Goal: Task Accomplishment & Management: Manage account settings

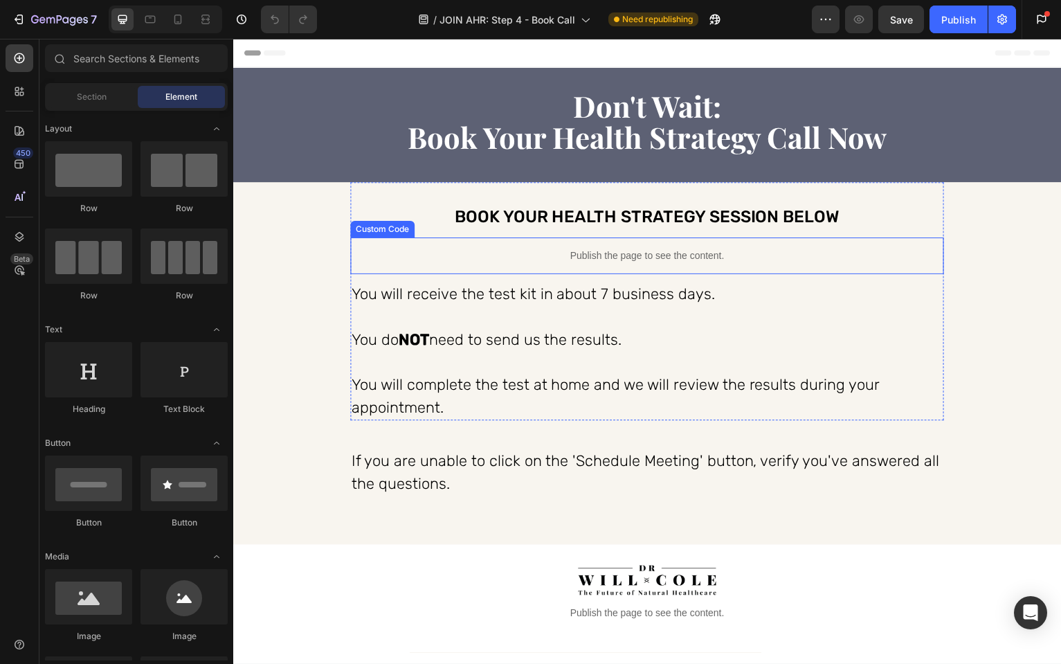
click at [644, 259] on p "Publish the page to see the content." at bounding box center [648, 256] width 595 height 15
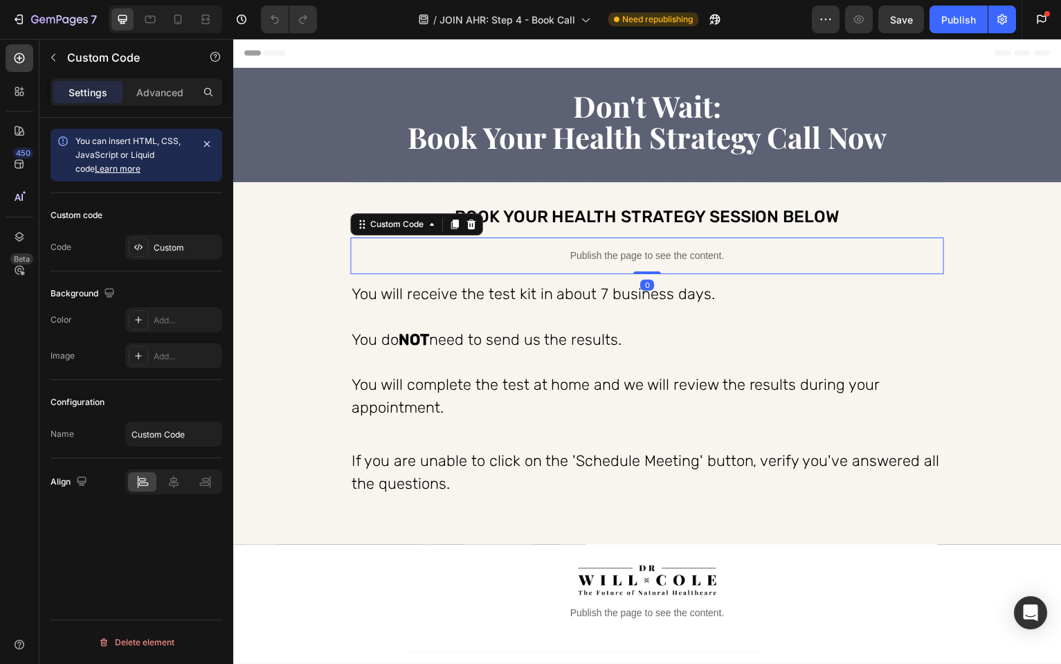
click at [644, 259] on p "Publish the page to see the content." at bounding box center [648, 256] width 595 height 15
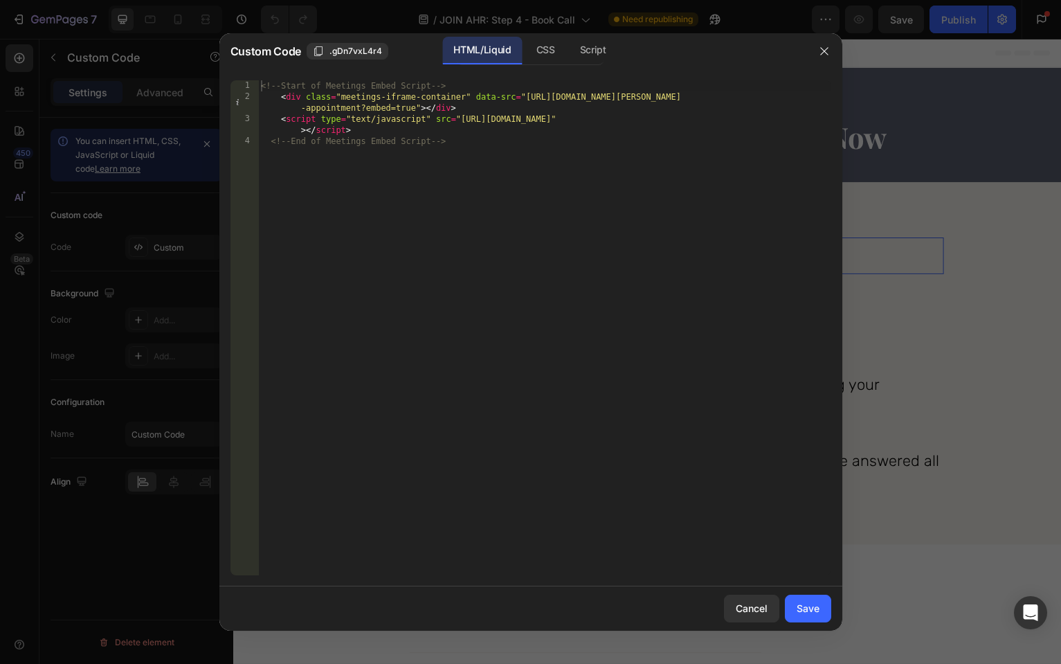
click at [883, 242] on div at bounding box center [530, 332] width 1061 height 664
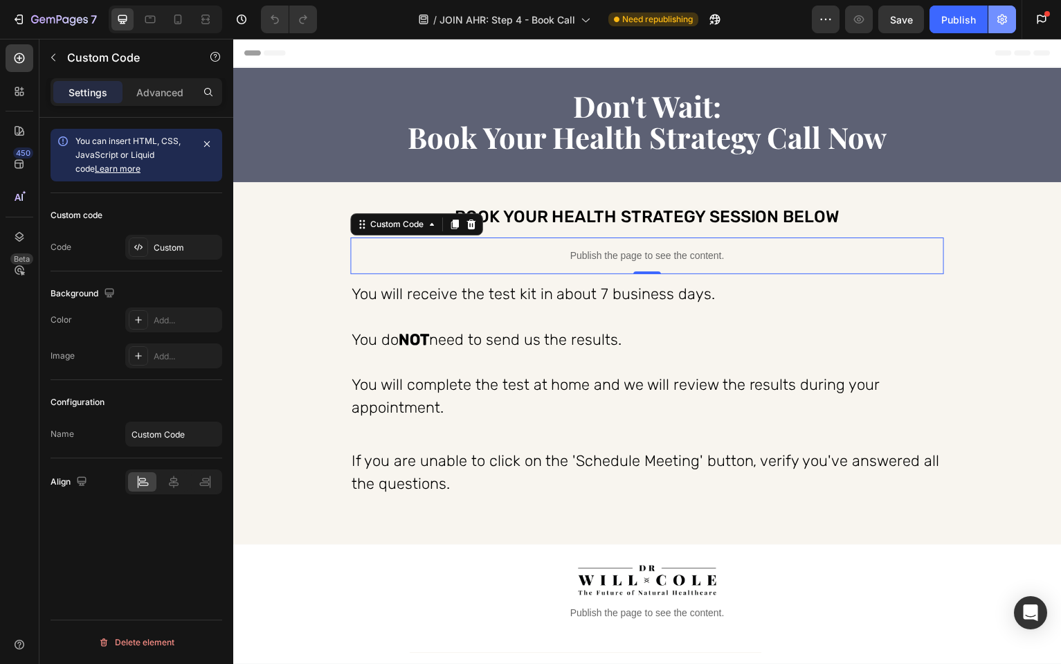
click at [994, 27] on button "button" at bounding box center [1003, 20] width 28 height 28
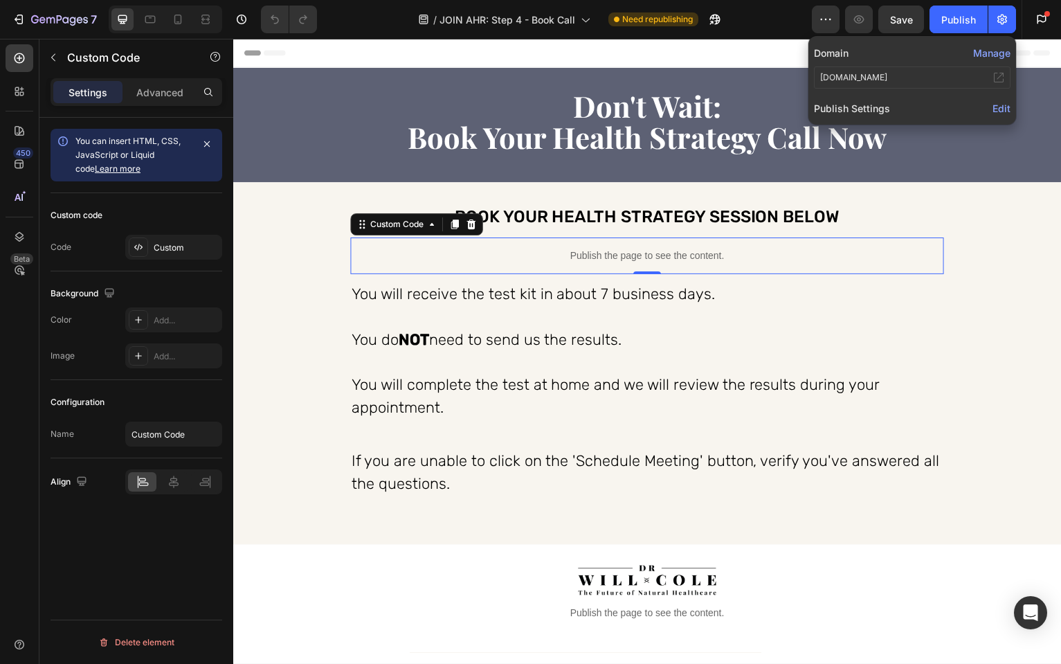
click at [1007, 102] on div "Edit" at bounding box center [1002, 108] width 18 height 17
click at [1007, 102] on span "Edit" at bounding box center [1002, 108] width 18 height 12
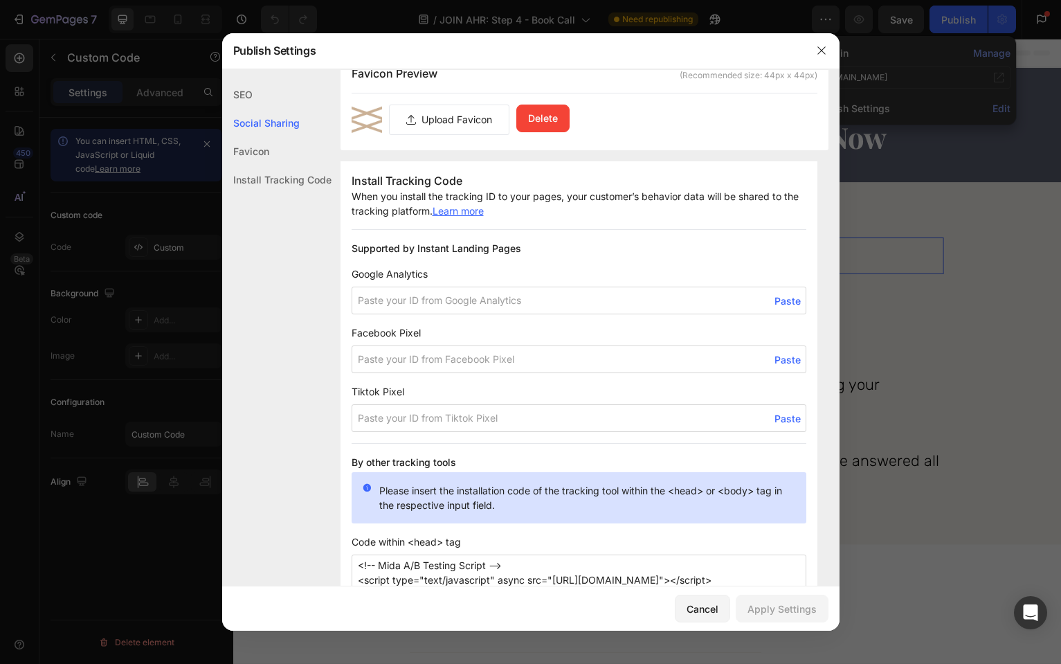
scroll to position [1093, 0]
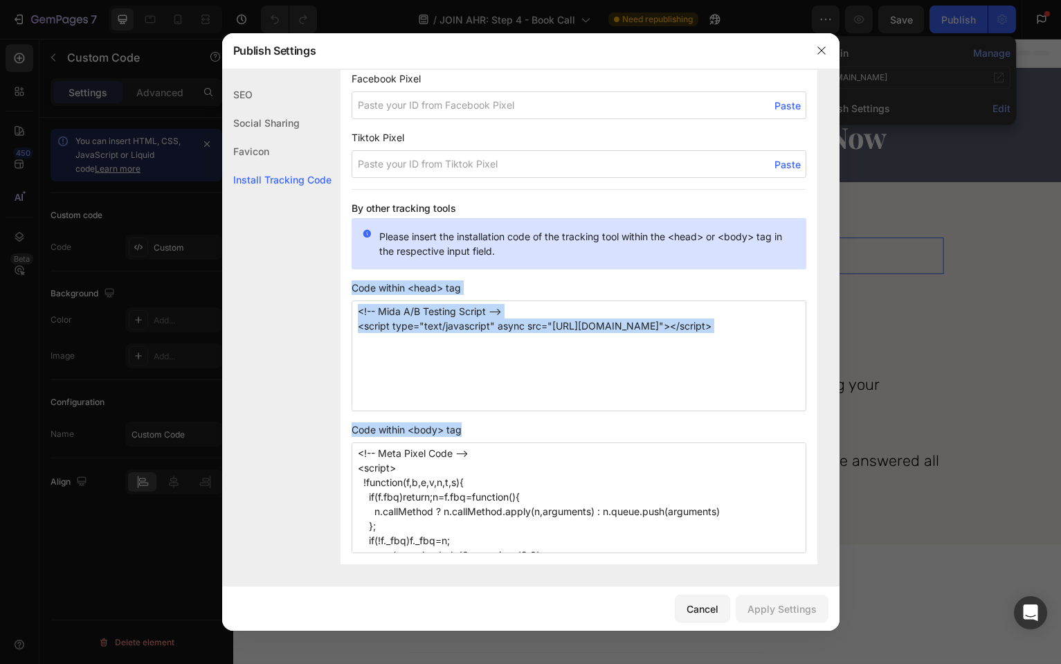
drag, startPoint x: 588, startPoint y: 280, endPoint x: 546, endPoint y: 527, distance: 250.7
click at [546, 527] on div "Install Tracking Code When you install the tracking ID to your pages, your cust…" at bounding box center [579, 235] width 477 height 657
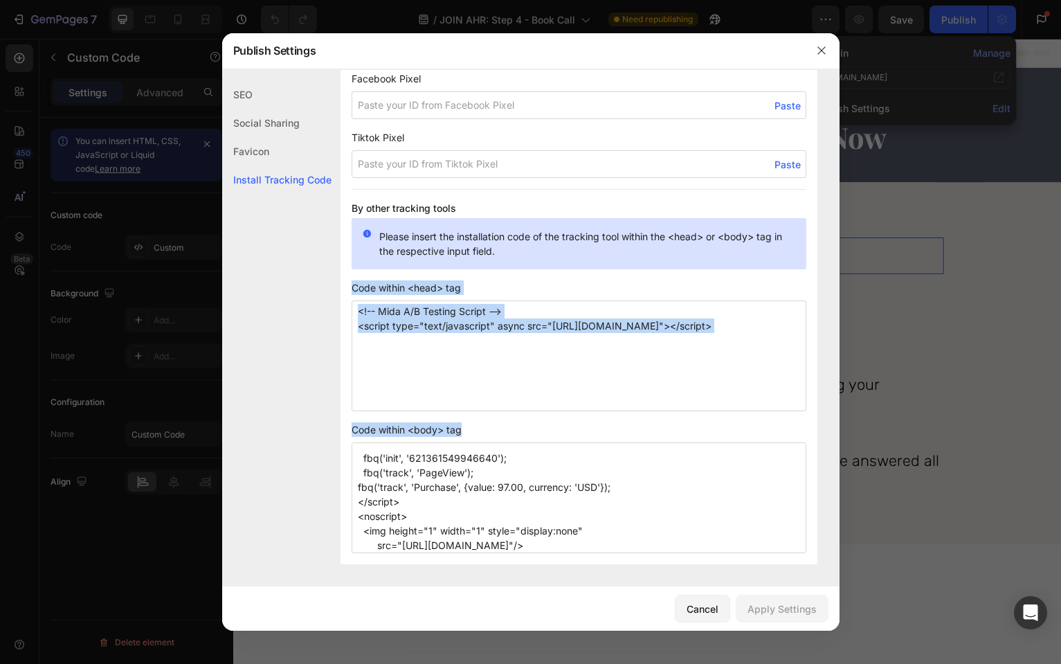
scroll to position [216, 0]
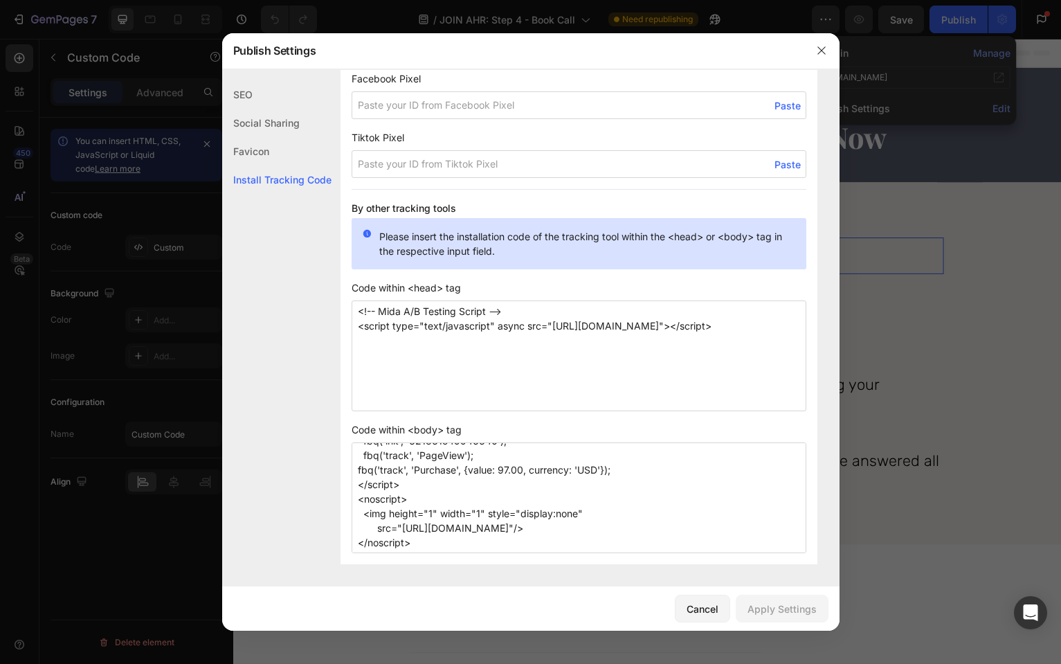
click at [966, 384] on div at bounding box center [530, 332] width 1061 height 664
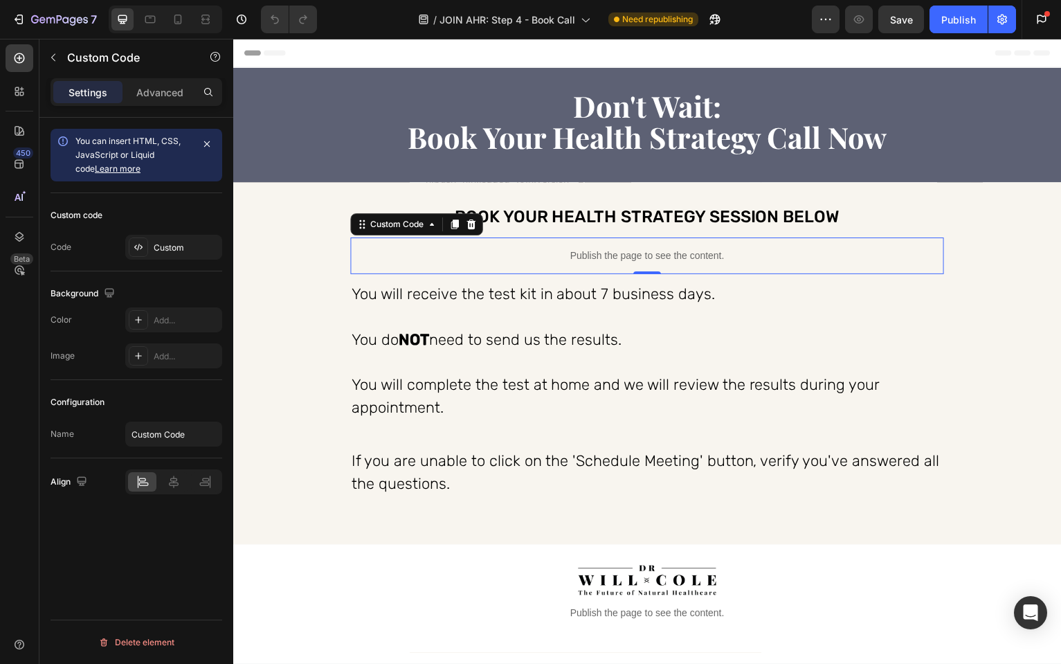
click at [671, 252] on p "Publish the page to see the content." at bounding box center [648, 256] width 595 height 15
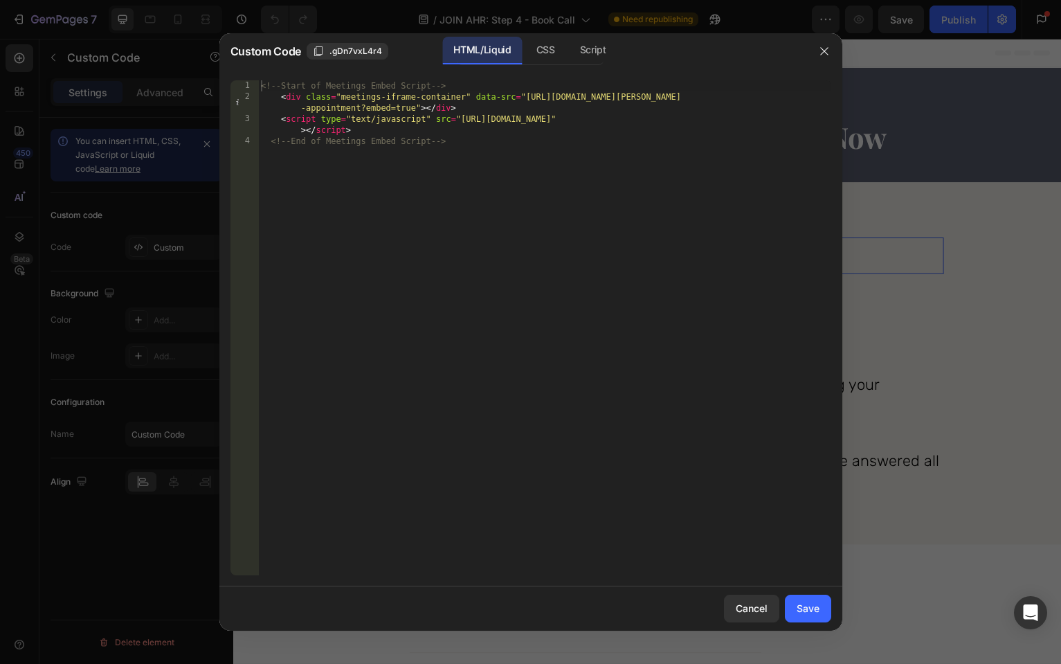
type textarea "<script type="text/javascript" src="[URL][DOMAIN_NAME]"></script>"
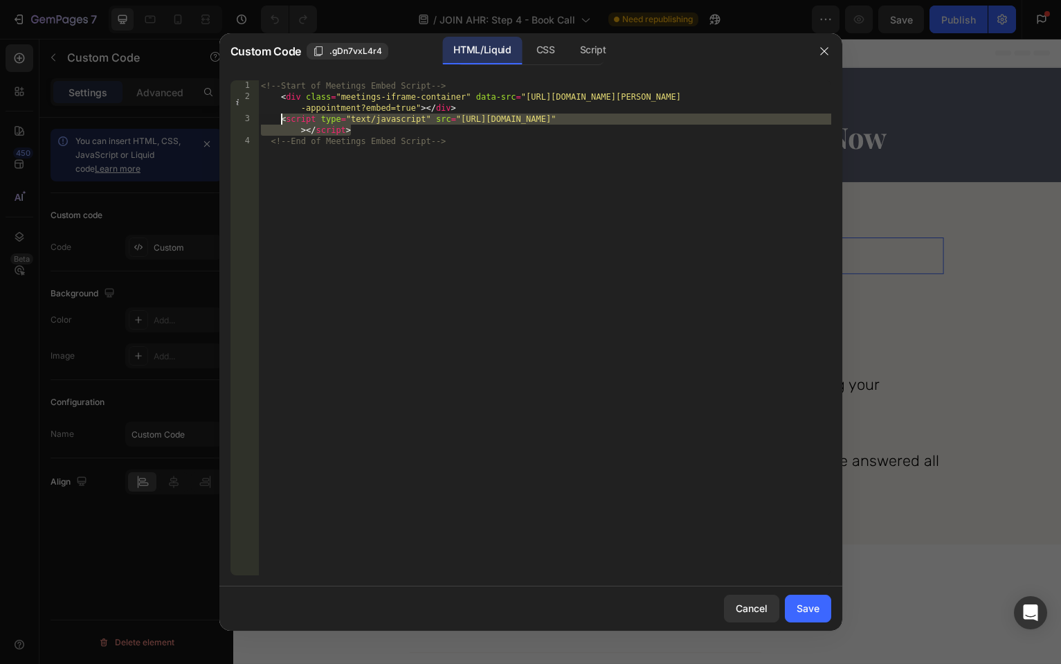
drag, startPoint x: 361, startPoint y: 129, endPoint x: 280, endPoint y: 122, distance: 81.3
click at [280, 122] on div "<!-- Start of Meetings Embed Script --> < div class = "meetings-iframe-containe…" at bounding box center [544, 338] width 573 height 517
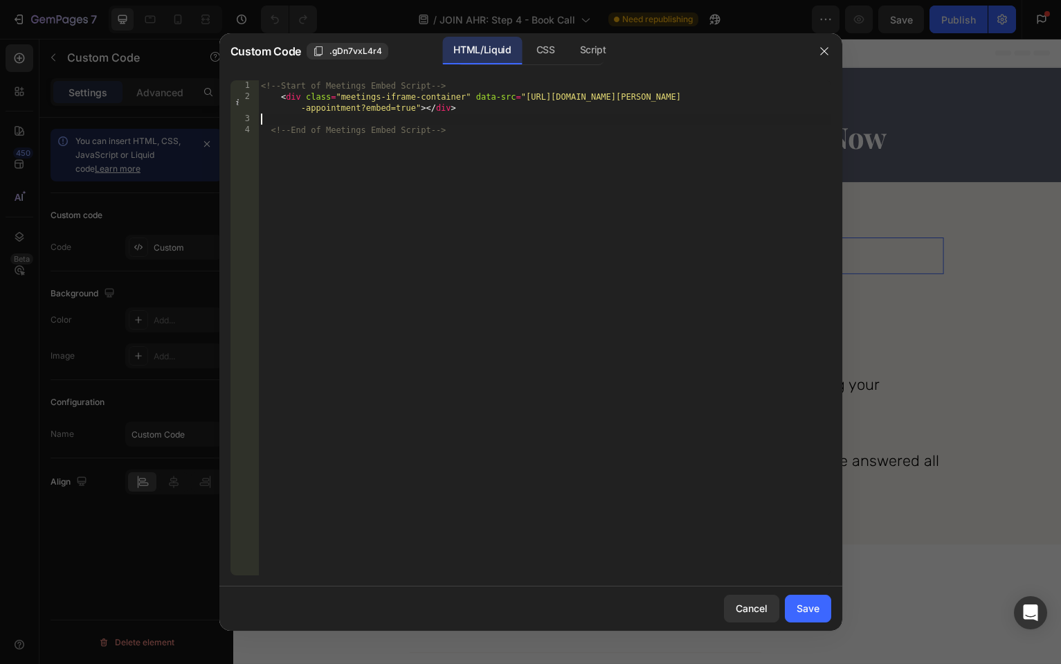
type textarea "<div class="meetings-iframe-container" data-src="[URL][DOMAIN_NAME][PERSON_NAME…"
click at [811, 611] on div "Save" at bounding box center [808, 608] width 23 height 15
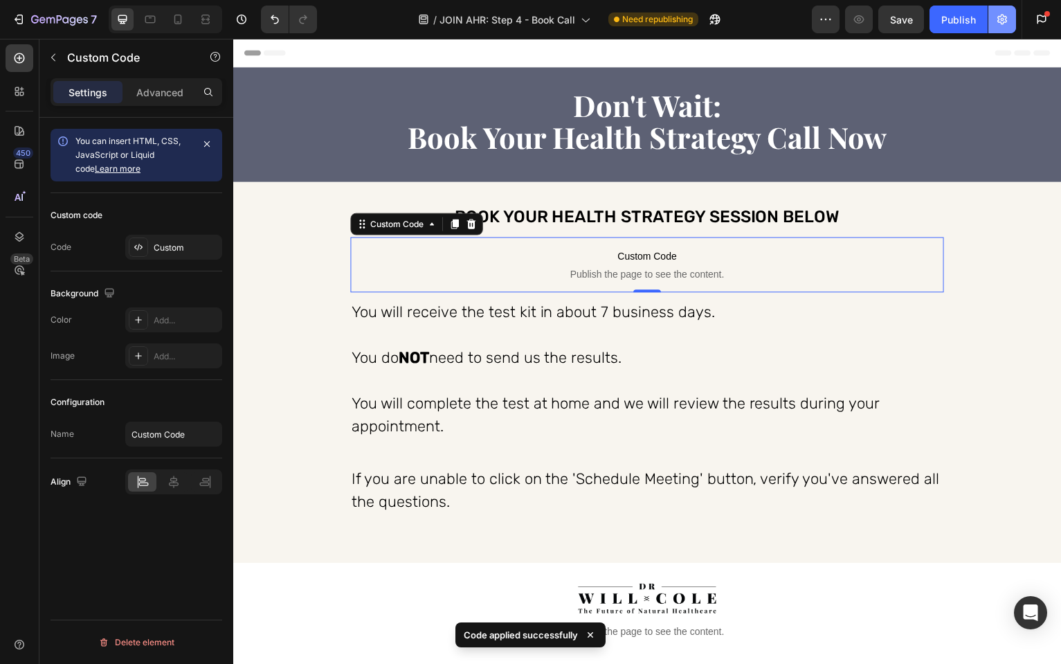
click at [998, 22] on icon "button" at bounding box center [1002, 19] width 14 height 14
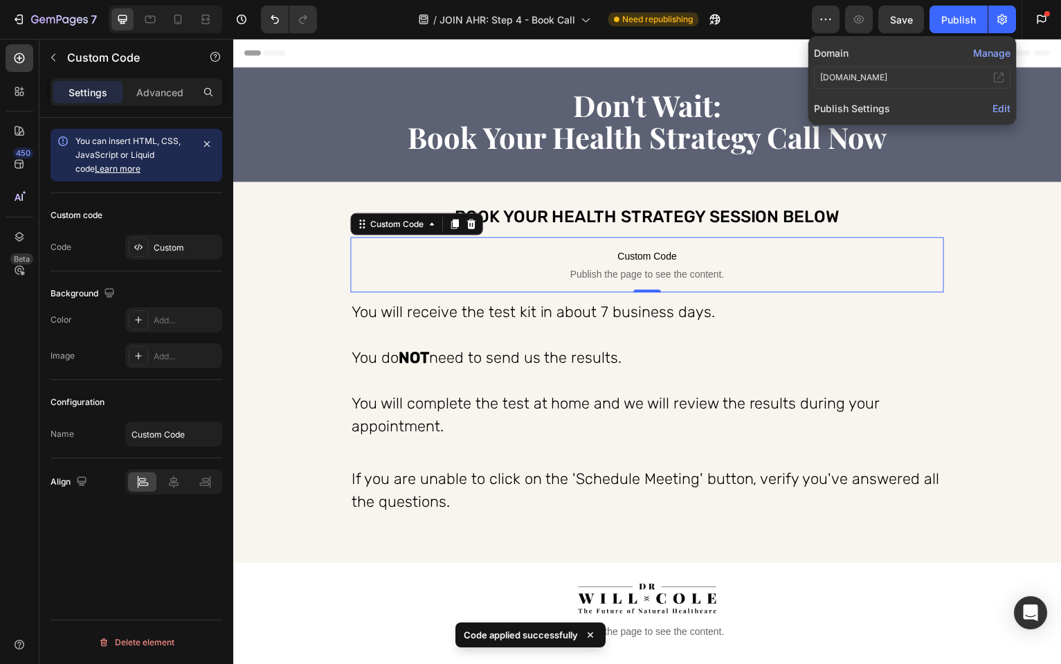
click at [1003, 105] on span "Edit" at bounding box center [1002, 108] width 18 height 12
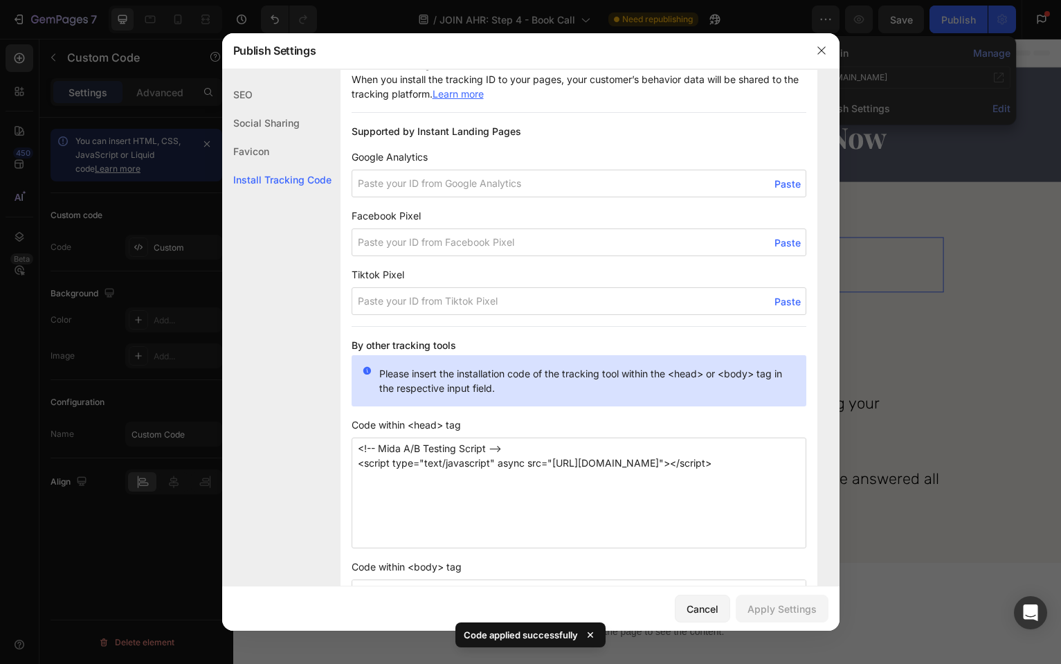
scroll to position [1093, 0]
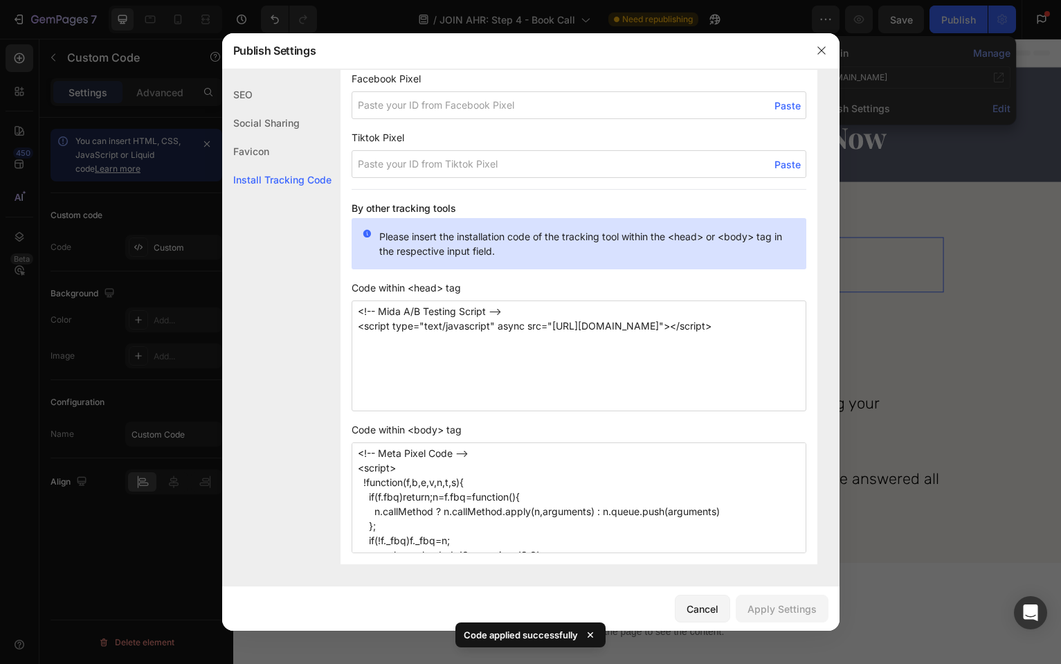
click at [572, 386] on textarea "<!-- Mida A/B Testing Script --> <script type="text/javascript" async src="[URL…" at bounding box center [579, 355] width 455 height 111
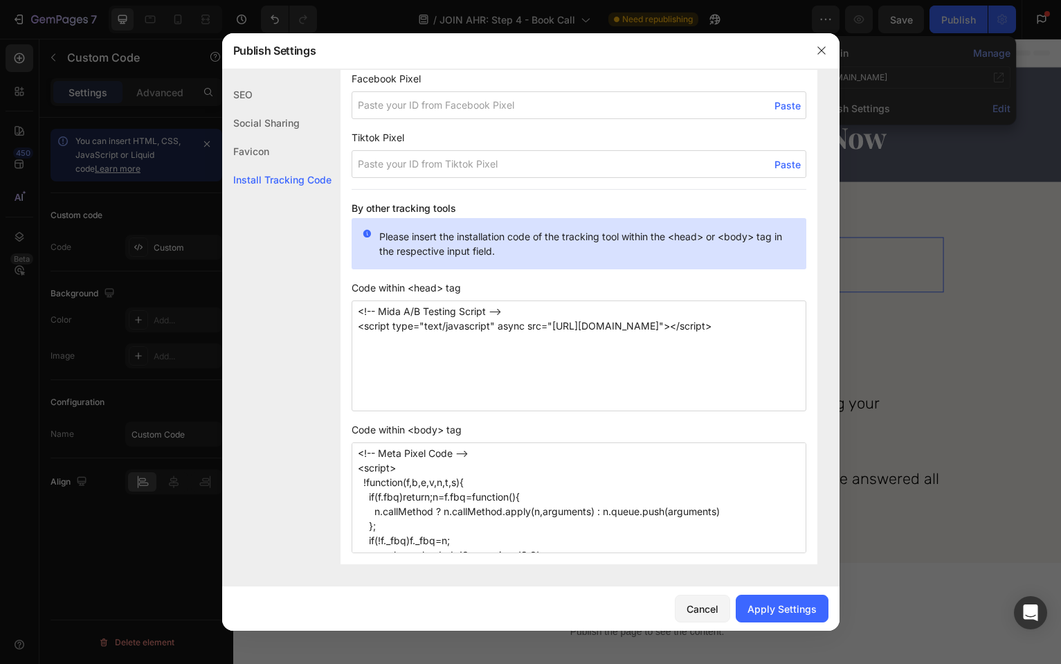
paste textarea "<script type="text/javascript" src="[URL][DOMAIN_NAME]"></script>"
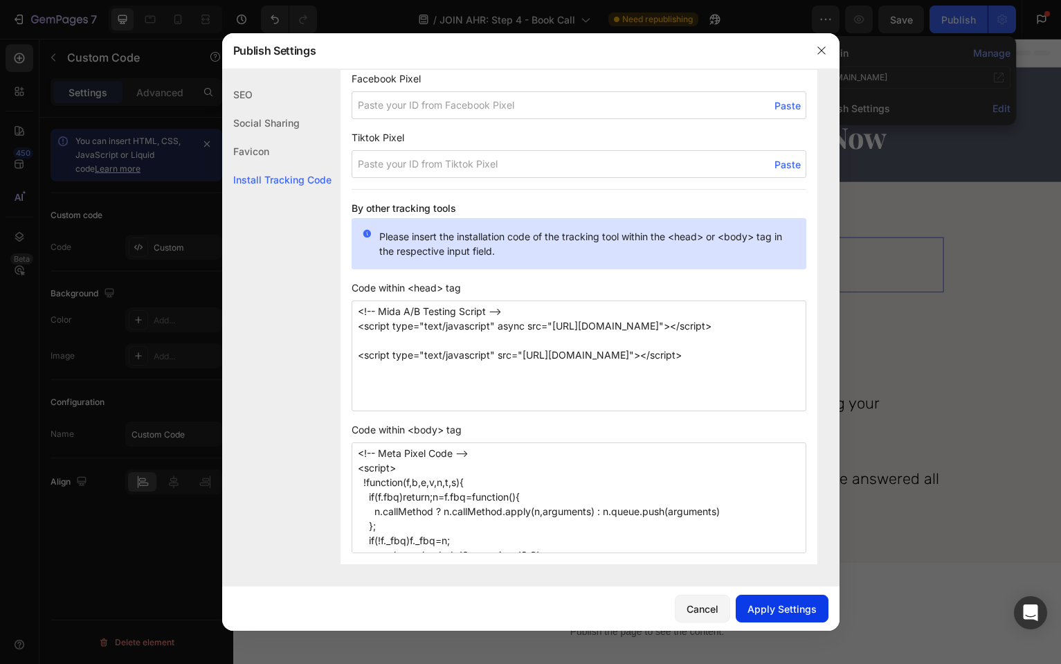
type textarea "<!-- Mida A/B Testing Script --> <script type="text/javascript" async src="[URL…"
click at [777, 618] on button "Apply Settings" at bounding box center [782, 609] width 93 height 28
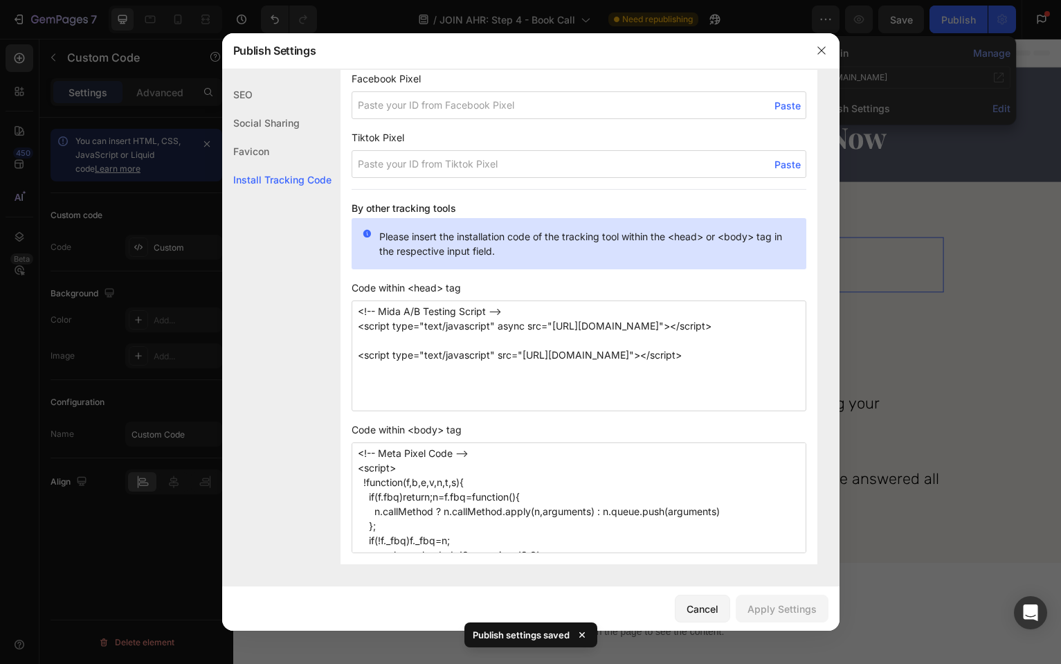
click at [949, 32] on div at bounding box center [530, 332] width 1061 height 664
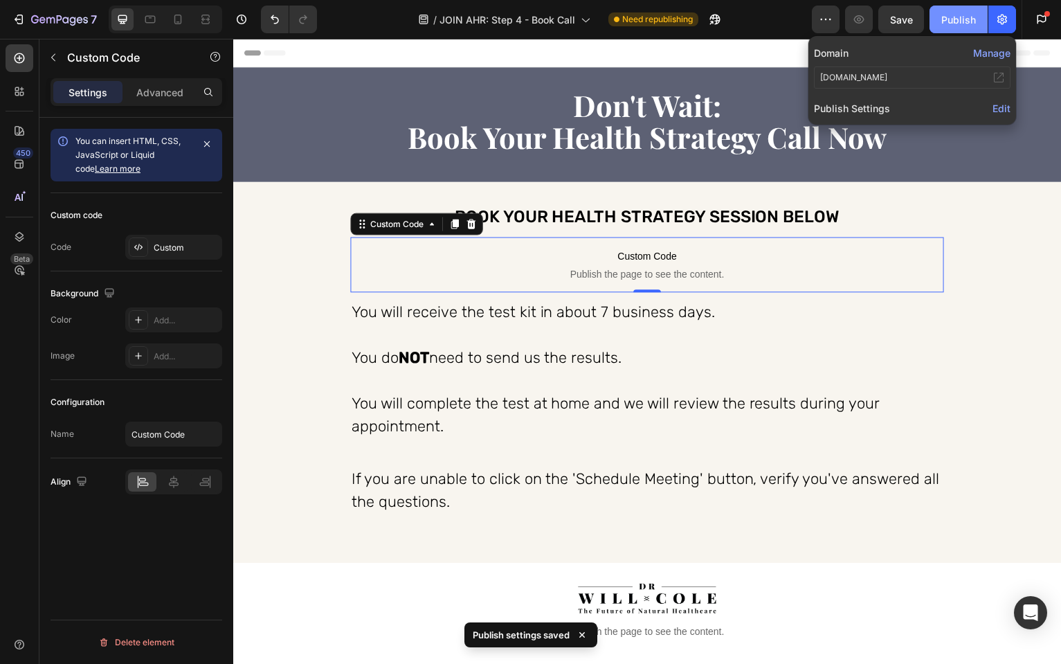
click at [949, 26] on button "Publish" at bounding box center [959, 20] width 58 height 28
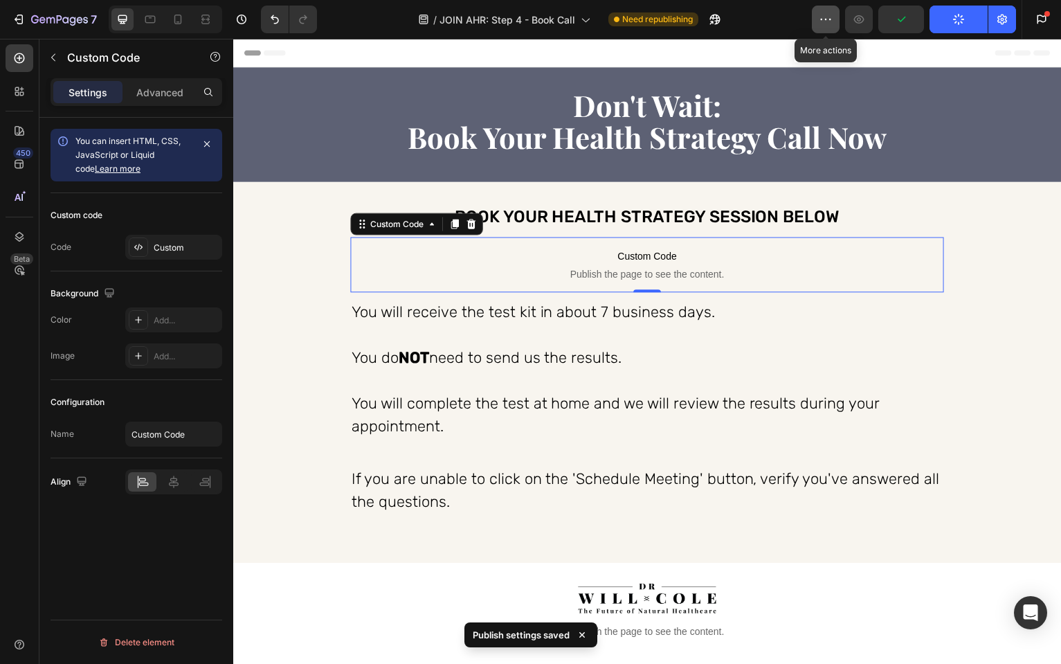
click at [825, 26] on button "button" at bounding box center [826, 20] width 28 height 28
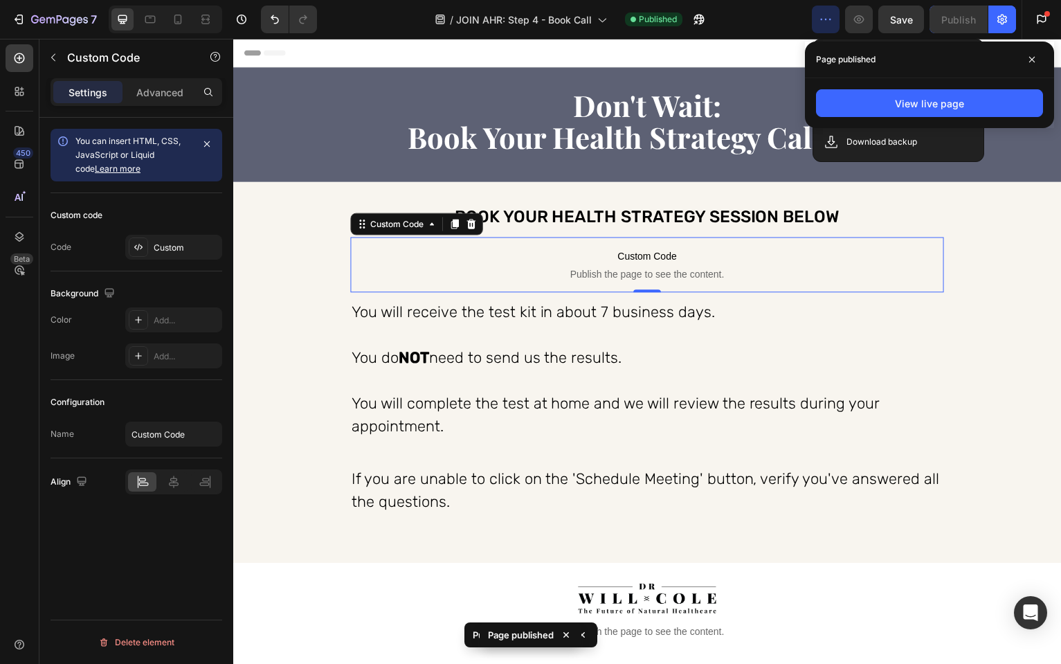
click at [860, 122] on div "View live page" at bounding box center [929, 103] width 249 height 50
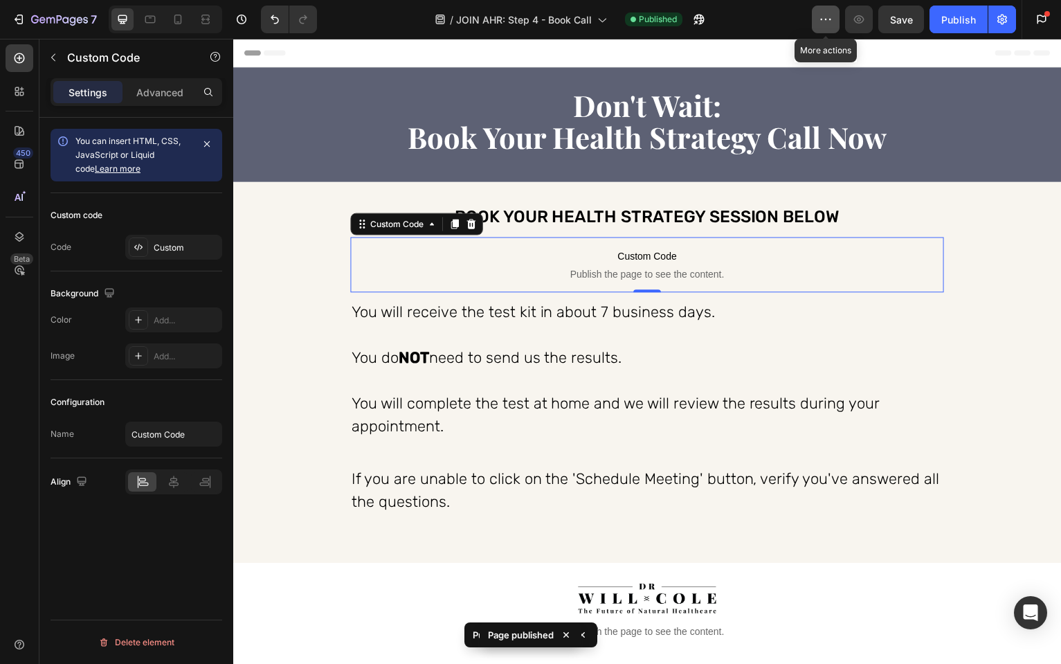
click at [825, 17] on icon "button" at bounding box center [826, 19] width 14 height 14
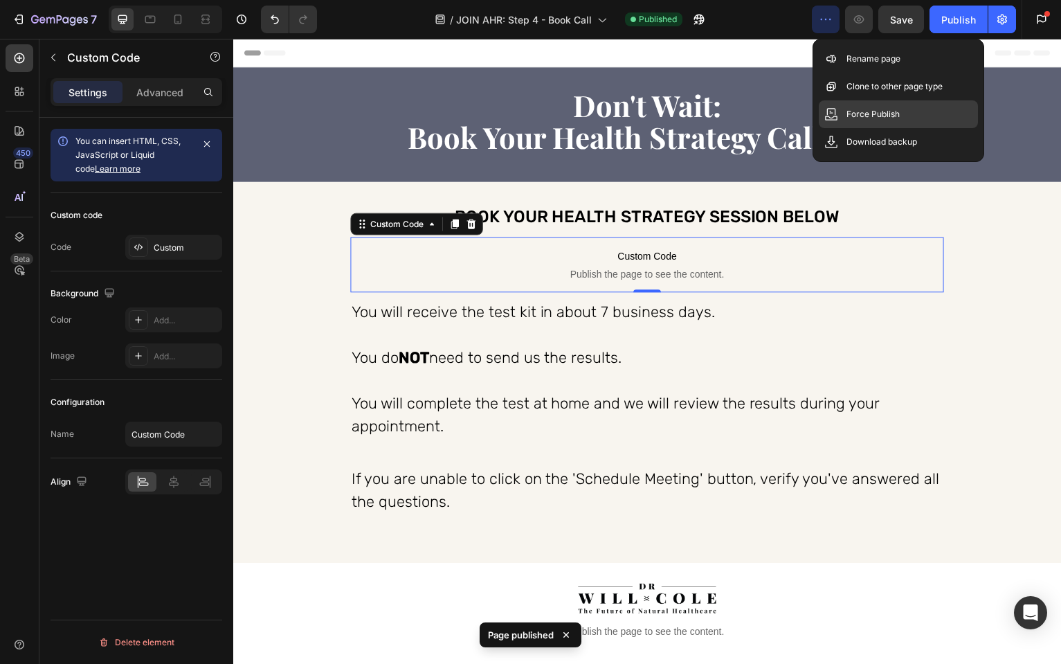
click at [854, 128] on div "Force Publish" at bounding box center [898, 142] width 159 height 28
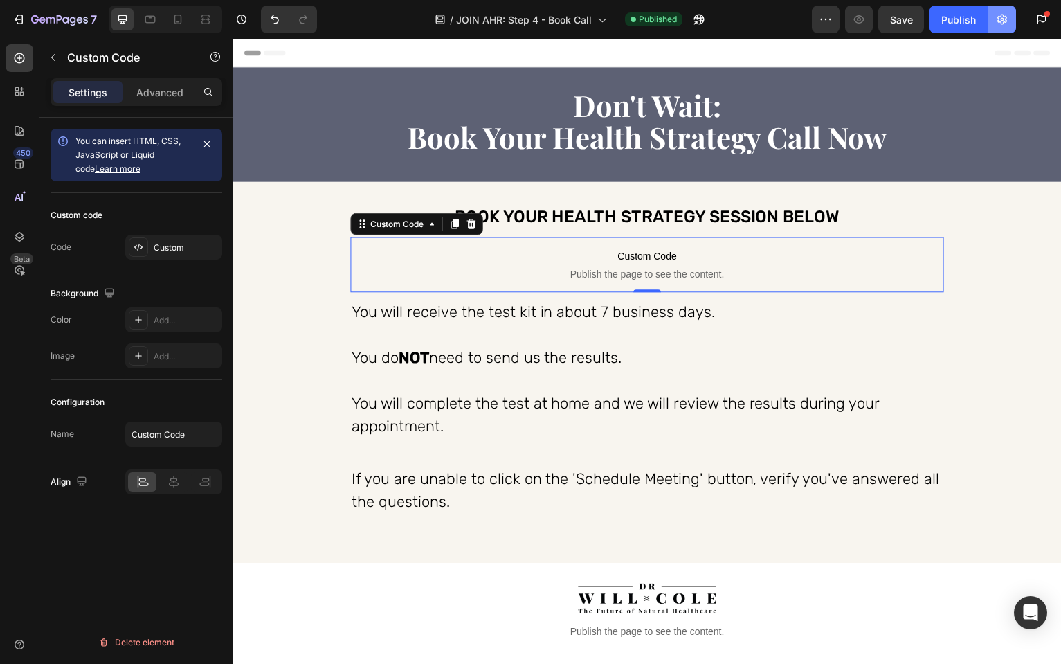
click at [1012, 24] on button "button" at bounding box center [1003, 20] width 28 height 28
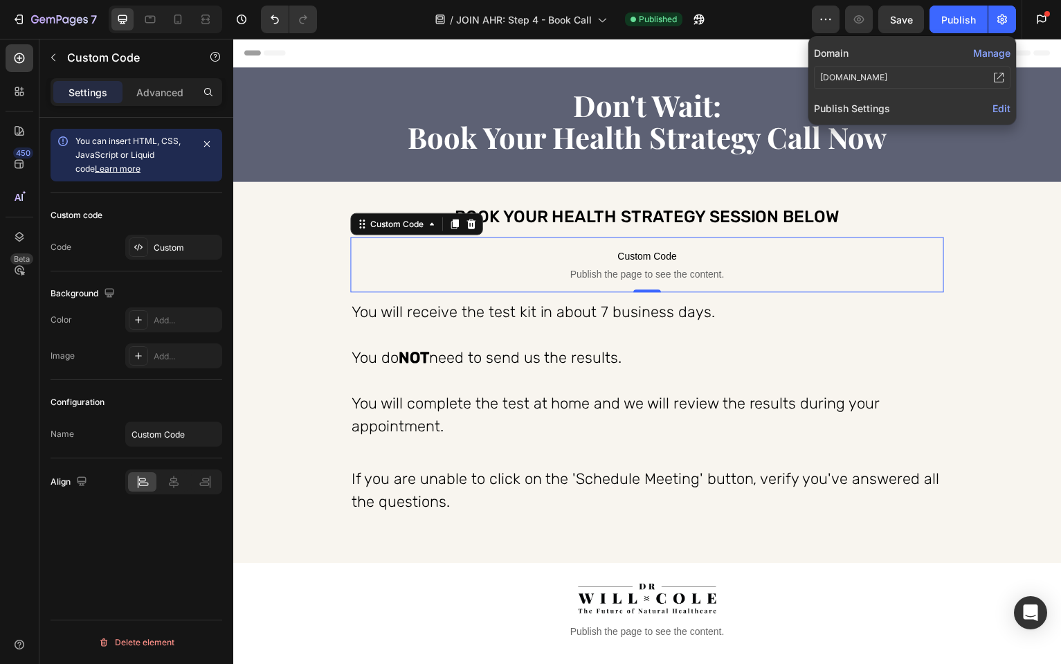
click at [997, 109] on span "Edit" at bounding box center [1002, 108] width 18 height 12
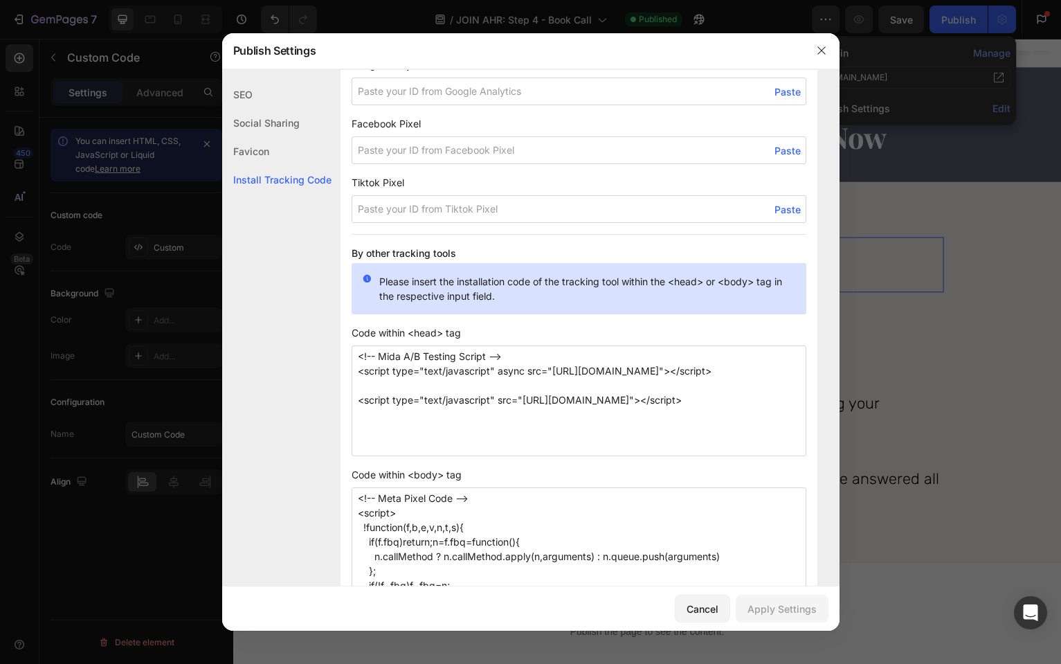
scroll to position [1086, 0]
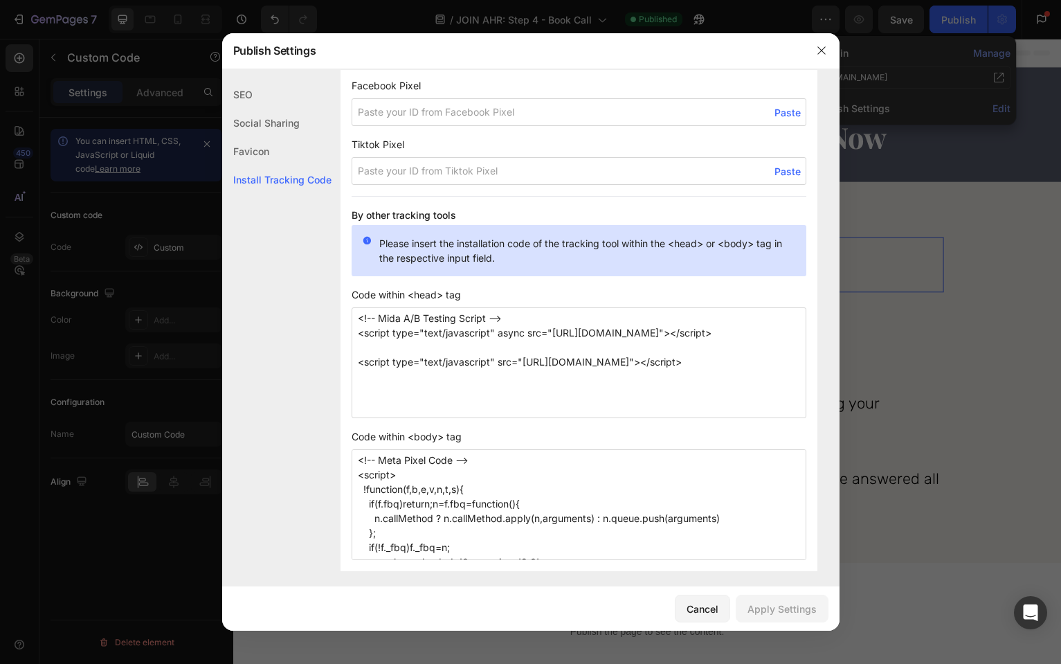
click at [787, 393] on textarea "<!-- Mida A/B Testing Script --> <script type="text/javascript" async src="[URL…" at bounding box center [579, 362] width 455 height 111
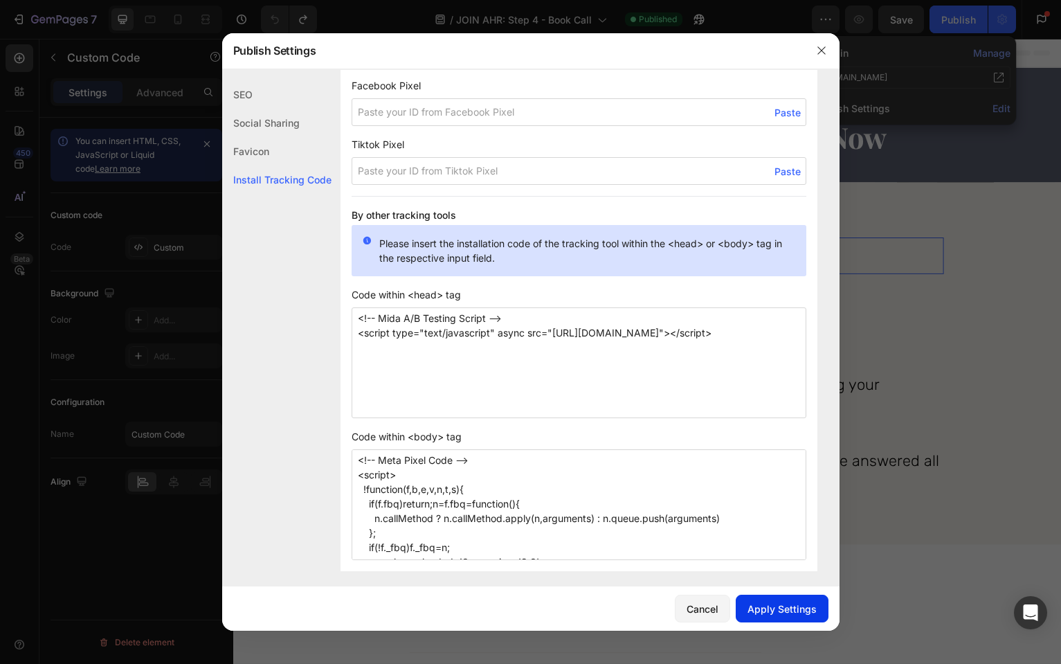
type textarea "<!-- Mida A/B Testing Script --> <script type="text/javascript" async src="[URL…"
click at [772, 611] on div "Apply Settings" at bounding box center [782, 609] width 69 height 15
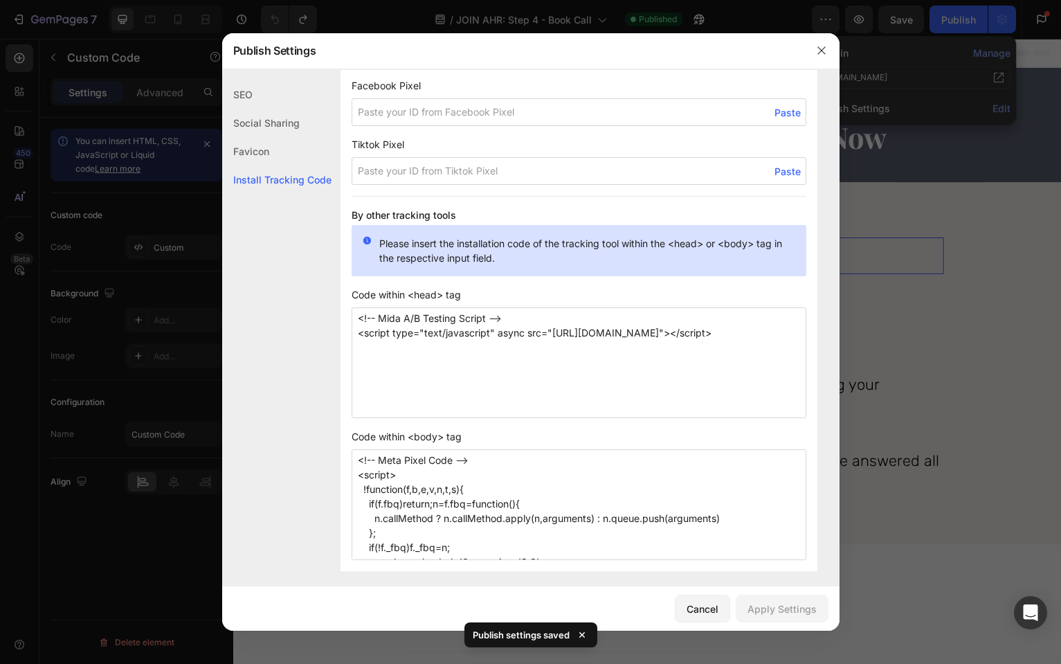
click at [873, 293] on div at bounding box center [530, 332] width 1061 height 664
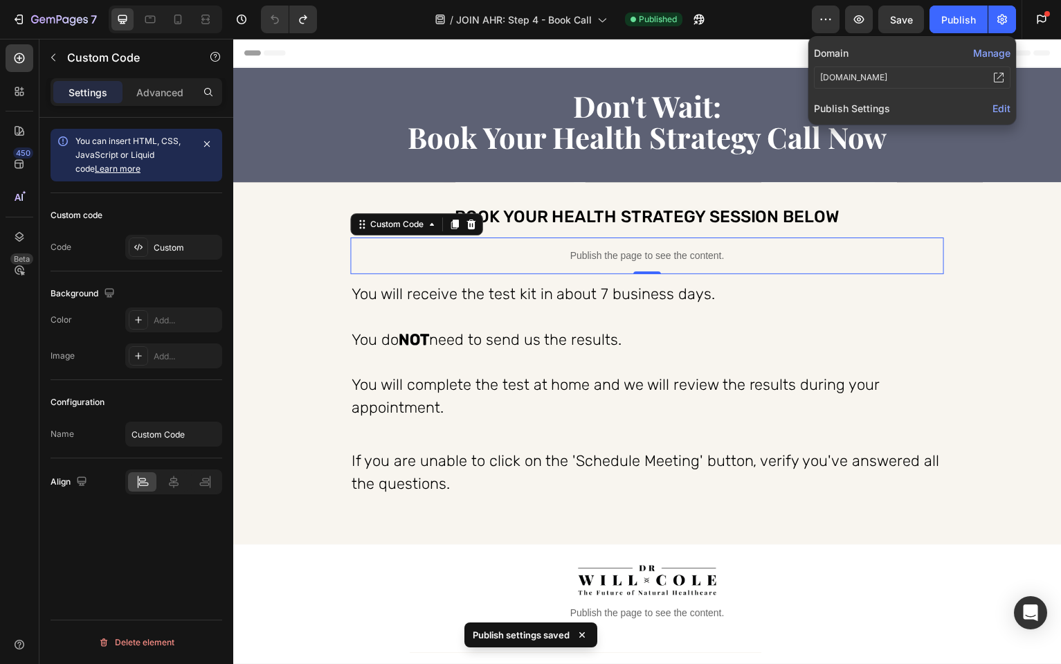
click at [626, 259] on p "Publish the page to see the content." at bounding box center [648, 256] width 595 height 15
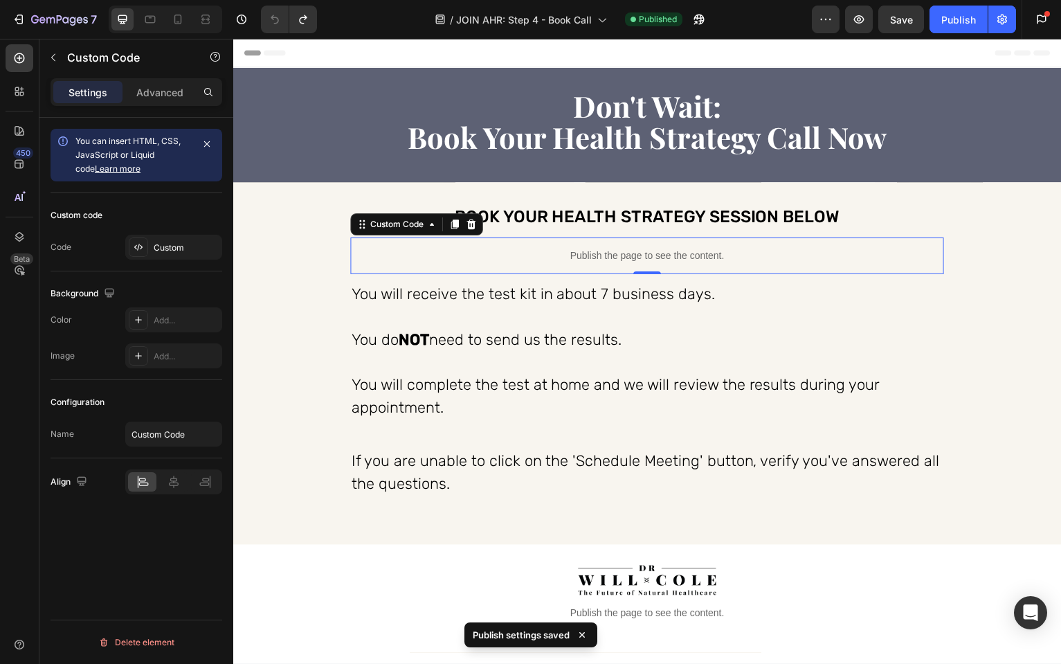
click at [626, 259] on p "Publish the page to see the content." at bounding box center [648, 256] width 595 height 15
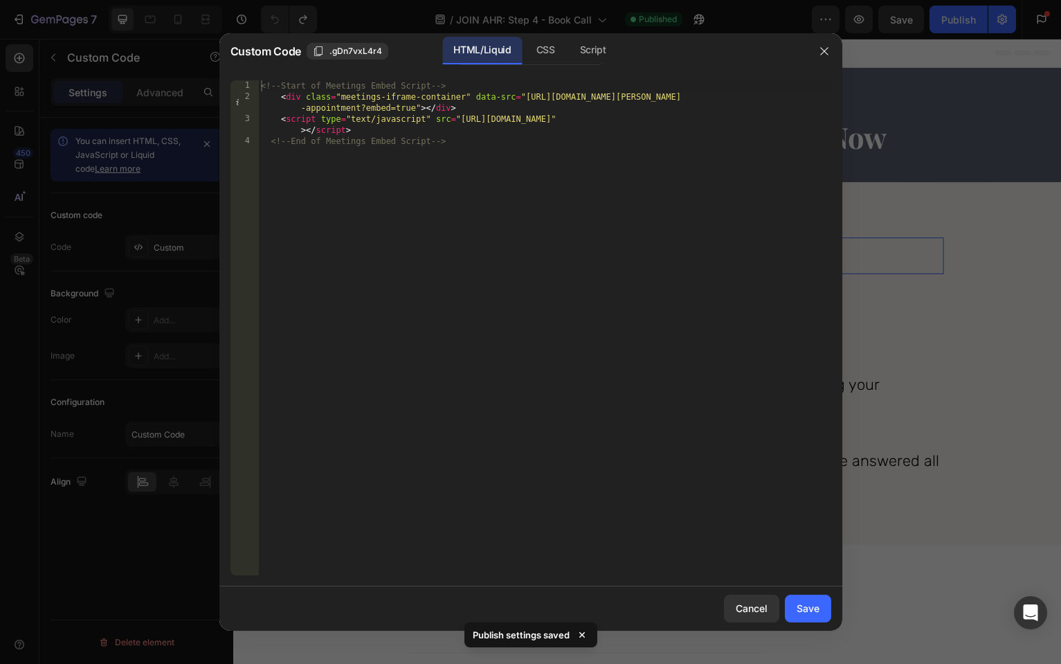
click at [902, 214] on div at bounding box center [530, 332] width 1061 height 664
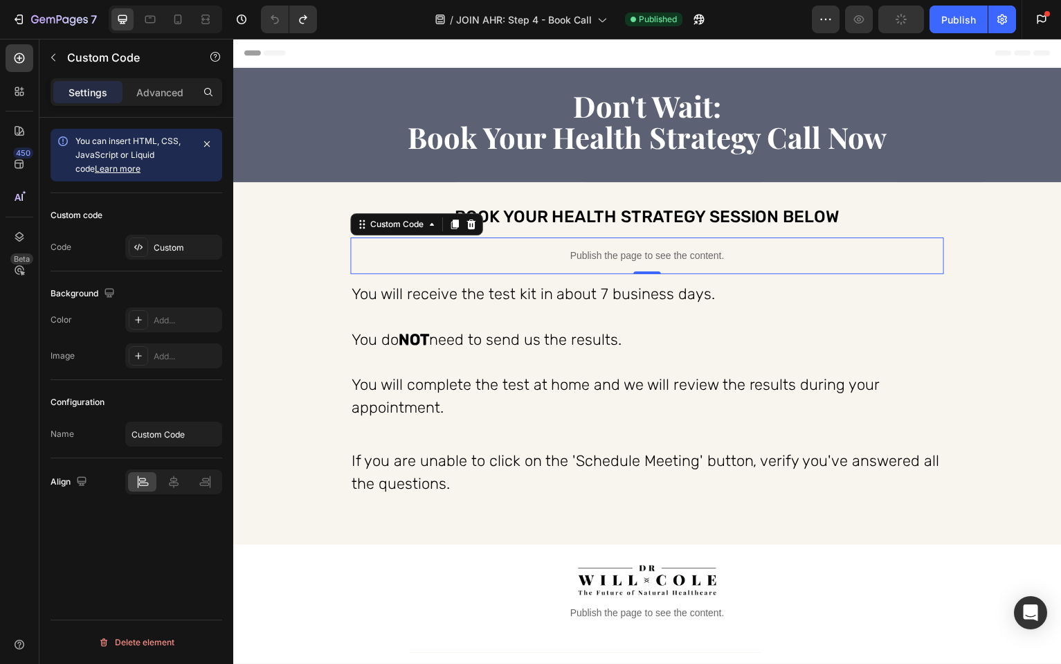
click at [665, 264] on div "Publish the page to see the content." at bounding box center [648, 255] width 595 height 37
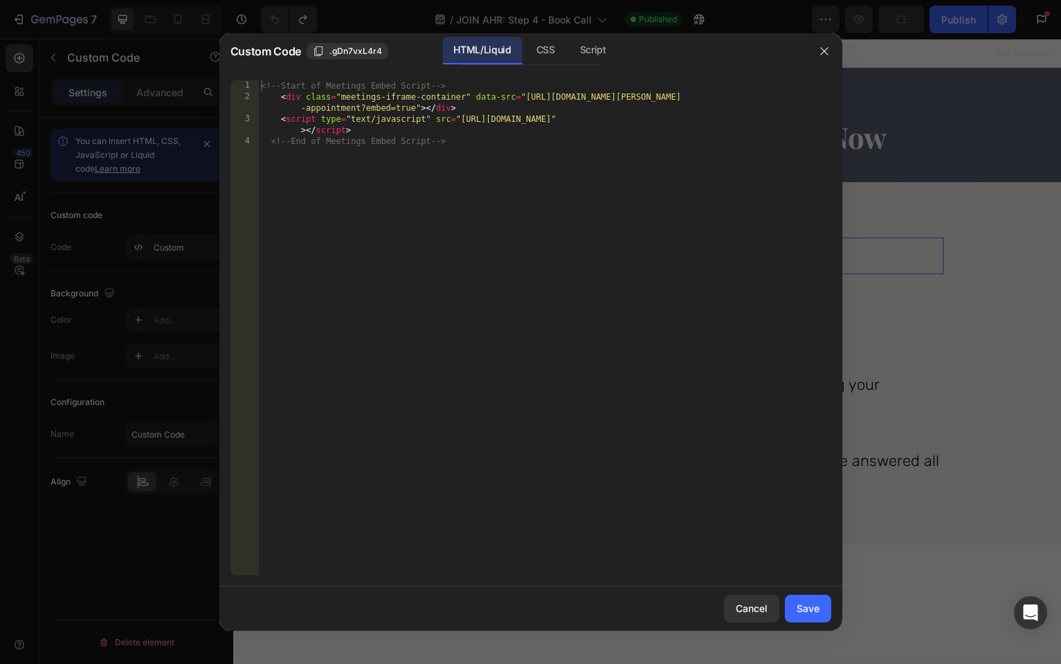
click at [518, 218] on div "<!-- Start of Meetings Embed Script --> < div class = "meetings-iframe-containe…" at bounding box center [544, 338] width 573 height 517
paste textarea "<script type="text/javascript" src="[URL][DOMAIN_NAME]"></script>"
type textarea "<!-- End of Meetings Embed Script -->"
click at [801, 619] on button "Save" at bounding box center [808, 609] width 46 height 28
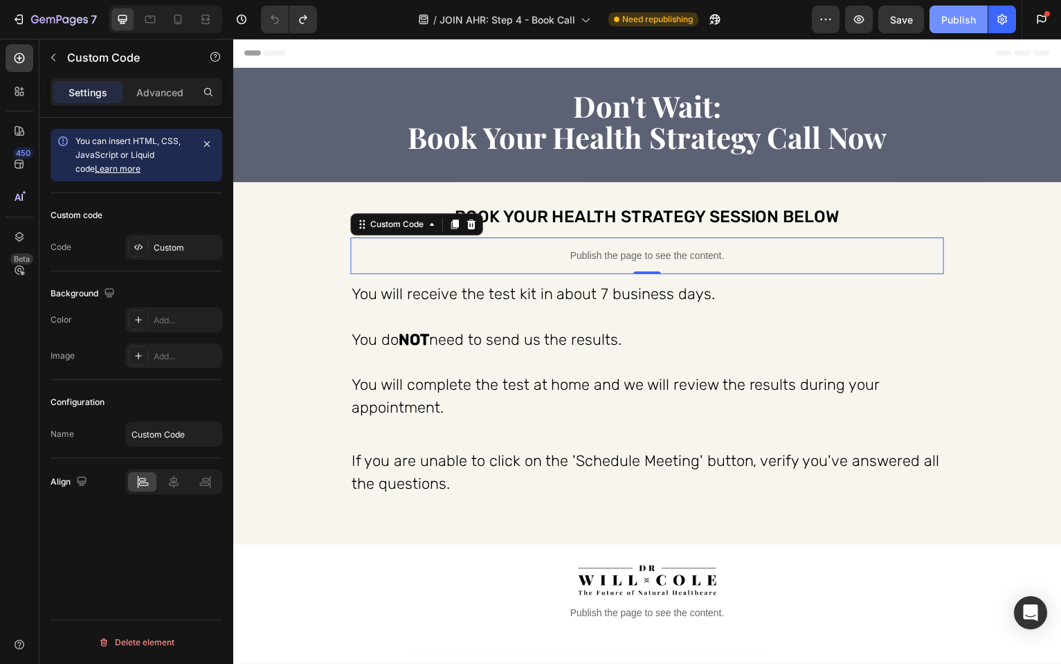
click at [958, 24] on div "Publish" at bounding box center [958, 19] width 35 height 15
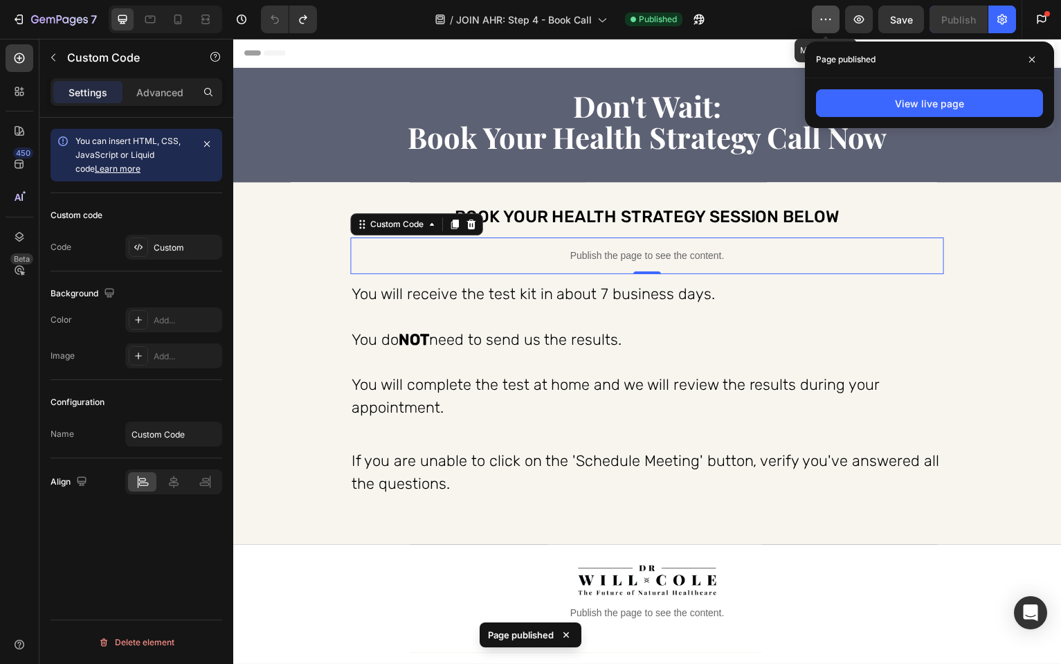
click at [833, 27] on button "button" at bounding box center [826, 20] width 28 height 28
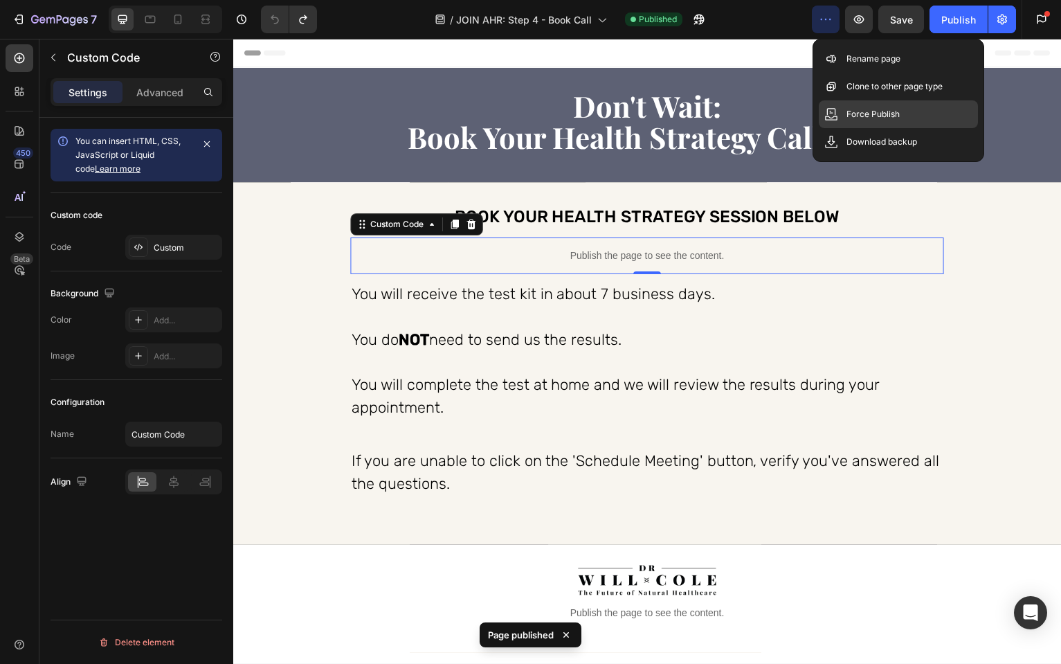
click at [858, 128] on div "Force Publish" at bounding box center [898, 142] width 159 height 28
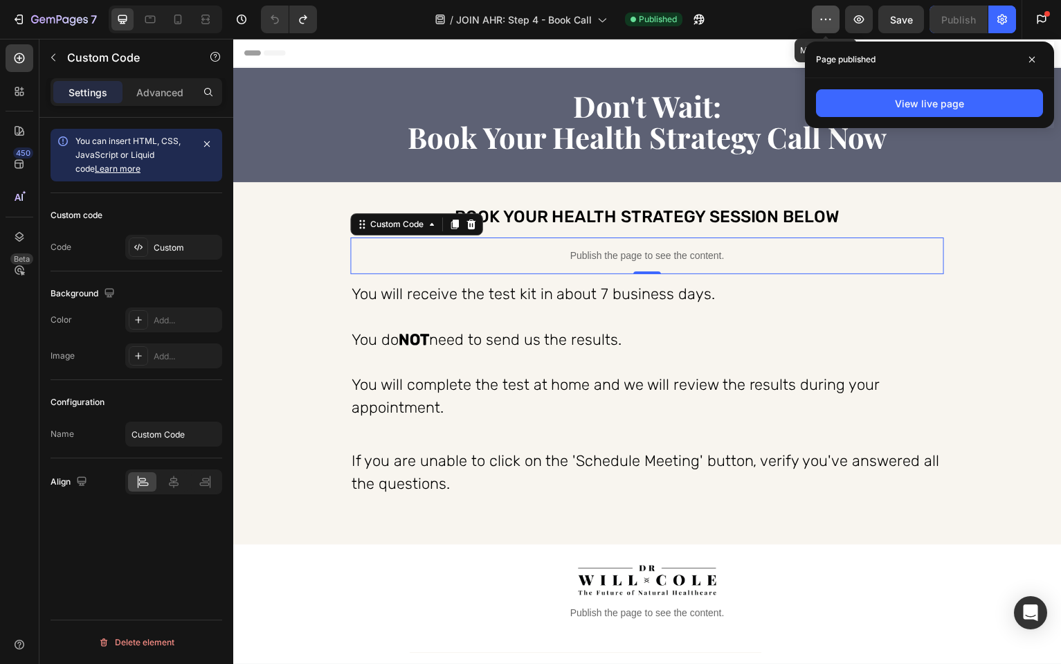
click at [836, 26] on button "button" at bounding box center [826, 20] width 28 height 28
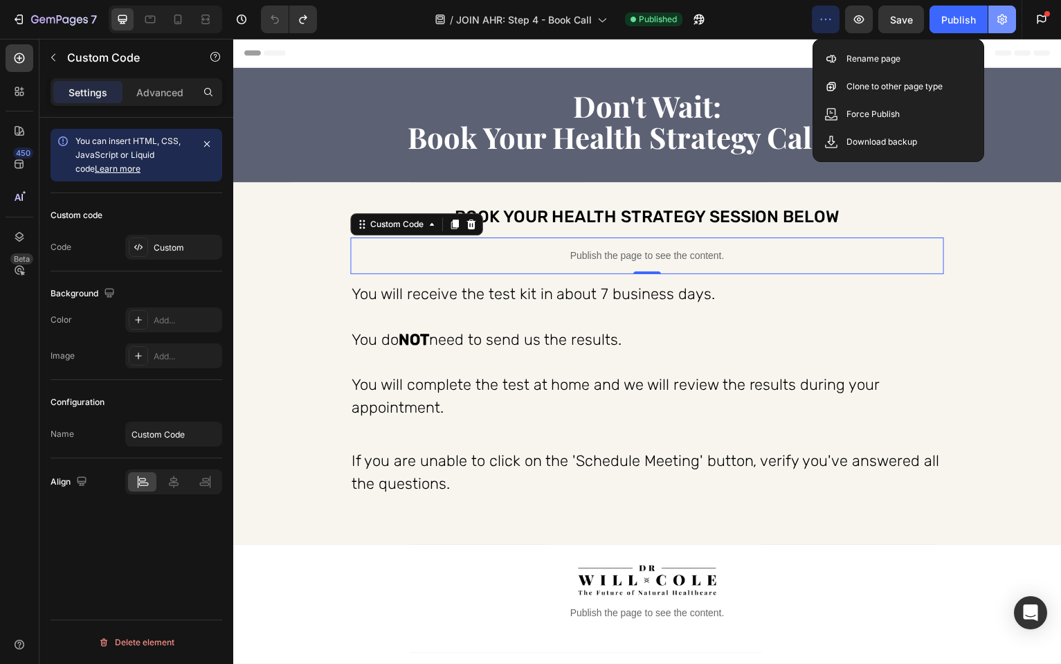
click at [1008, 20] on icon "button" at bounding box center [1002, 19] width 14 height 14
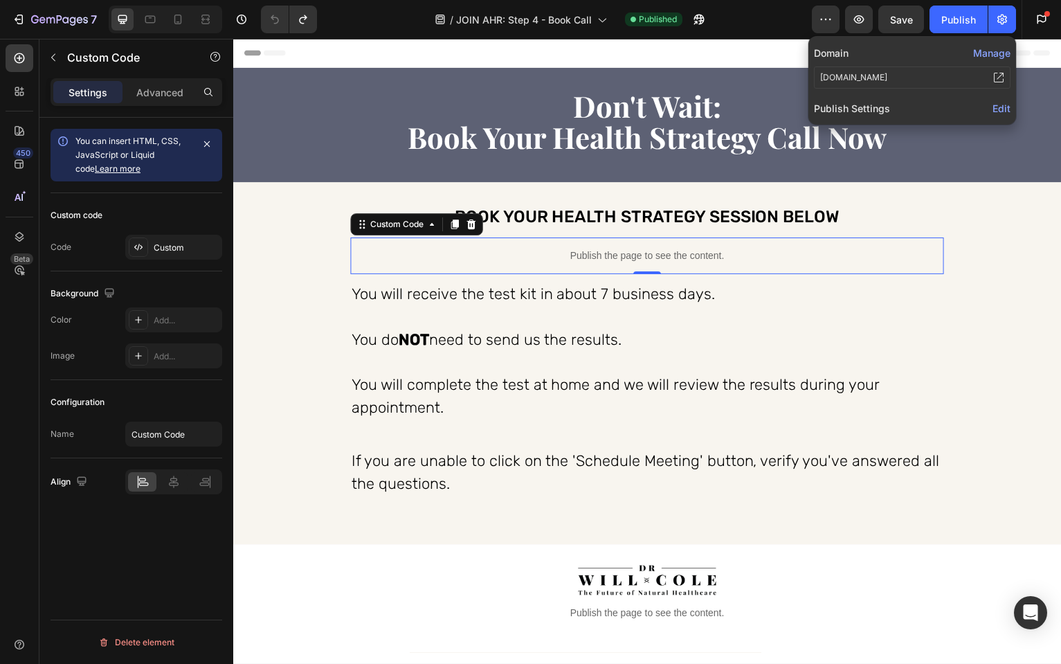
click at [999, 115] on div "Edit" at bounding box center [1002, 108] width 18 height 17
click at [999, 112] on span "Edit" at bounding box center [1002, 108] width 18 height 12
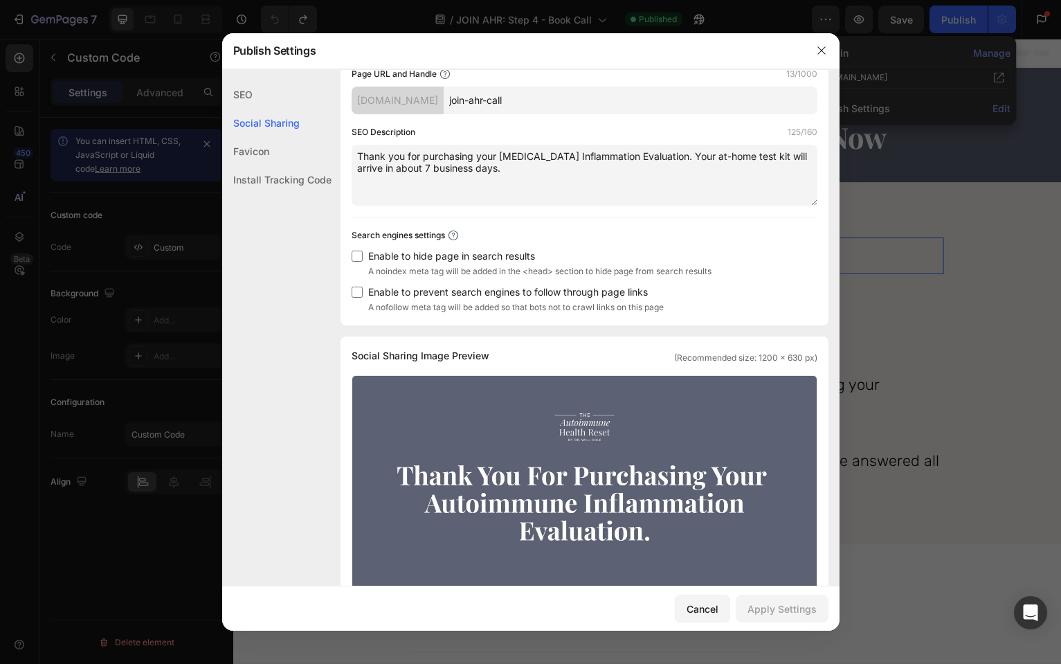
scroll to position [209, 0]
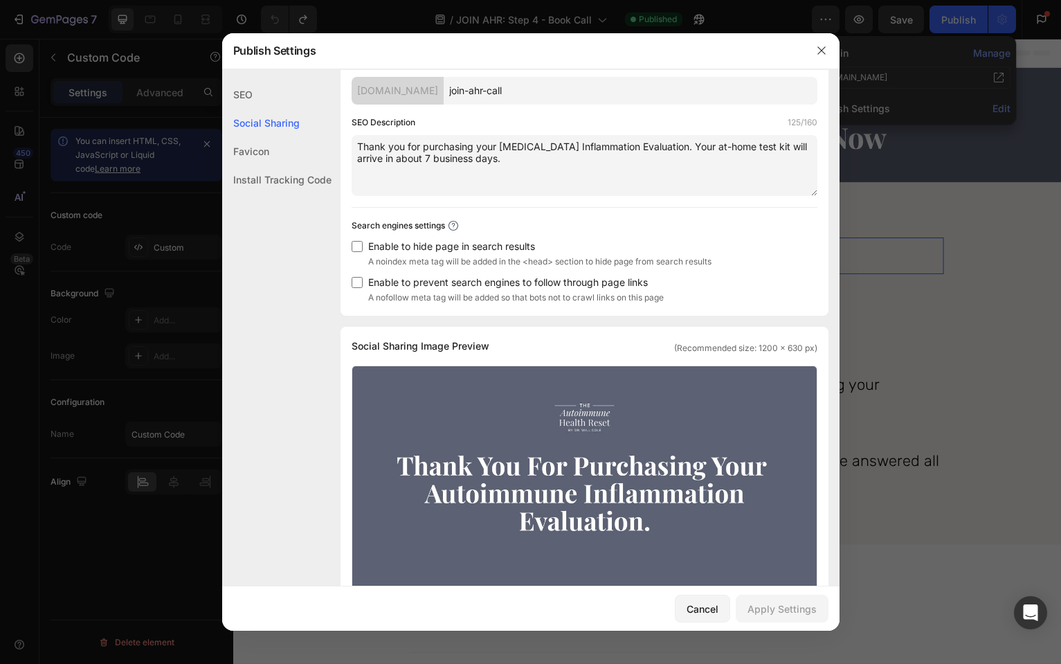
click at [355, 249] on input "checkbox" at bounding box center [357, 246] width 11 height 11
checkbox input "true"
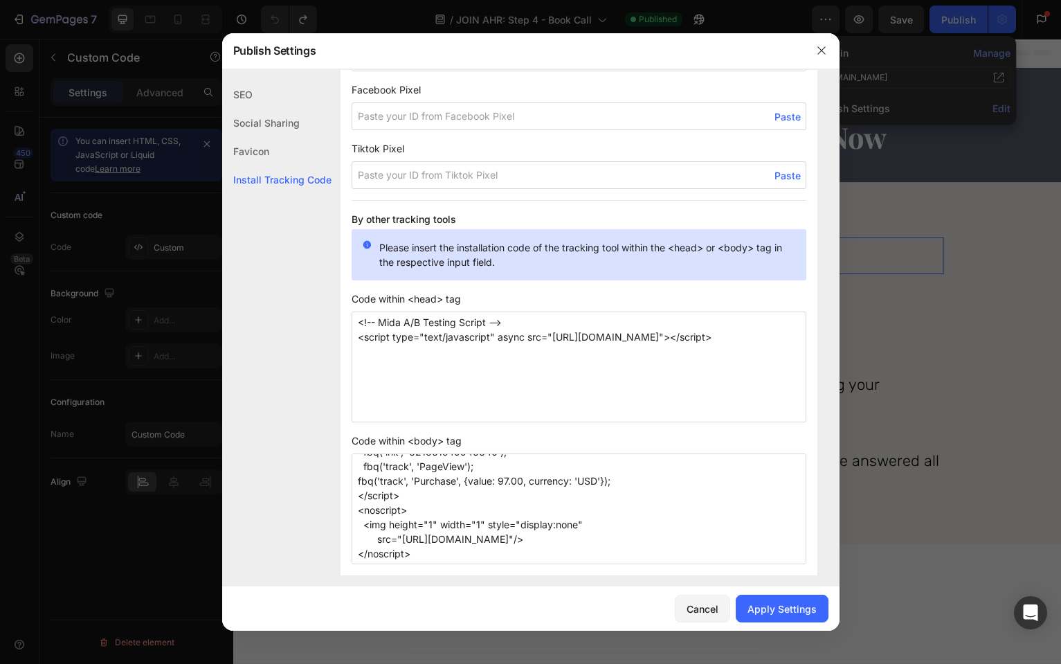
scroll to position [1093, 0]
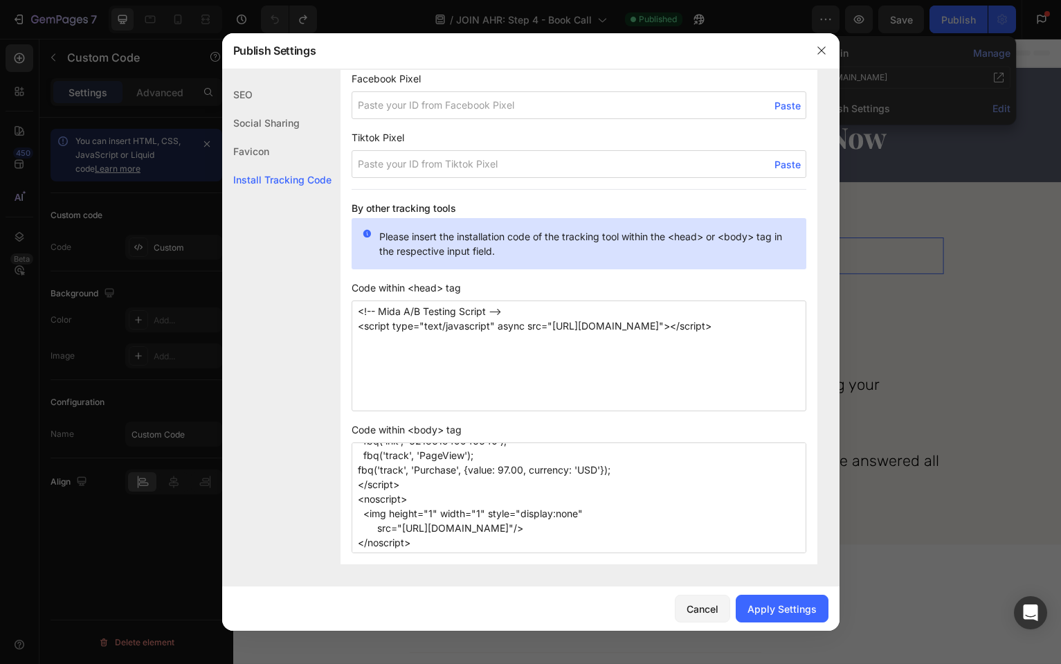
click at [454, 526] on textarea "<!-- Meta Pixel Code --> <script> !function(f,b,e,v,n,t,s){ if(f.fbq)return;n=f…" at bounding box center [579, 497] width 455 height 111
paste textarea "<script type="text/javascript" src="[URL][DOMAIN_NAME]"></script>"
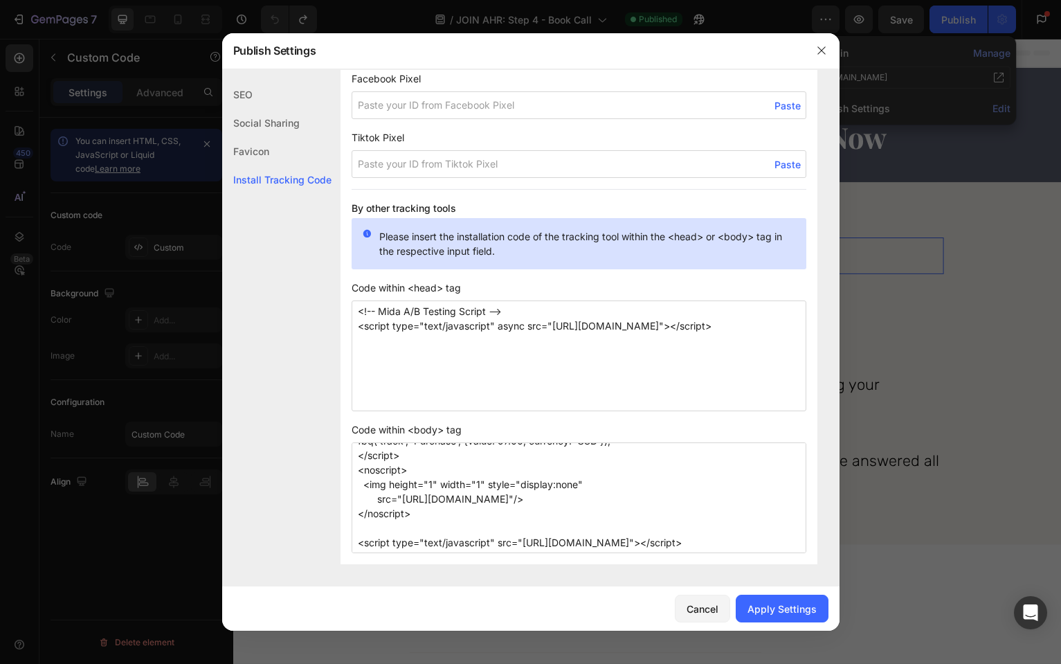
scroll to position [260, 0]
type textarea "<!-- Meta Pixel Code --> <script> !function(f,b,e,v,n,t,s){ if(f.fbq)return;n=f…"
click at [764, 602] on div "Apply Settings" at bounding box center [782, 609] width 69 height 15
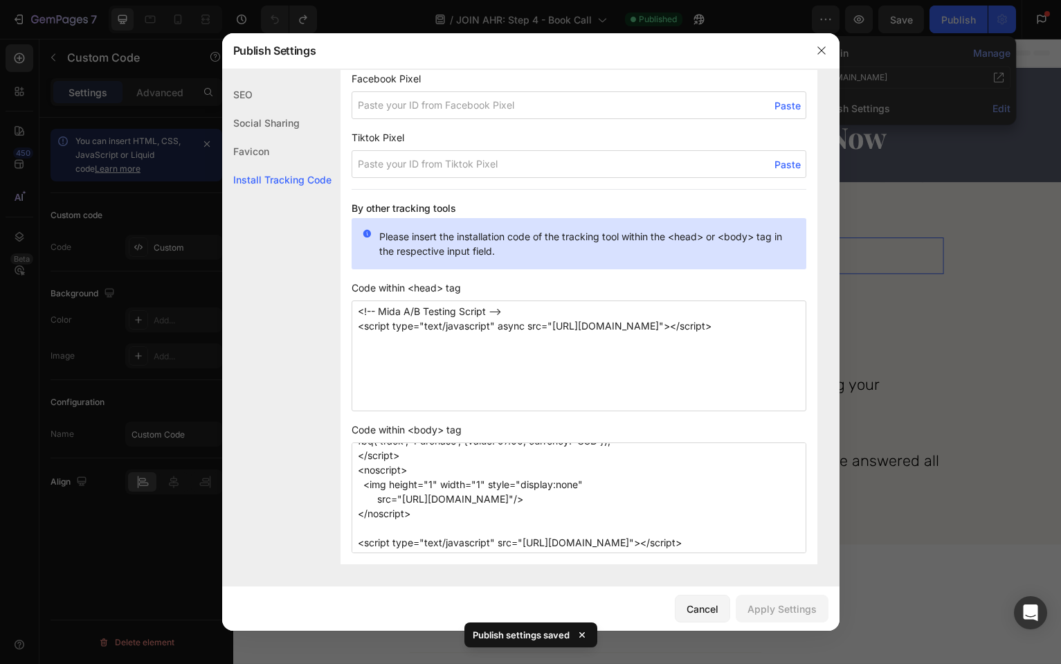
click at [880, 342] on div at bounding box center [530, 332] width 1061 height 664
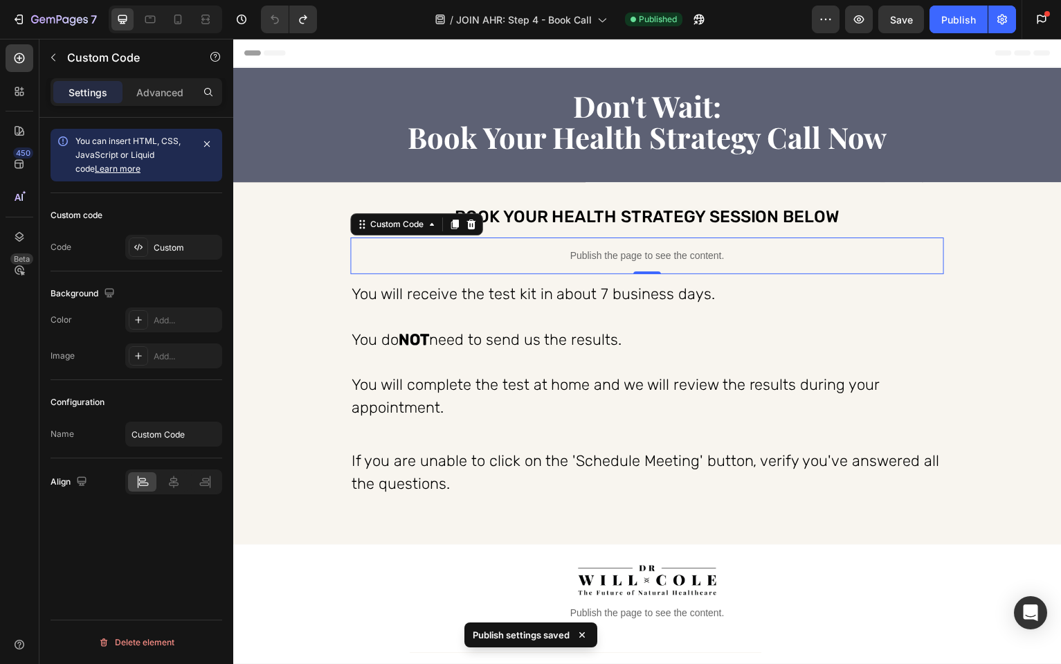
click at [623, 249] on p "Publish the page to see the content." at bounding box center [648, 256] width 595 height 15
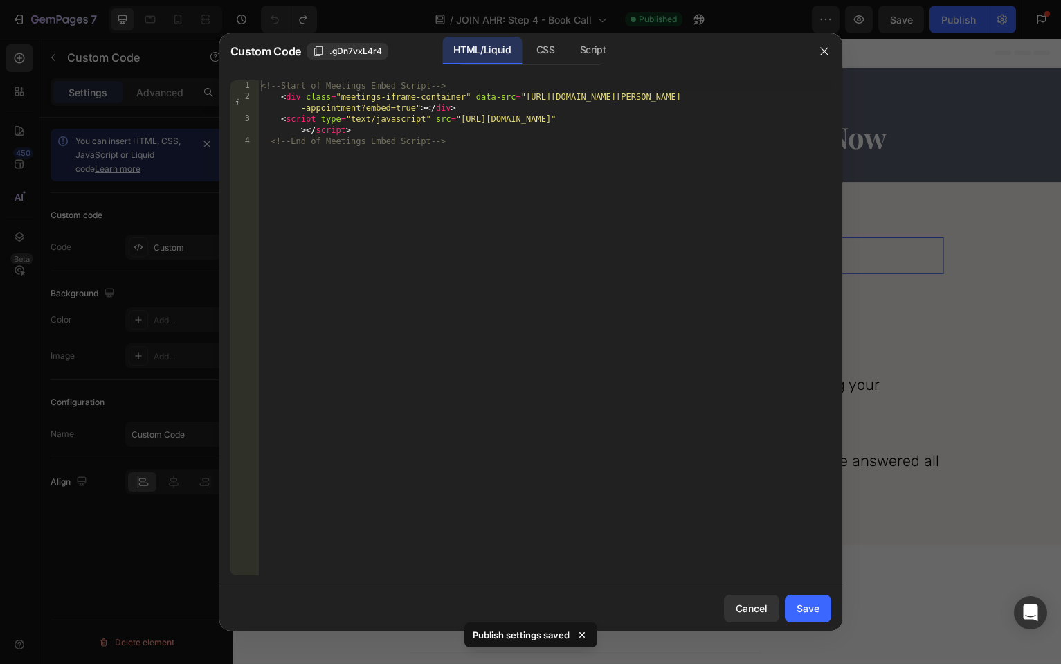
type textarea "<script type="text/javascript" src="[URL][DOMAIN_NAME]"></script>"
click at [386, 130] on div "<!-- Start of Meetings Embed Script --> < div class = "meetings-iframe-containe…" at bounding box center [544, 338] width 573 height 517
type textarea "<div class="meetings-iframe-container" data-src="[URL][DOMAIN_NAME][PERSON_NAME…"
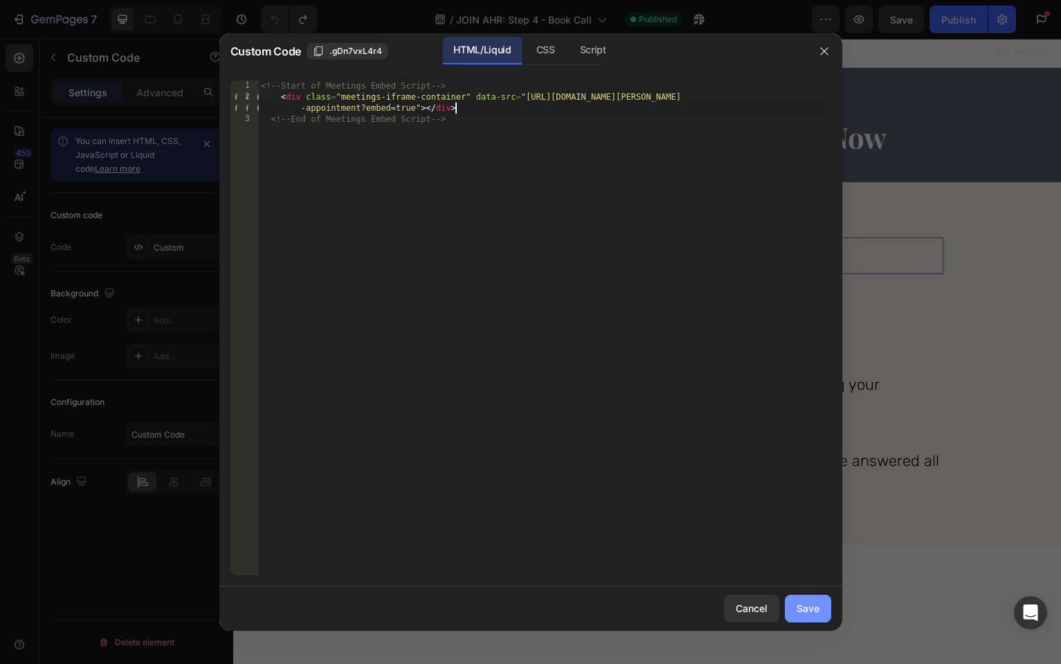
click at [799, 606] on div "Save" at bounding box center [808, 608] width 23 height 15
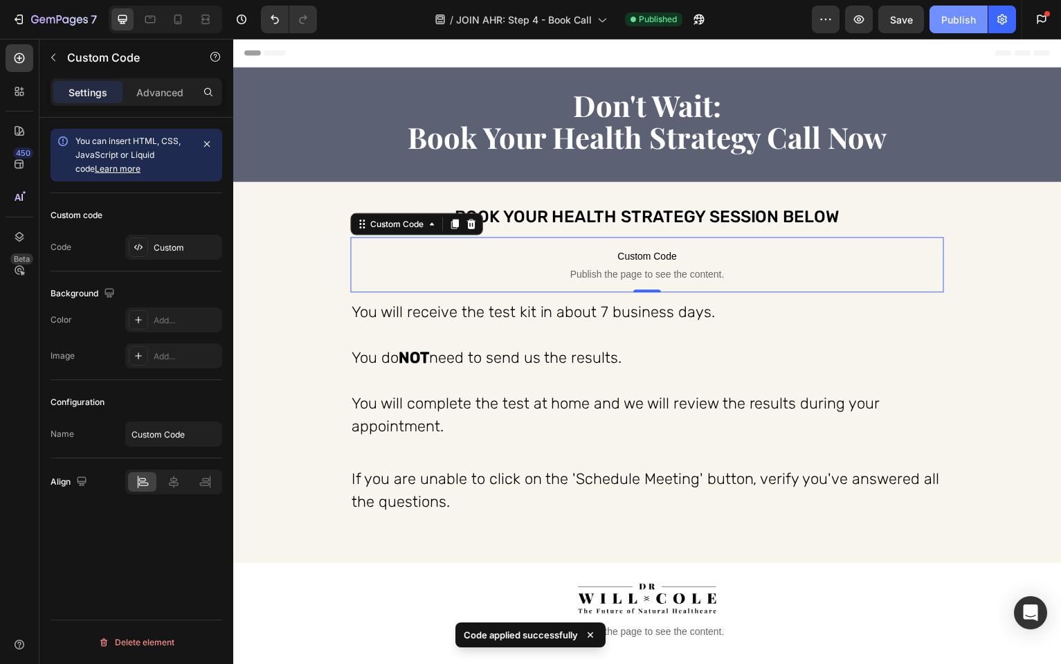
click at [971, 13] on div "Publish" at bounding box center [958, 19] width 35 height 15
click at [836, 28] on button "button" at bounding box center [826, 20] width 28 height 28
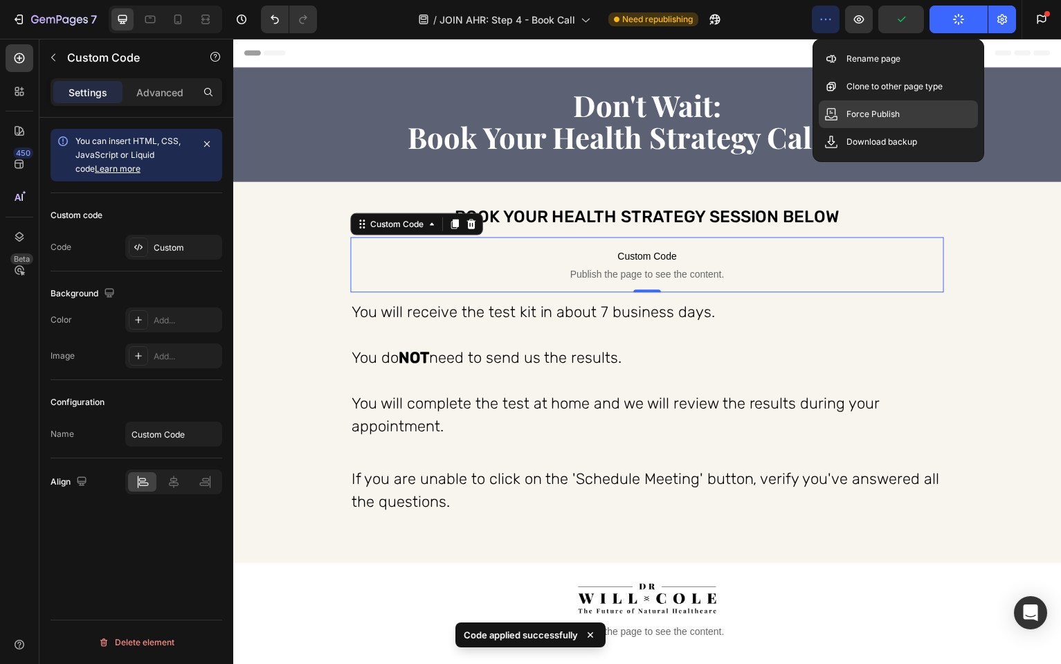
click at [847, 128] on div "Force Publish" at bounding box center [898, 142] width 159 height 28
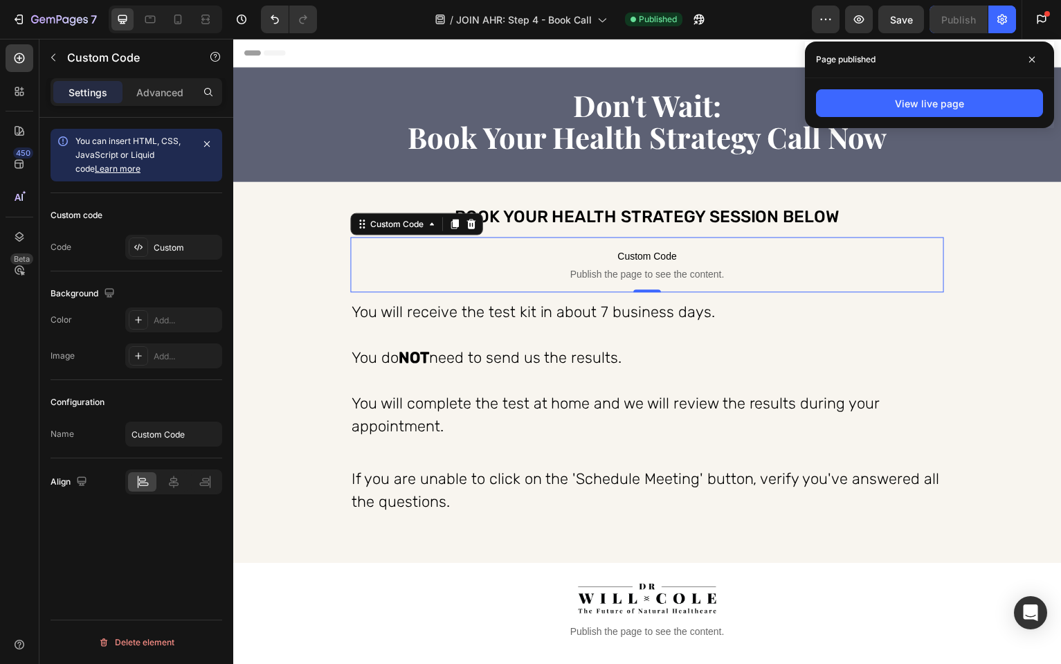
click at [669, 262] on span "Custom Code" at bounding box center [648, 257] width 595 height 17
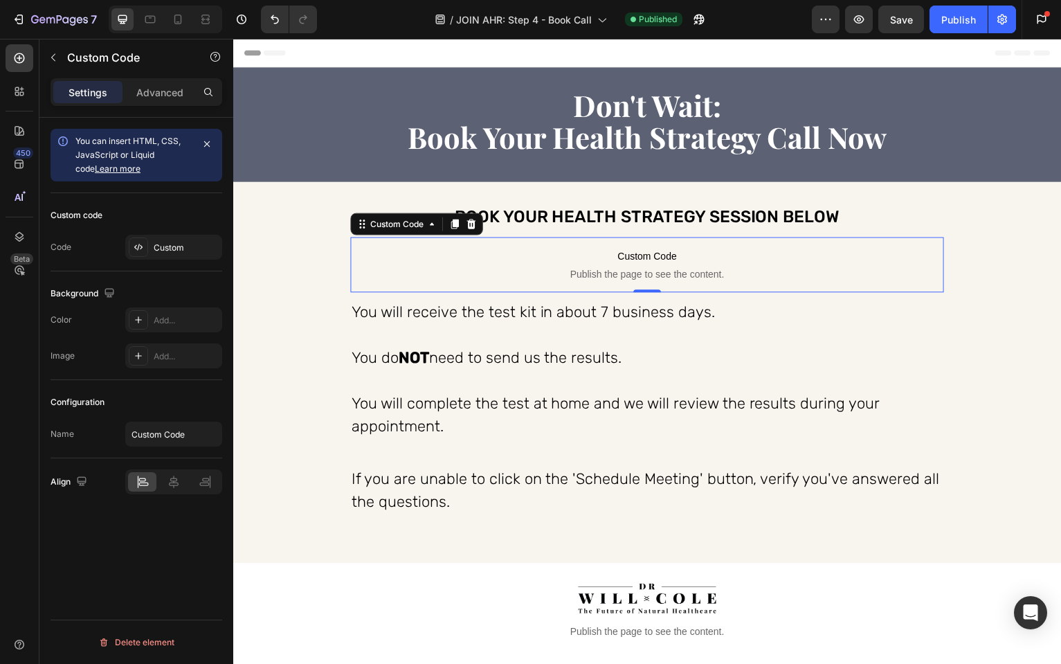
click at [669, 262] on span "Custom Code" at bounding box center [648, 257] width 595 height 17
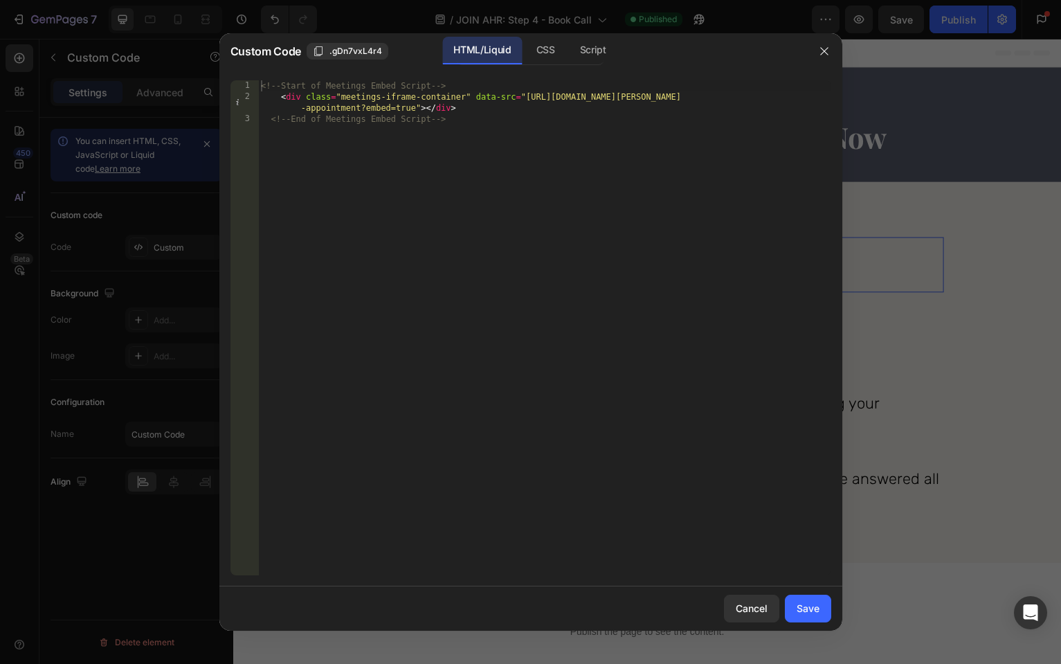
type textarea "<div class="meetings-iframe-container" data-src="[URL][DOMAIN_NAME][PERSON_NAME…"
click at [499, 109] on div "<!-- Start of Meetings Embed Script --> < div class = "meetings-iframe-containe…" at bounding box center [544, 338] width 573 height 517
click at [610, 53] on div "Script" at bounding box center [593, 51] width 48 height 28
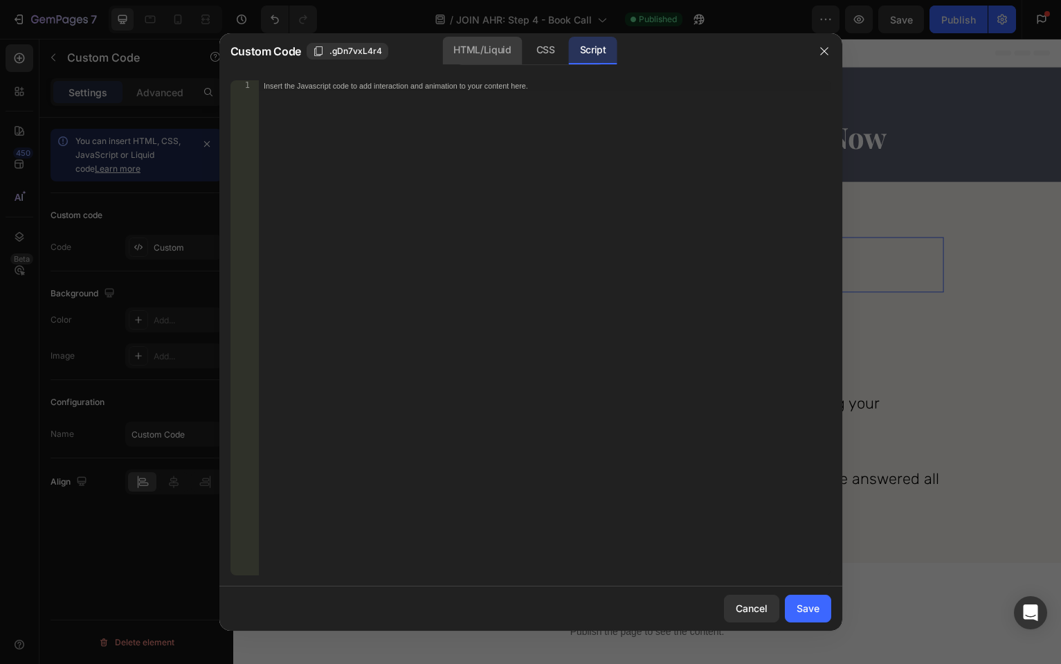
click at [525, 60] on div "HTML/Liquid" at bounding box center [545, 51] width 41 height 28
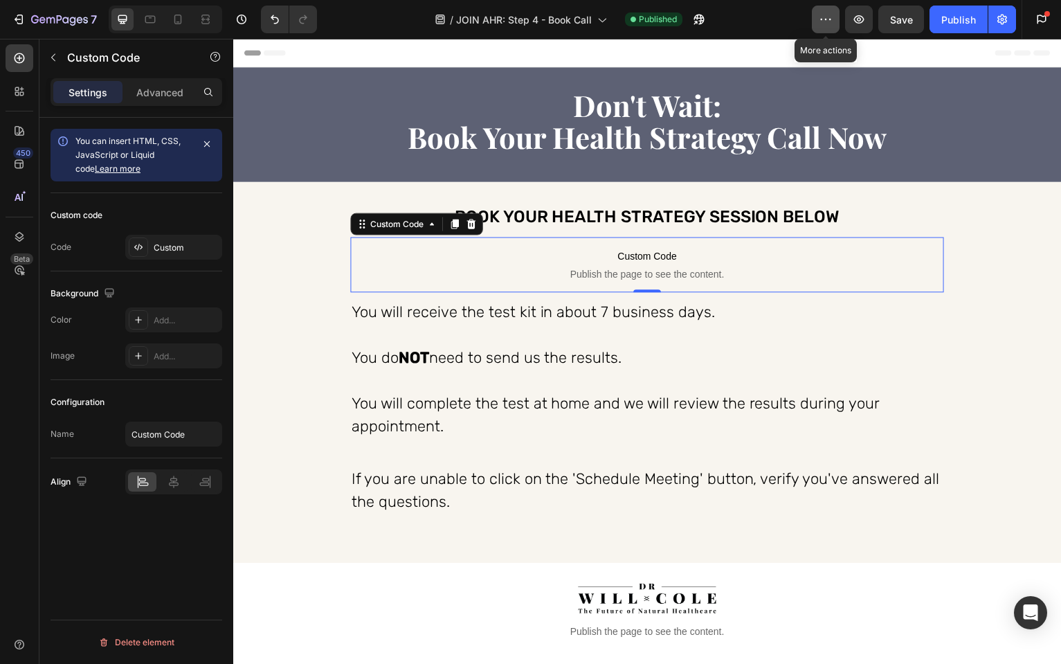
click at [829, 24] on icon "button" at bounding box center [826, 19] width 14 height 14
click at [997, 24] on icon "button" at bounding box center [1002, 19] width 14 height 14
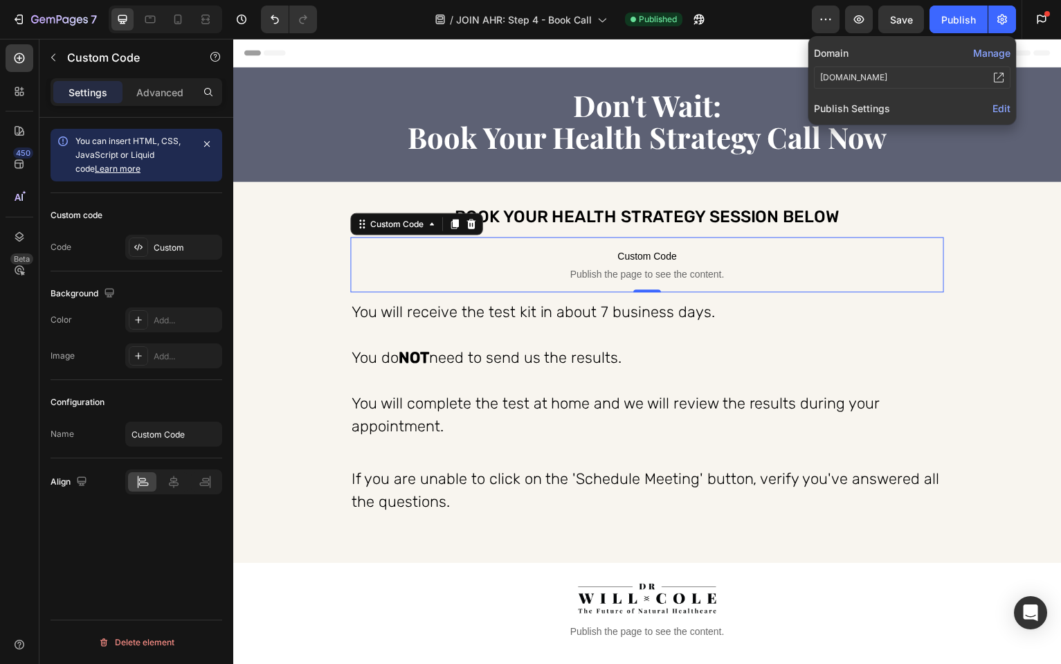
click at [1006, 114] on span "Edit" at bounding box center [1002, 108] width 18 height 12
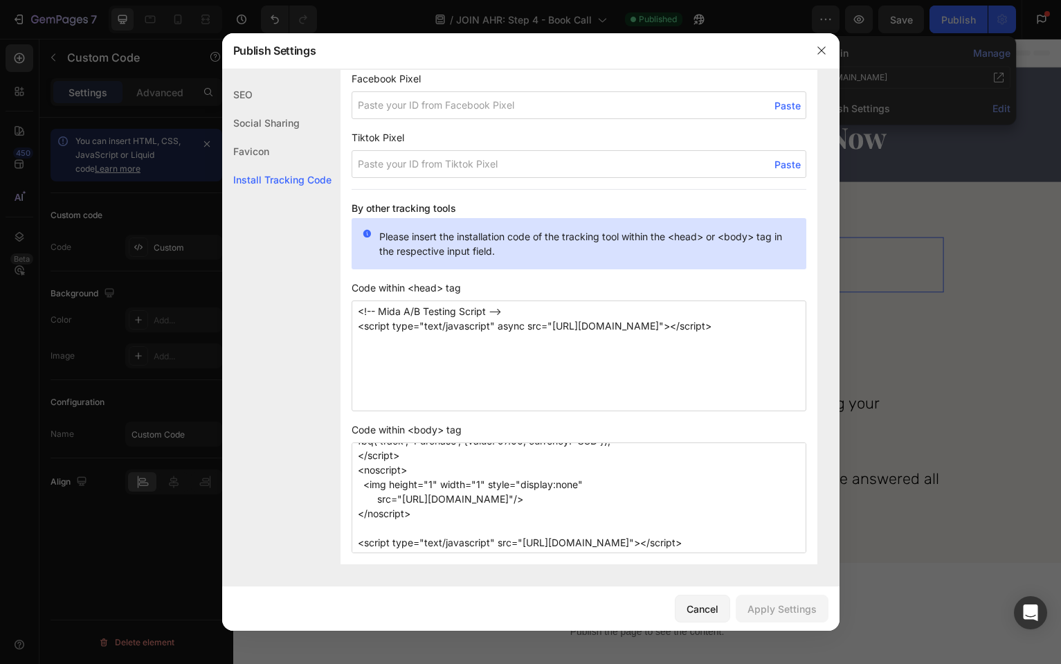
click at [640, 538] on textarea "<!-- Meta Pixel Code --> <script> !function(f,b,e,v,n,t,s){ if(f.fbq)return;n=f…" at bounding box center [579, 497] width 455 height 111
click at [784, 532] on textarea "<!-- Meta Pixel Code --> <script> !function(f,b,e,v,n,t,s){ if(f.fbq)return;n=f…" at bounding box center [579, 497] width 455 height 111
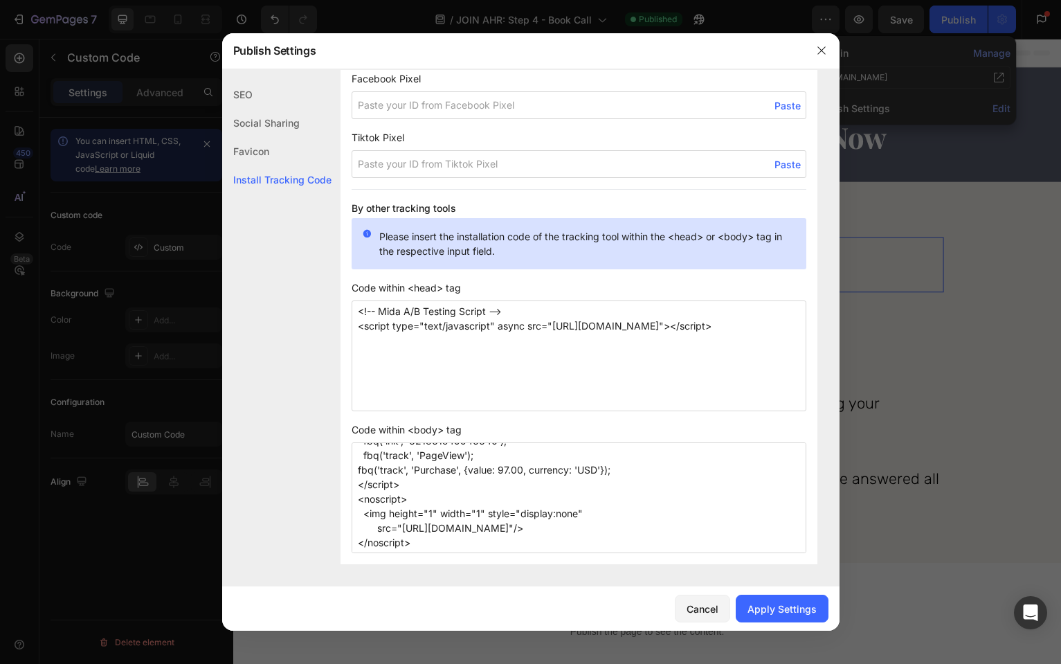
scroll to position [216, 0]
type textarea "<!-- Meta Pixel Code --> <script> !function(f,b,e,v,n,t,s){ if(f.fbq)return;n=f…"
click at [783, 615] on button "Apply Settings" at bounding box center [782, 609] width 93 height 28
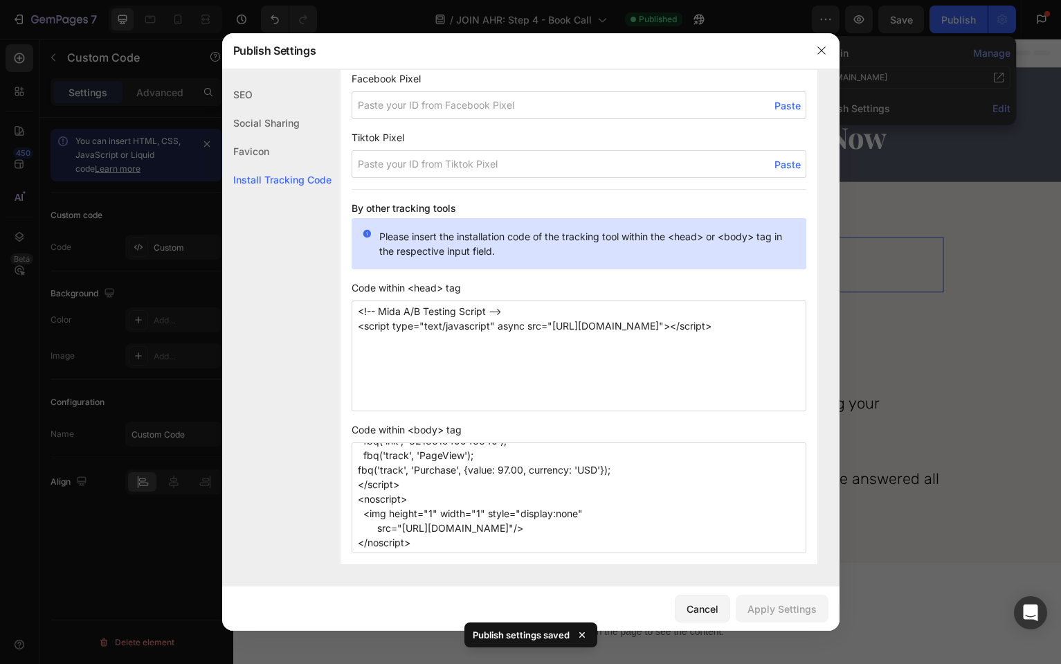
click at [890, 283] on div at bounding box center [530, 332] width 1061 height 664
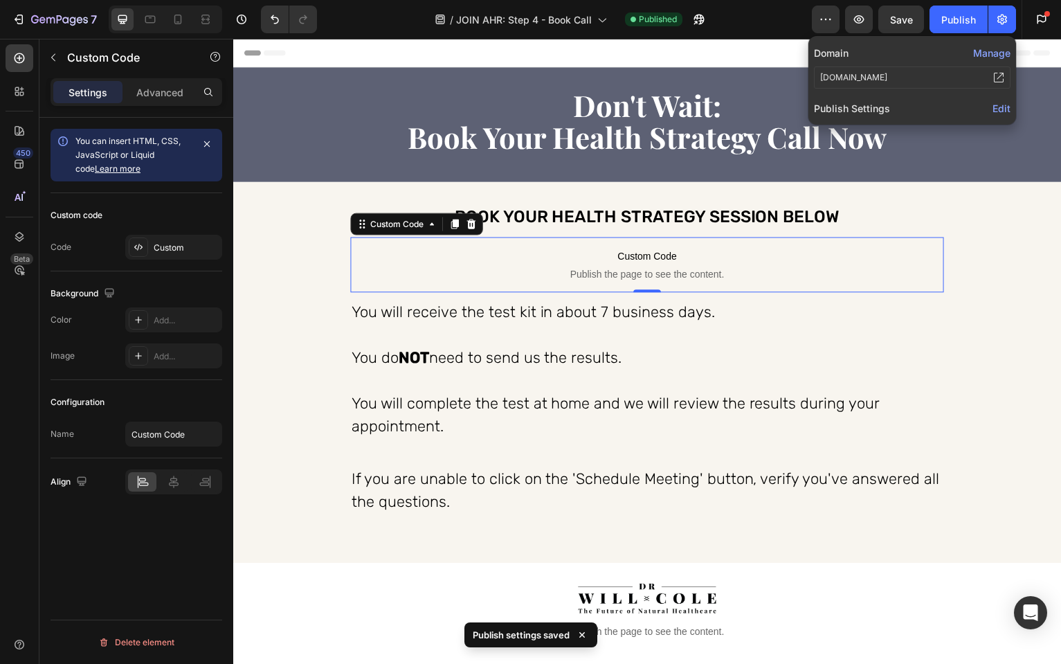
click at [641, 273] on span "Publish the page to see the content." at bounding box center [648, 275] width 595 height 14
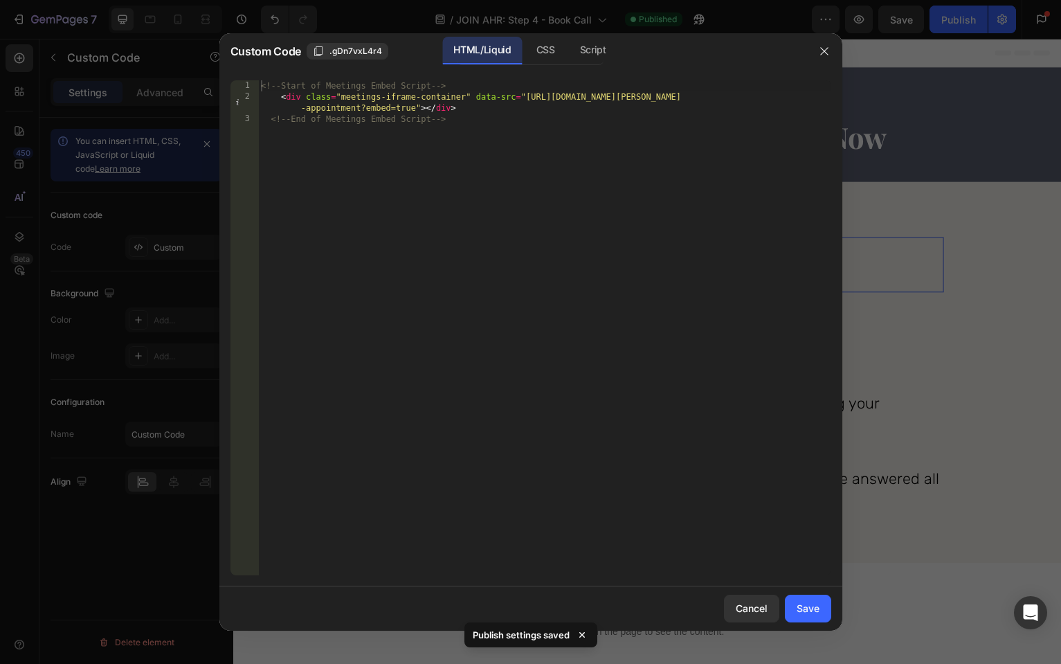
click at [546, 200] on div "<!-- Start of Meetings Embed Script --> < div class = "meetings-iframe-containe…" at bounding box center [544, 338] width 573 height 517
click at [461, 109] on div "<!-- Start of Meetings Embed Script --> < div class = "meetings-iframe-containe…" at bounding box center [544, 338] width 573 height 517
type textarea "<div class="meetings-iframe-container" data-src="[URL][DOMAIN_NAME][PERSON_NAME…"
paste textarea "<script type="text/javascript" src="[URL][DOMAIN_NAME]"></script>"
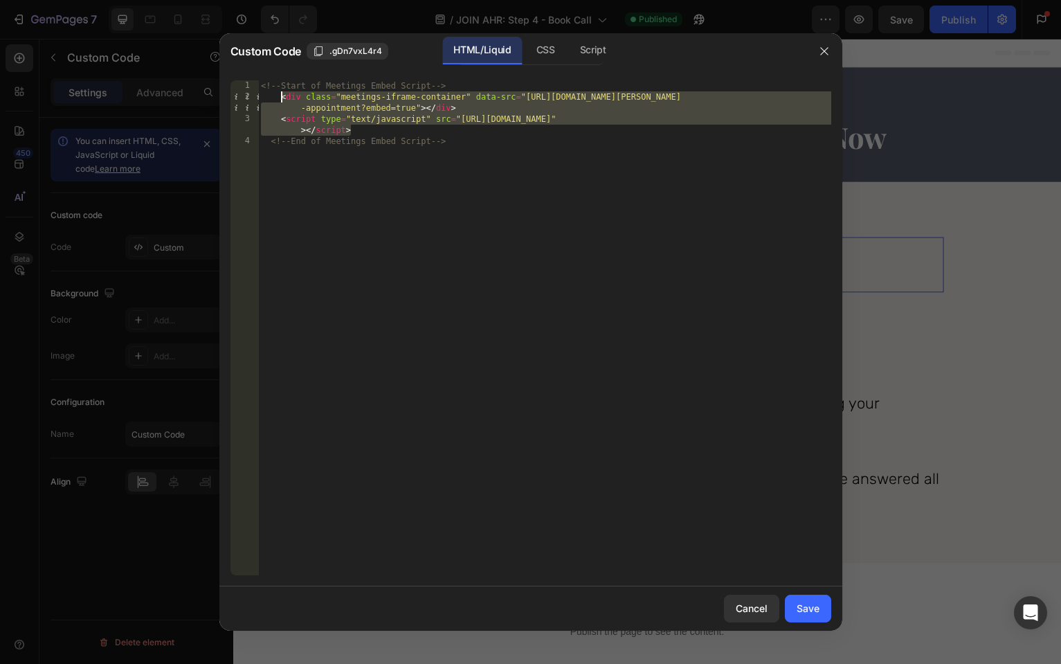
drag, startPoint x: 356, startPoint y: 125, endPoint x: 281, endPoint y: 100, distance: 78.8
click at [281, 100] on div "<!-- Start of Meetings Embed Script --> < div class = "meetings-iframe-containe…" at bounding box center [544, 338] width 573 height 517
click at [494, 150] on div "<!-- Start of Meetings Embed Script --> < div class = "meetings-iframe-containe…" at bounding box center [544, 338] width 573 height 517
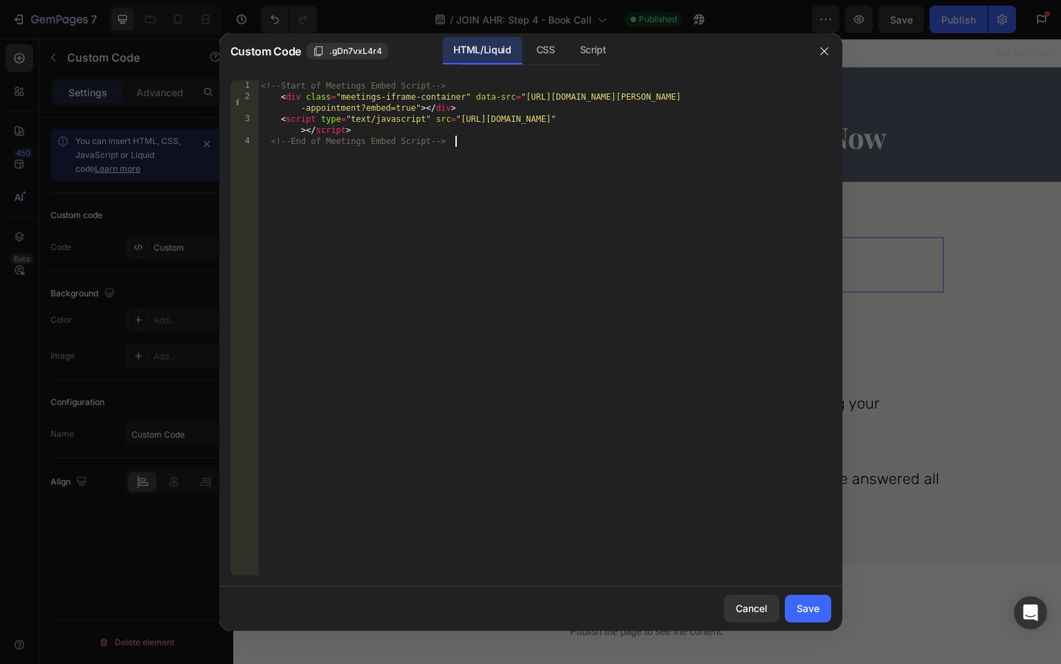
click at [476, 118] on div "<!-- Start of Meetings Embed Script --> < div class = "meetings-iframe-containe…" at bounding box center [544, 338] width 573 height 517
click at [471, 134] on div "<!-- Start of Meetings Embed Script --> < div class = "meetings-iframe-containe…" at bounding box center [544, 338] width 573 height 517
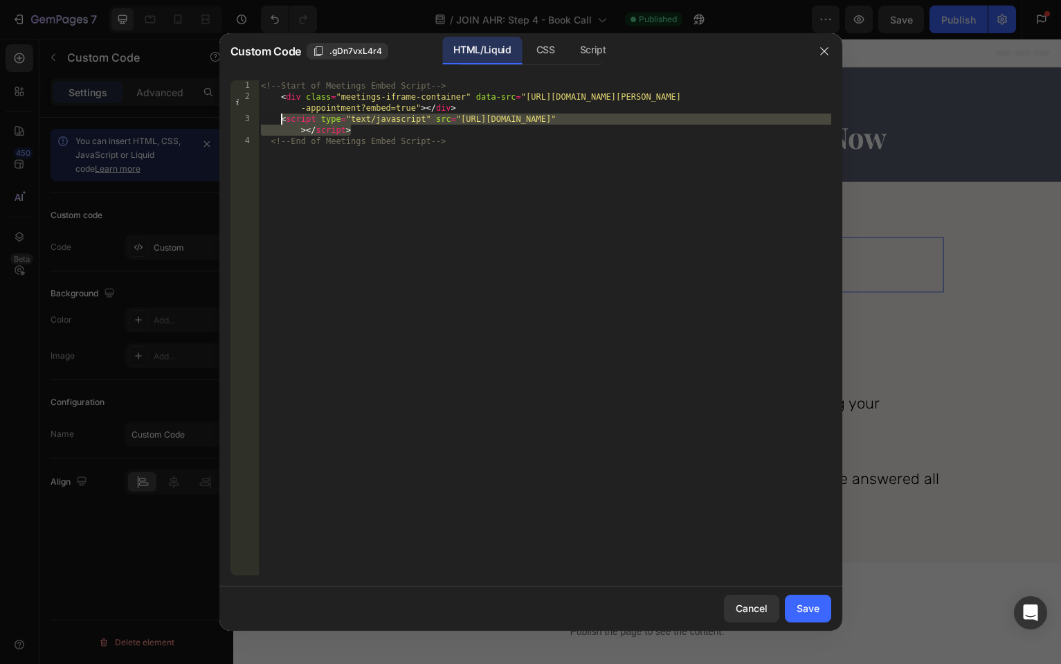
type textarea "<!--<script type="text/javascript" src="[URL][DOMAIN_NAME]"></script>-->"
click at [806, 604] on div "Save" at bounding box center [808, 608] width 23 height 15
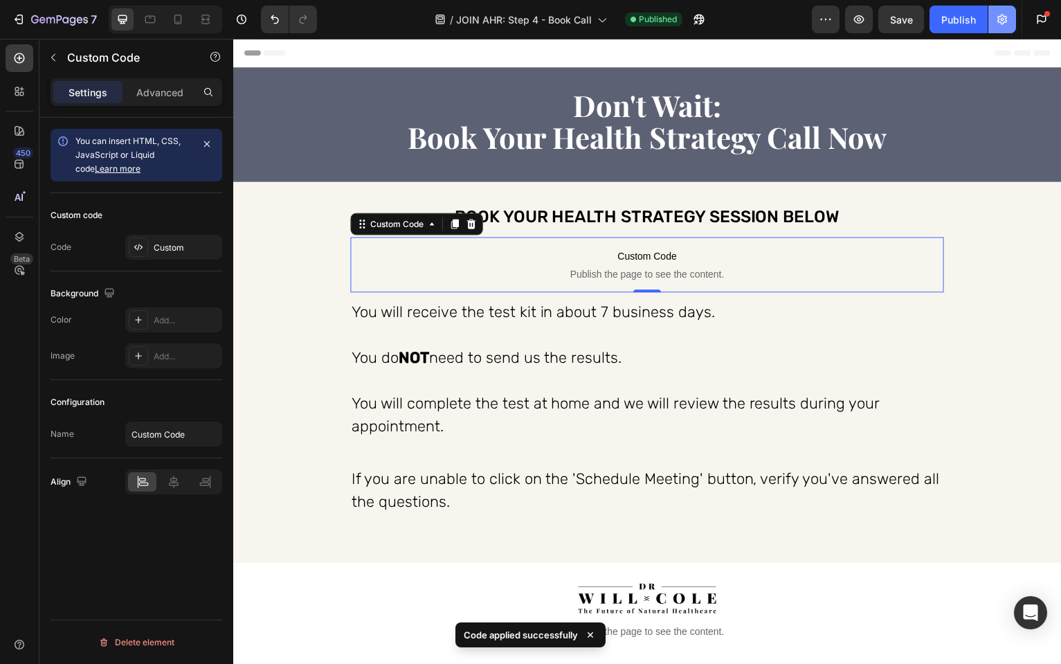
click at [1006, 12] on icon "button" at bounding box center [1002, 19] width 14 height 14
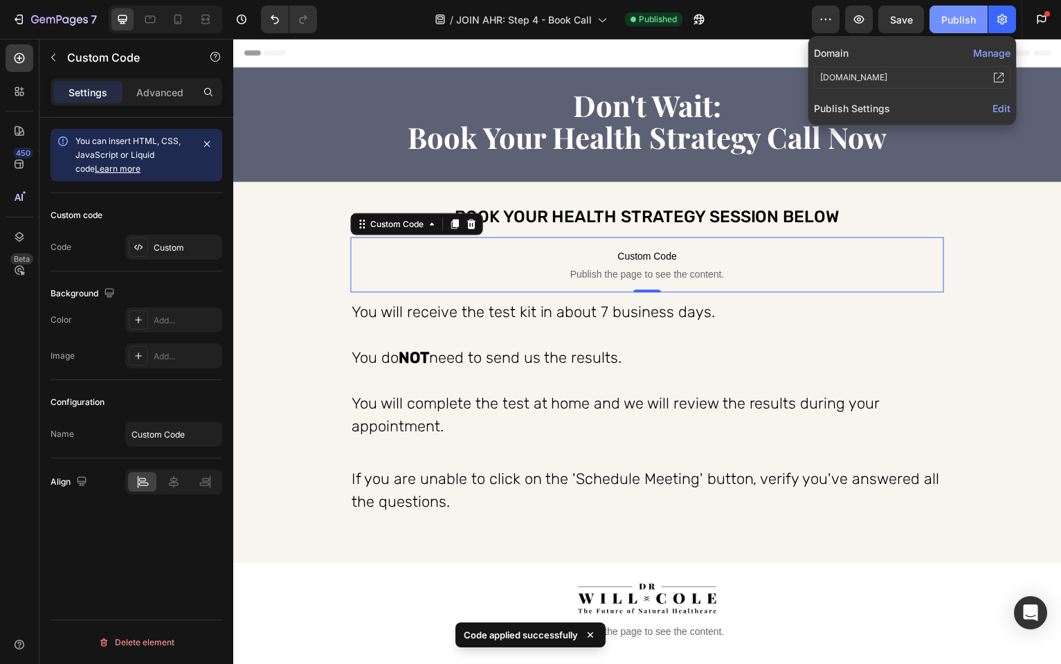
click at [957, 20] on div "Publish" at bounding box center [958, 19] width 35 height 15
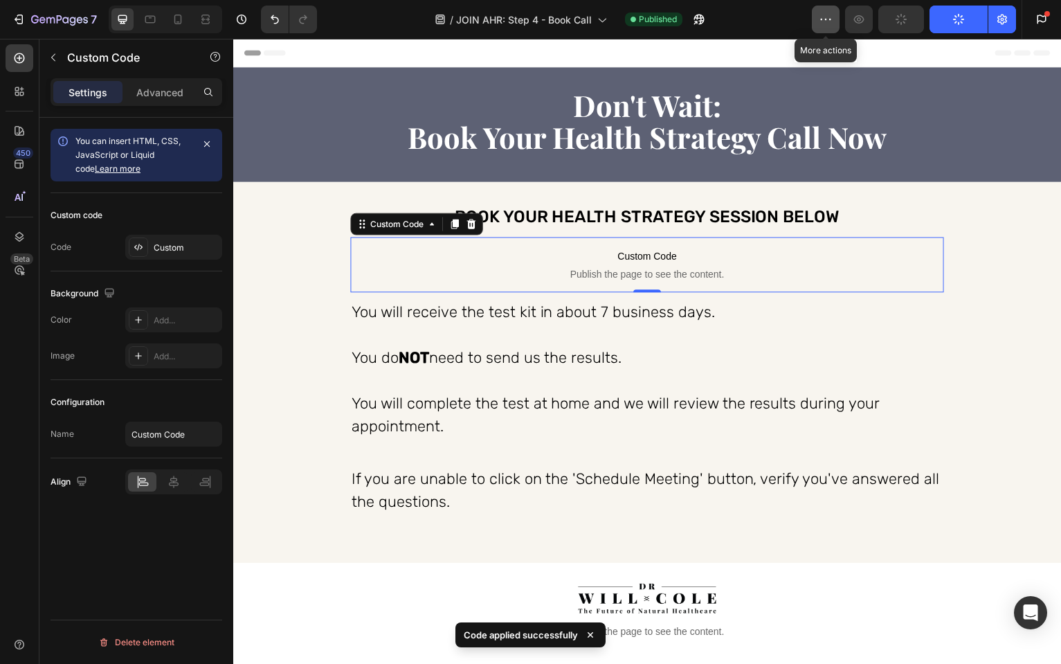
click at [816, 19] on button "button" at bounding box center [826, 20] width 28 height 28
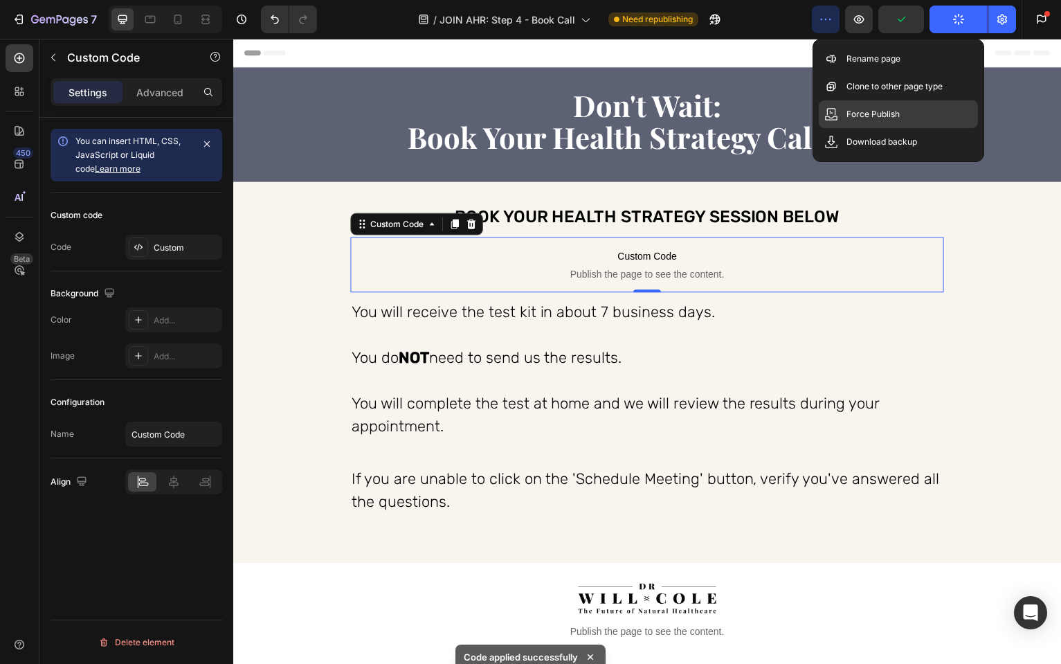
click at [863, 114] on p "Force Publish" at bounding box center [873, 114] width 53 height 14
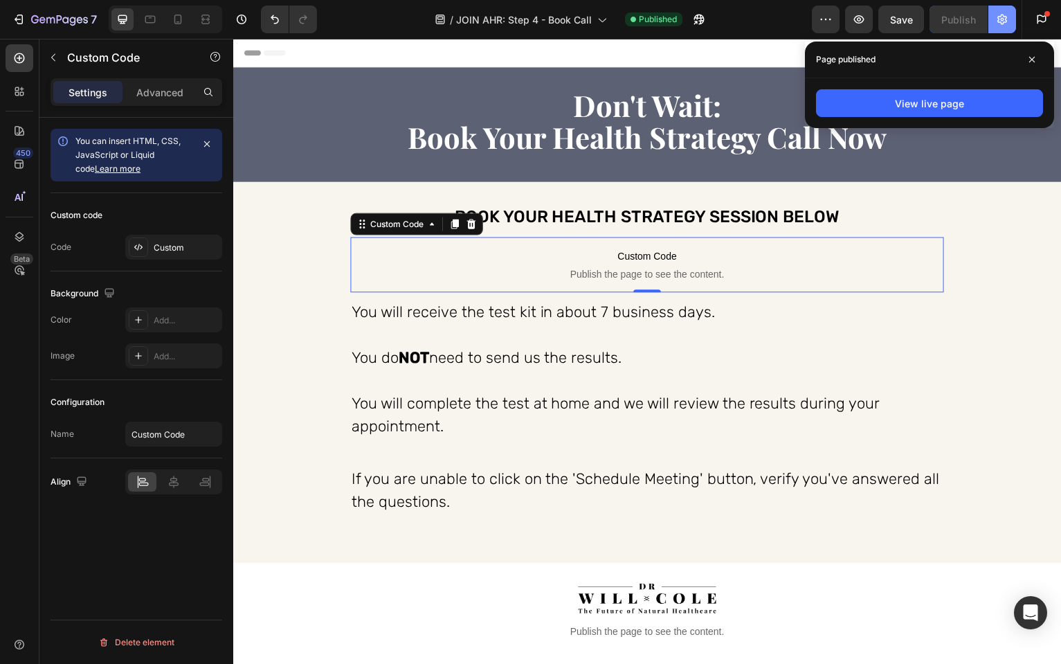
click at [993, 17] on button "button" at bounding box center [1003, 20] width 28 height 28
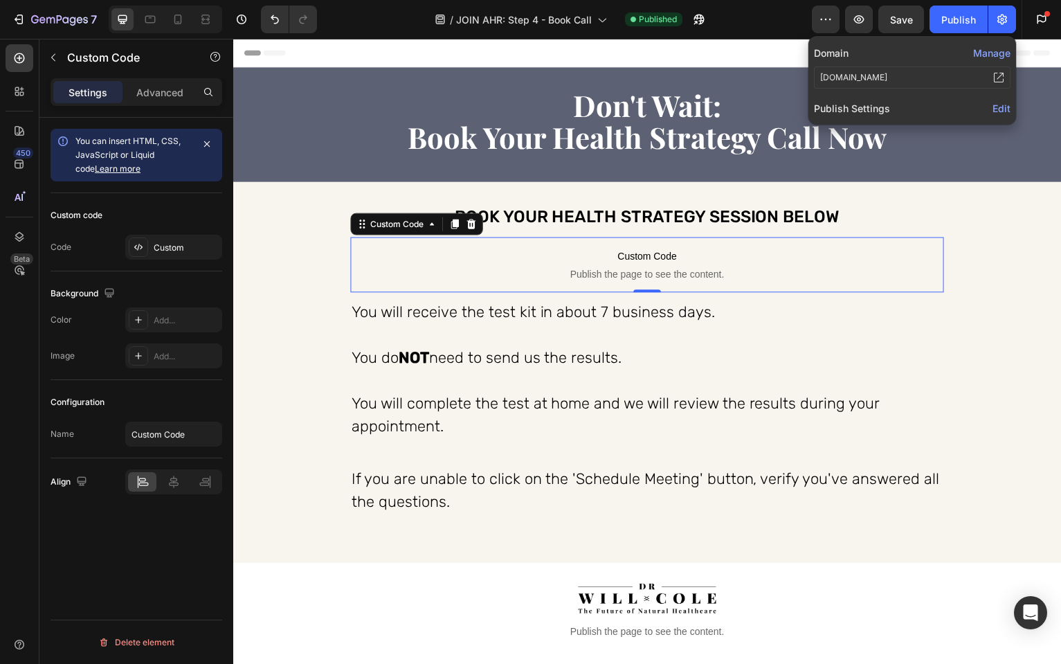
click at [993, 108] on span "Edit" at bounding box center [1002, 108] width 18 height 12
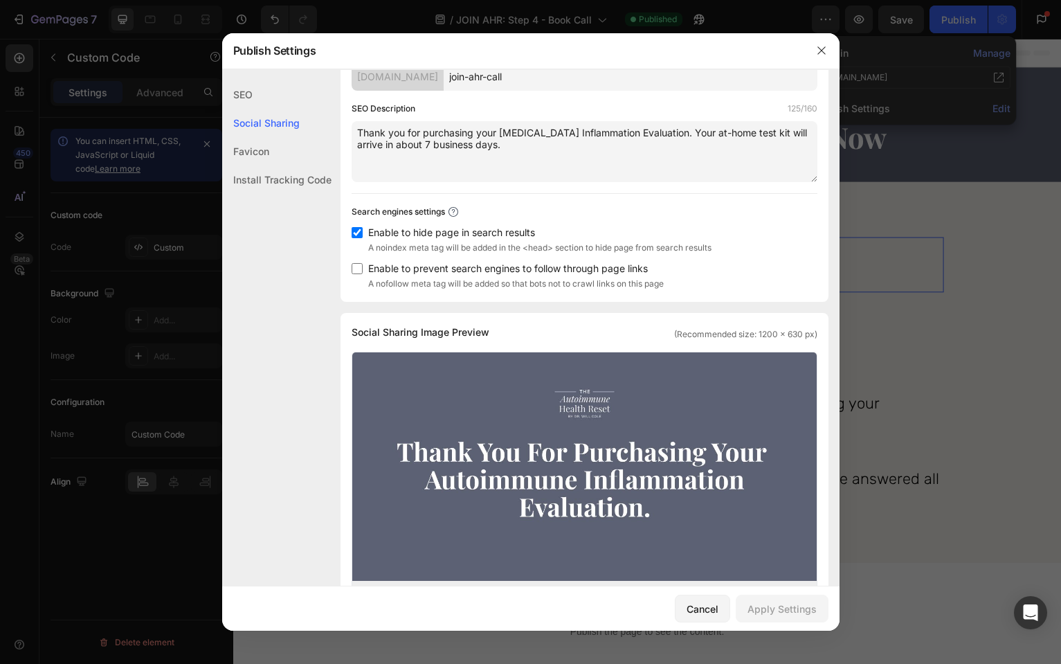
click at [273, 188] on div "Install Tracking Code" at bounding box center [276, 179] width 109 height 28
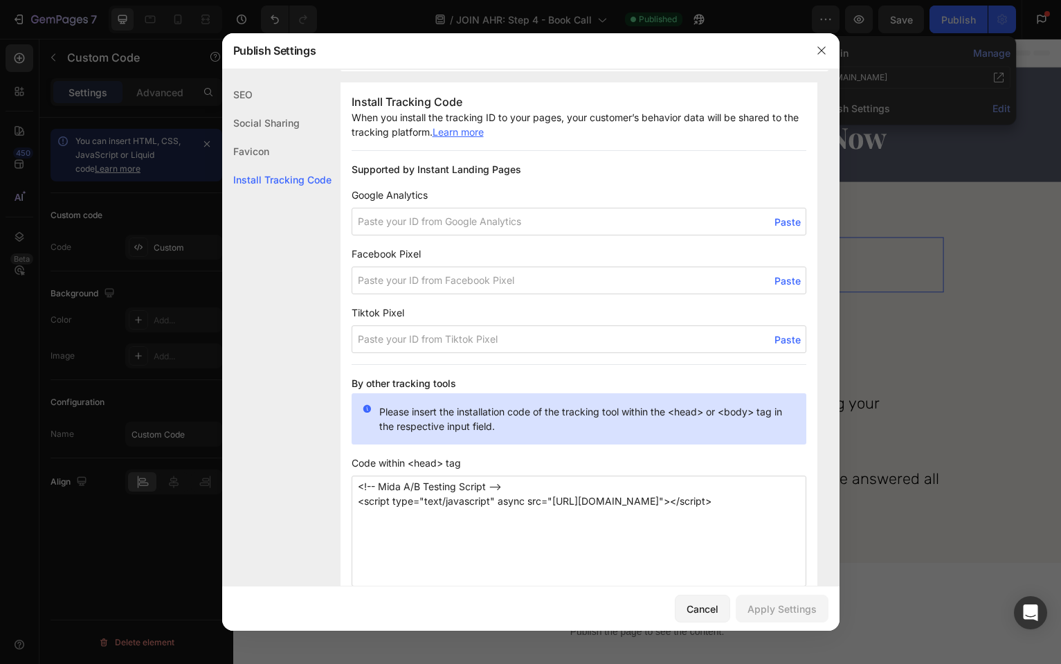
scroll to position [1093, 0]
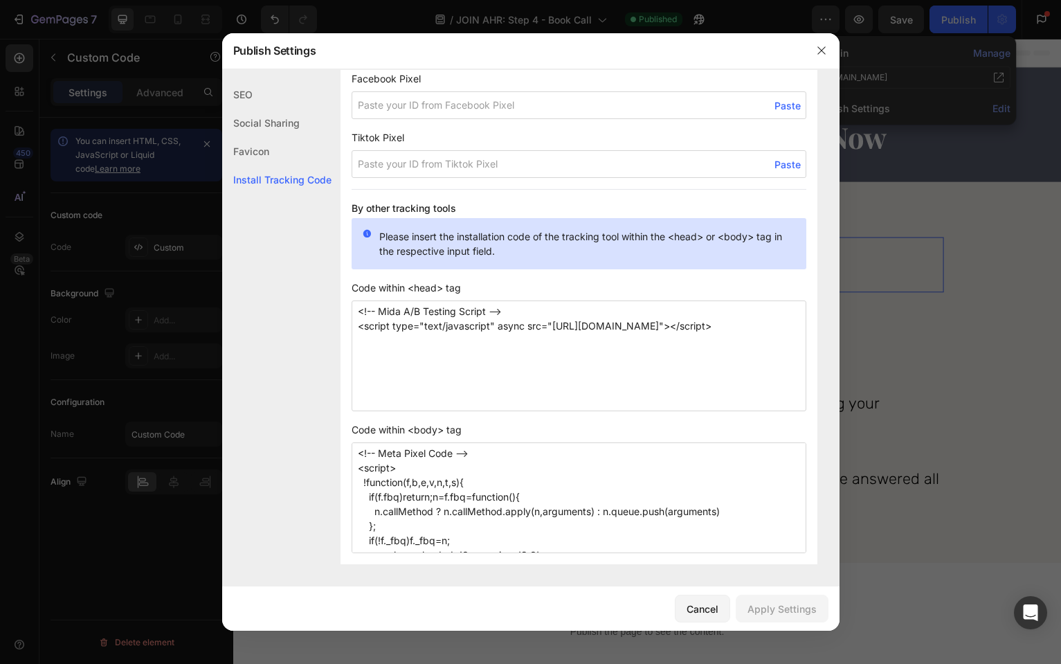
click at [437, 358] on textarea "<!-- Mida A/B Testing Script --> <script type="text/javascript" async src="[URL…" at bounding box center [579, 355] width 455 height 111
paste textarea "<!-- HEAD (or global header include) --> <script> (function () { // ---------- …"
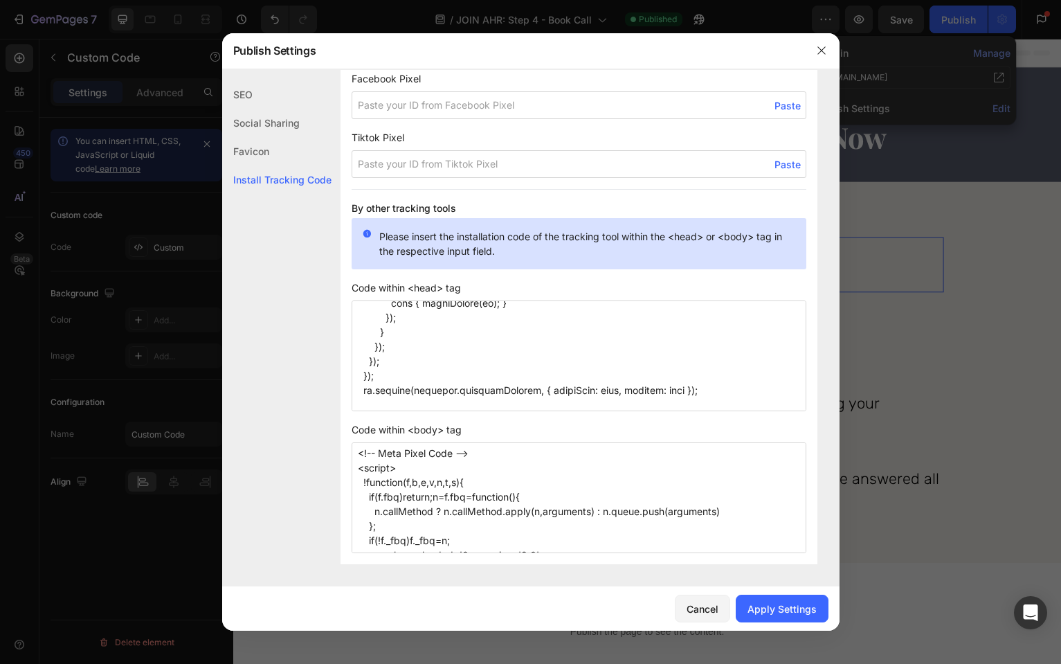
scroll to position [2222, 0]
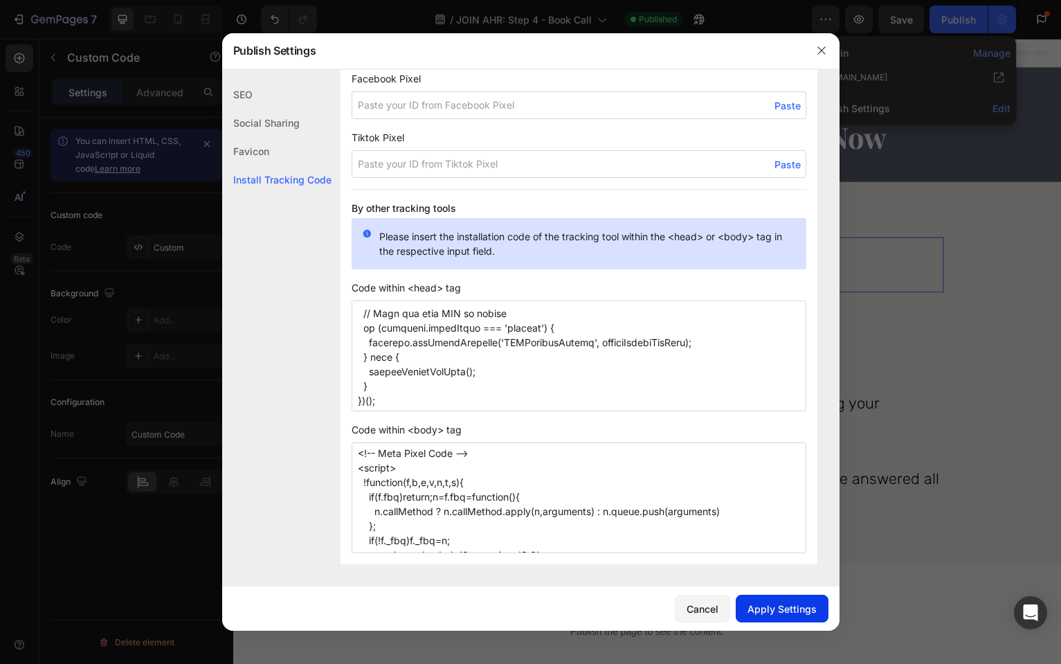
click at [748, 604] on button "Apply Settings" at bounding box center [782, 609] width 93 height 28
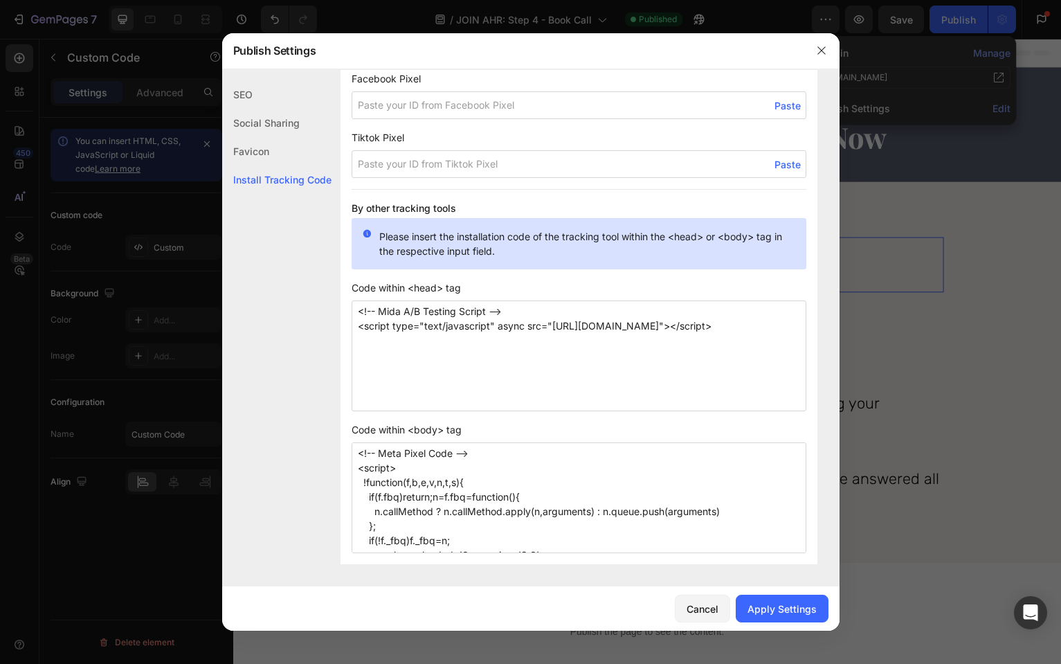
scroll to position [0, 0]
type textarea "<!-- Mida A/B Testing Script --> <script type="text/javascript" async src="[URL…"
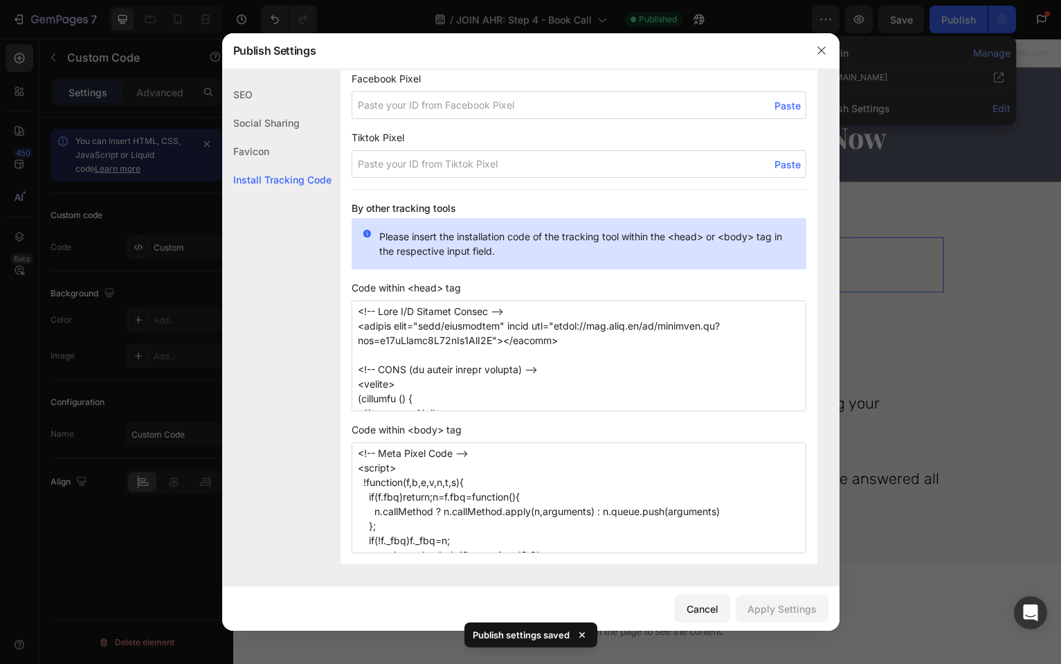
click at [961, 28] on div at bounding box center [530, 332] width 1061 height 664
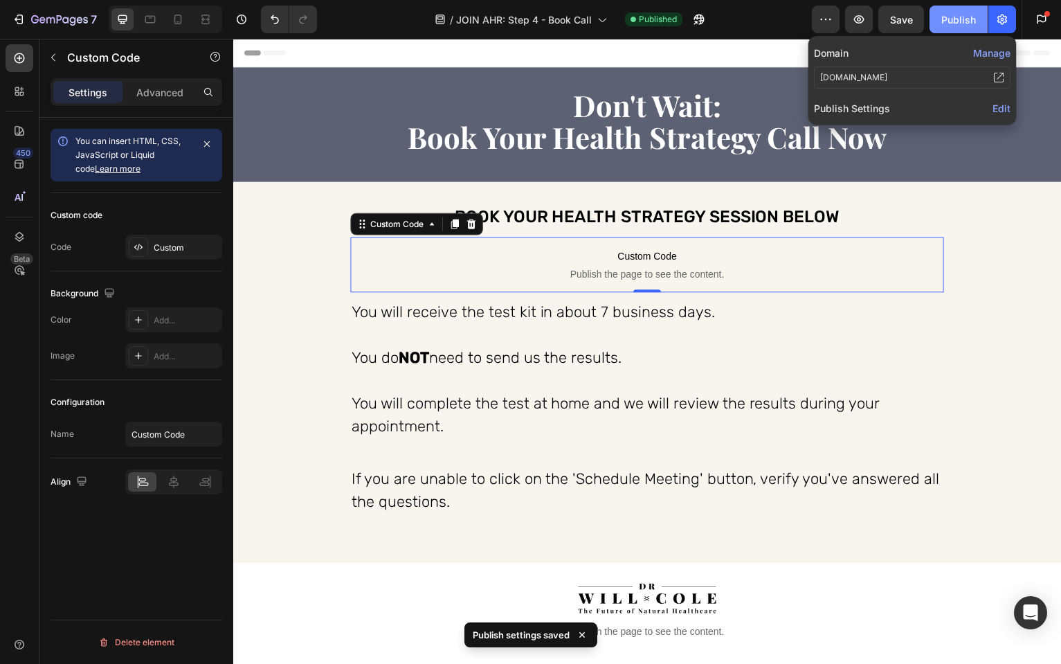
click at [961, 20] on div "Publish" at bounding box center [958, 19] width 35 height 15
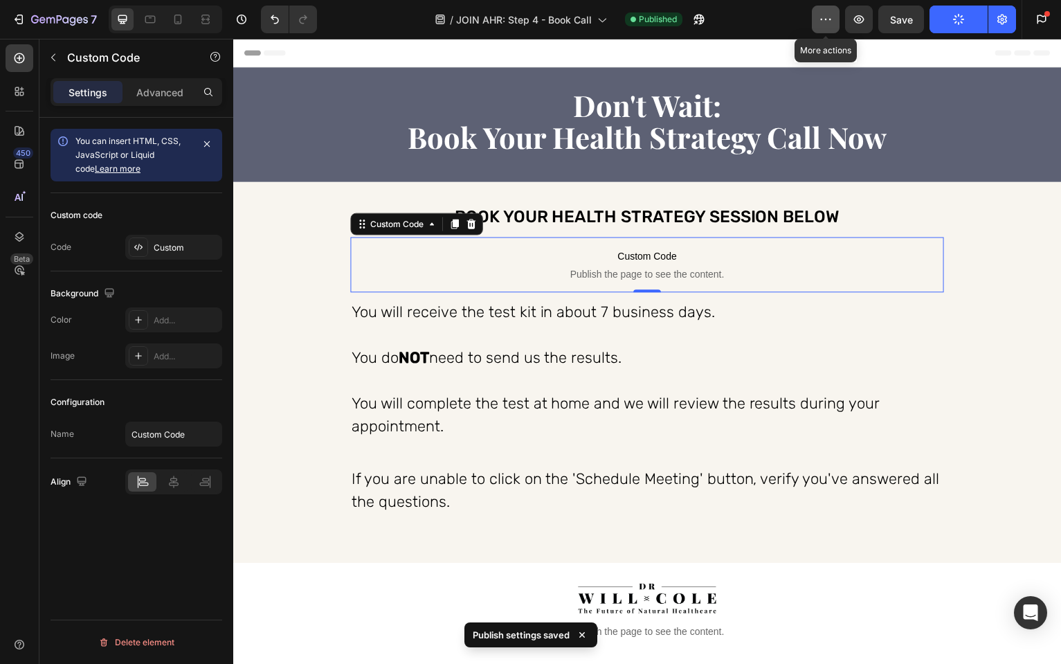
click at [819, 27] on button "button" at bounding box center [826, 20] width 28 height 28
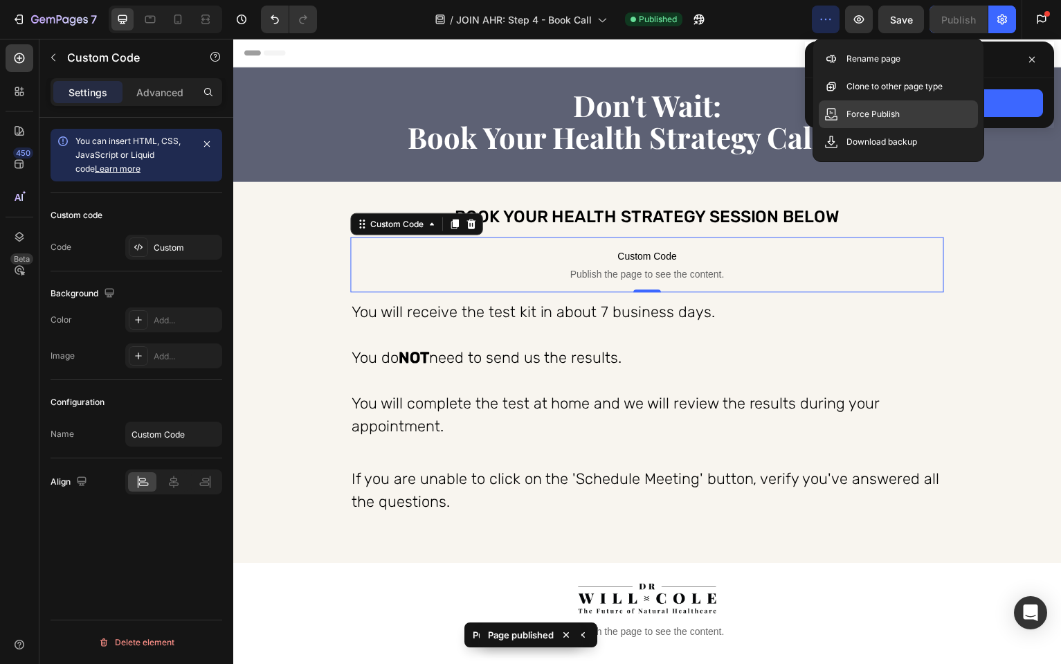
click at [861, 115] on p "Force Publish" at bounding box center [873, 114] width 53 height 14
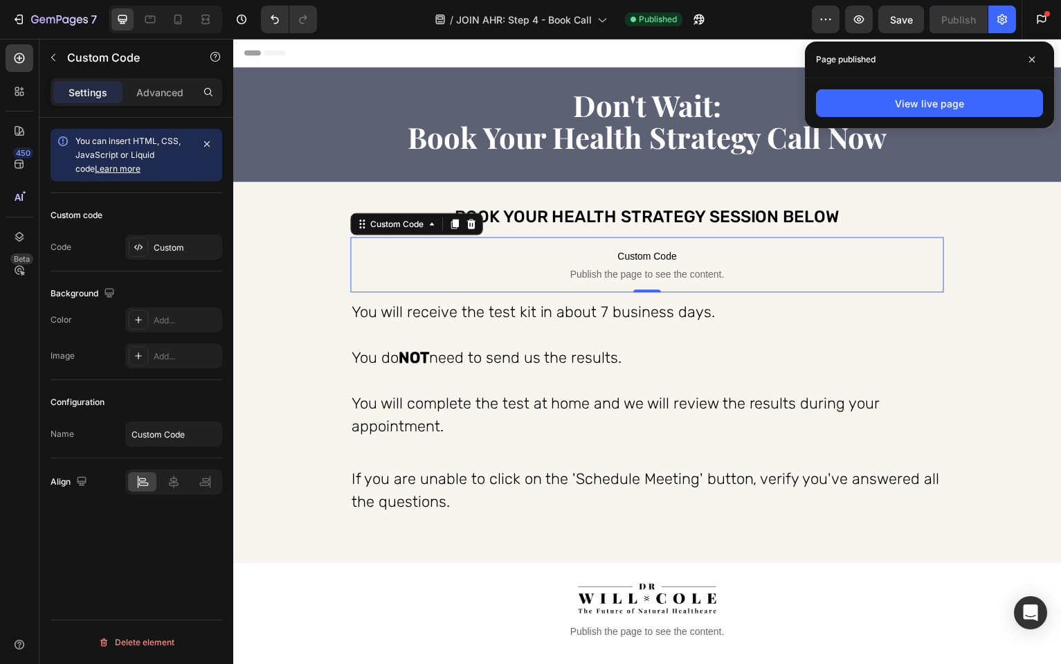
click at [576, 256] on span "Custom Code" at bounding box center [648, 257] width 595 height 17
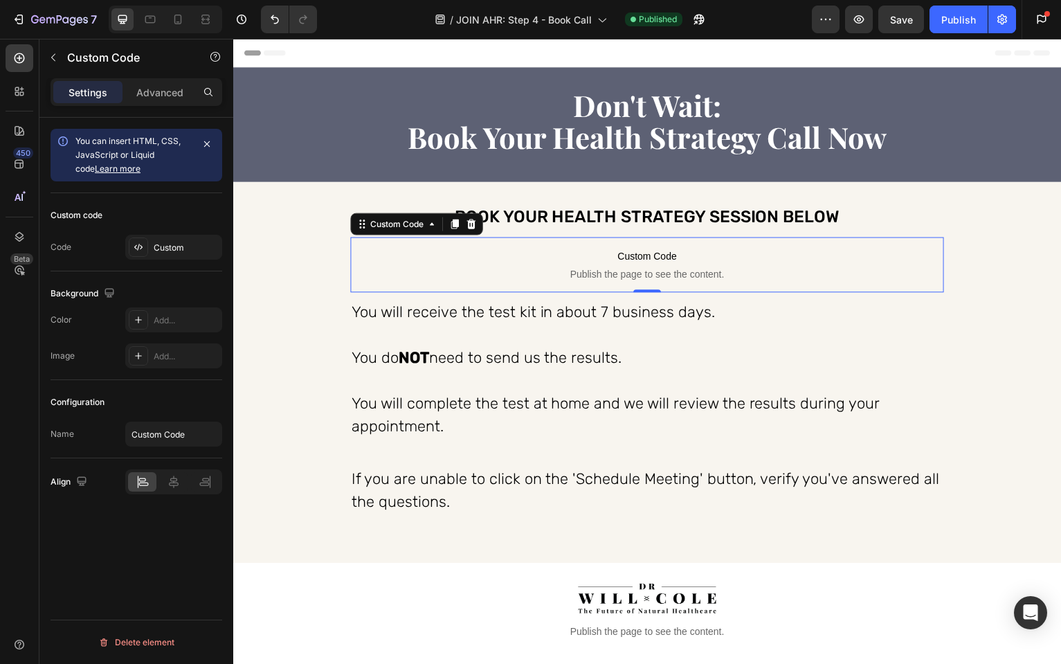
click at [576, 256] on span "Custom Code" at bounding box center [648, 257] width 595 height 17
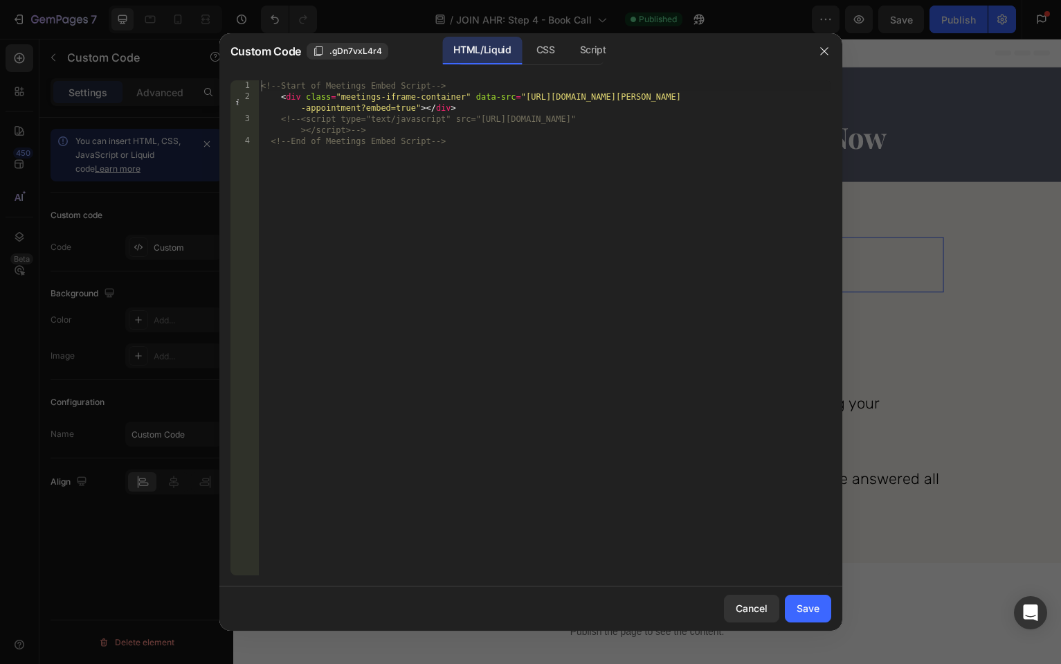
click at [911, 156] on div at bounding box center [530, 332] width 1061 height 664
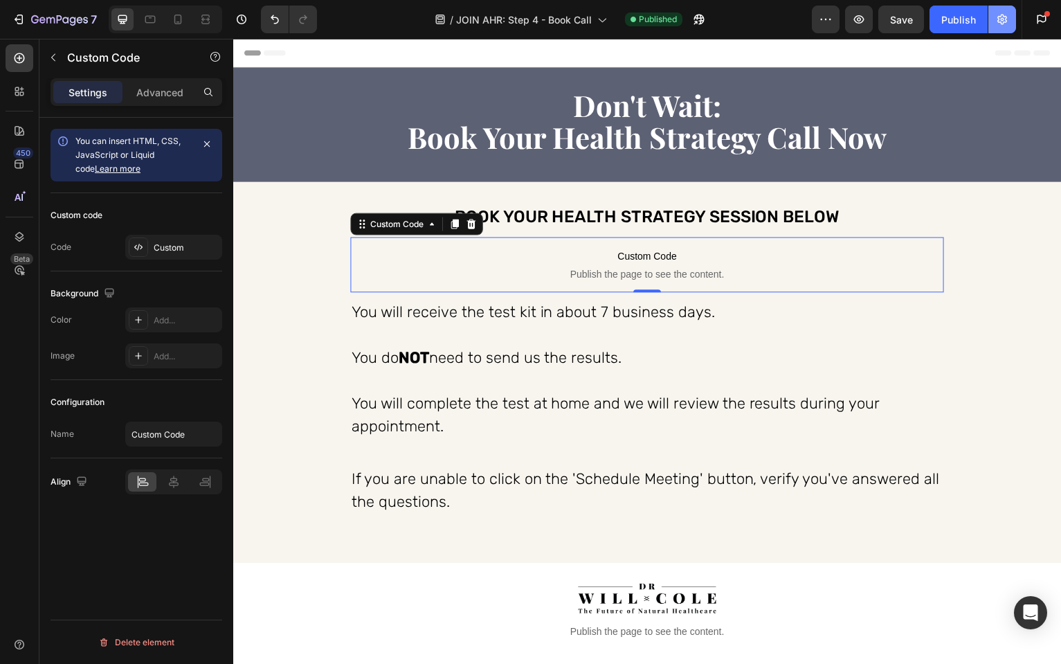
click at [1003, 21] on icon "button" at bounding box center [1002, 19] width 14 height 14
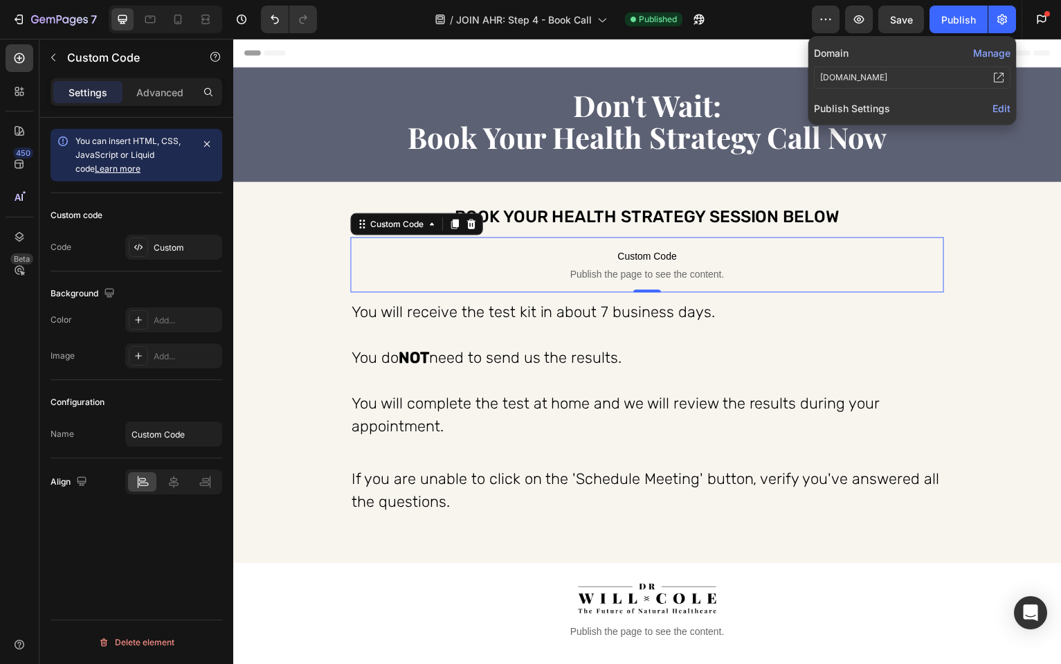
click at [1000, 101] on div "Edit" at bounding box center [1002, 108] width 18 height 17
click at [1002, 111] on span "Edit" at bounding box center [1002, 108] width 18 height 12
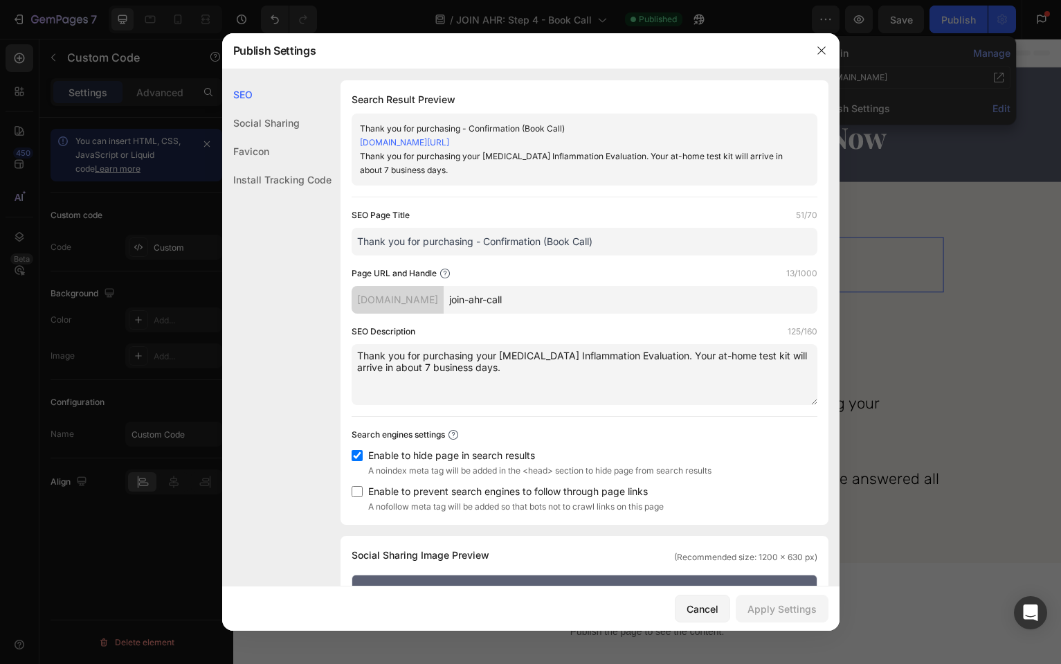
click at [294, 172] on div "Install Tracking Code" at bounding box center [276, 179] width 109 height 28
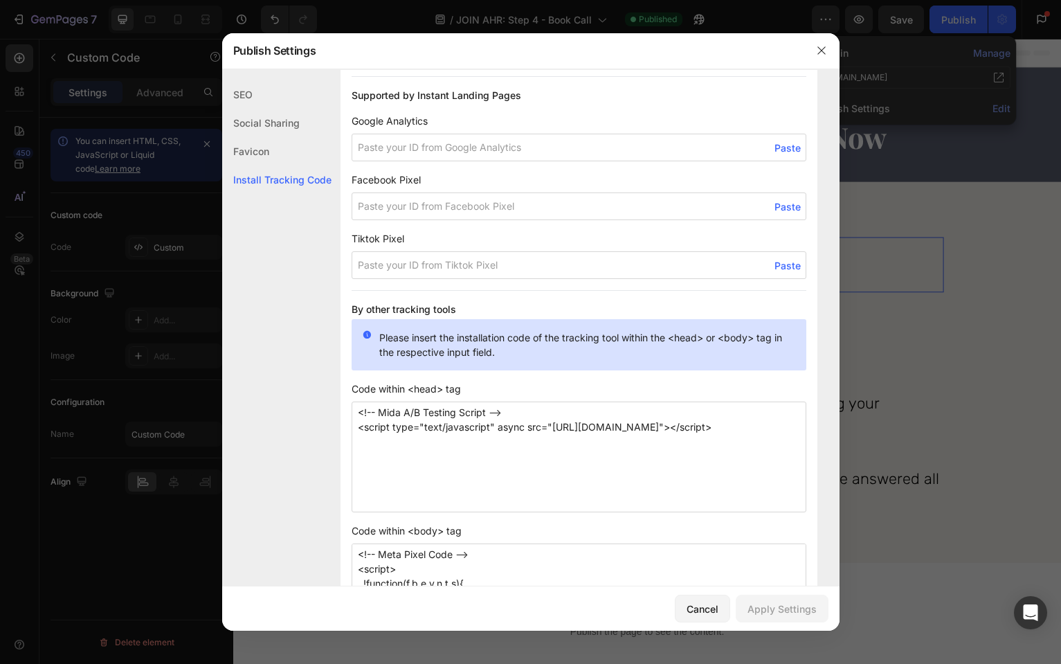
scroll to position [1093, 0]
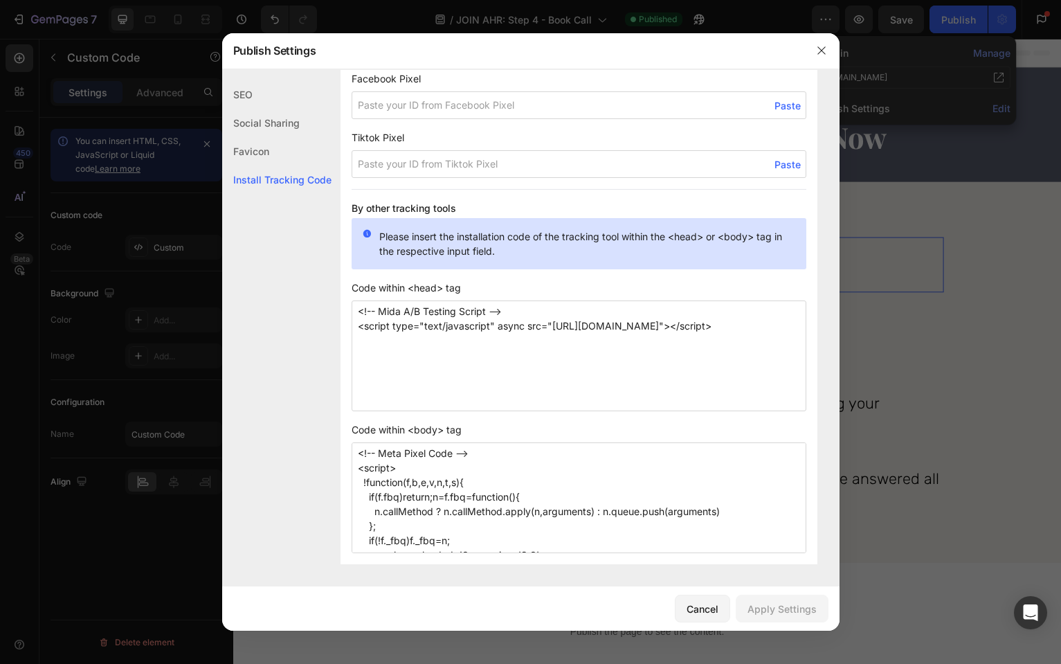
click at [478, 375] on textarea "<!-- Mida A/B Testing Script --> <script type="text/javascript" async src="[URL…" at bounding box center [579, 355] width 455 height 111
paste textarea "<script> (function () { var HS_SRC = "[URL][DOMAIN_NAME]"; var SELECTOR = ".mee…"
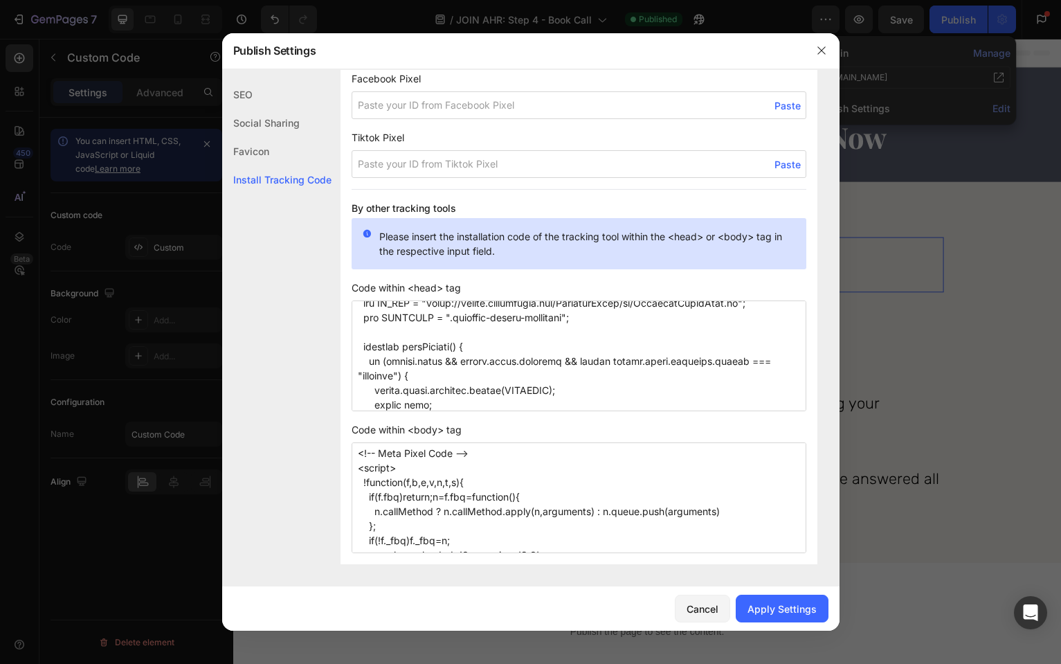
scroll to position [0, 0]
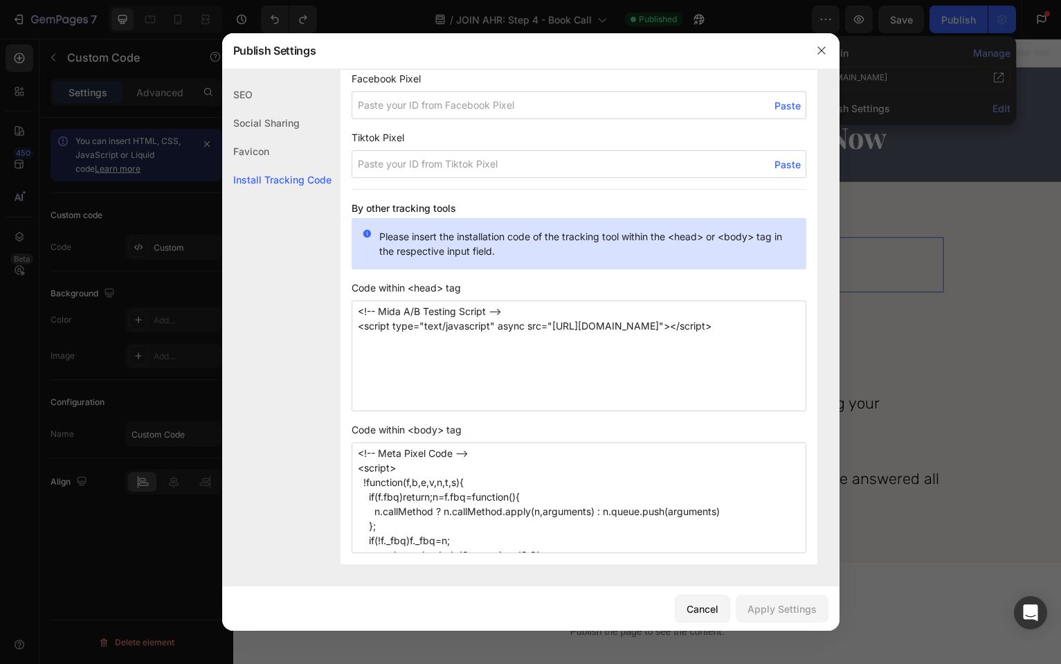
click at [458, 380] on textarea "<!-- Mida A/B Testing Script --> <script type="text/javascript" async src="[URL…" at bounding box center [579, 355] width 455 height 111
paste textarea "<script> (function () { var HS_SRC = "[URL][DOMAIN_NAME]"; var SELECTOR = ".mee…"
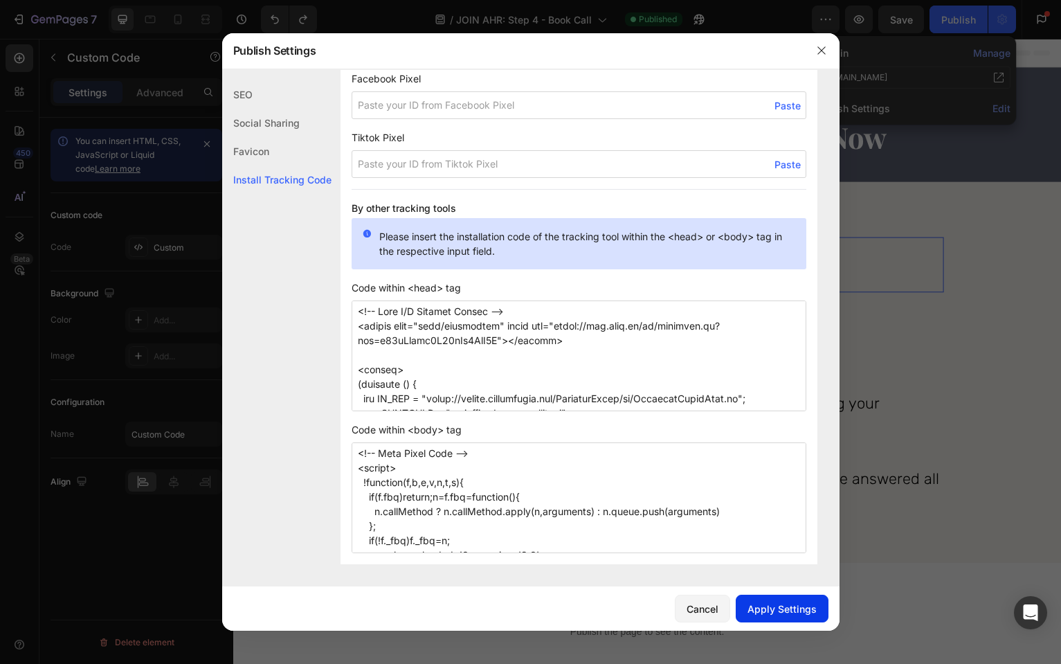
type textarea "<!-- Mida A/B Testing Script --> <script type="text/javascript" async src="[URL…"
click at [797, 605] on div "Apply Settings" at bounding box center [782, 609] width 69 height 15
click at [956, 23] on div at bounding box center [530, 332] width 1061 height 664
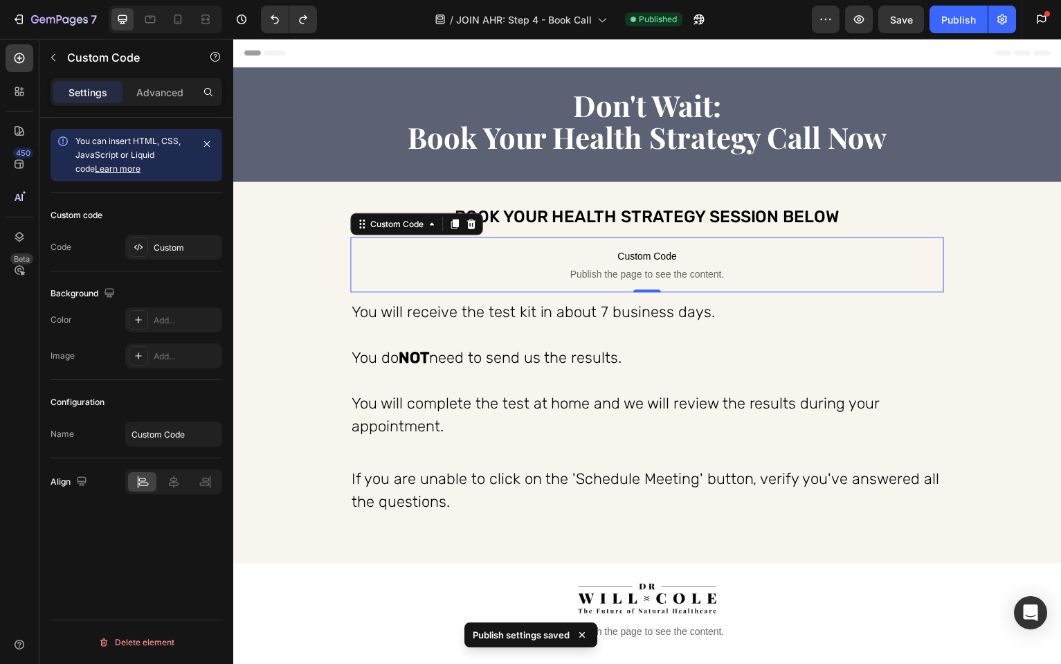
click at [956, 23] on div "Publish" at bounding box center [958, 19] width 35 height 15
click at [822, 13] on icon "button" at bounding box center [826, 19] width 14 height 14
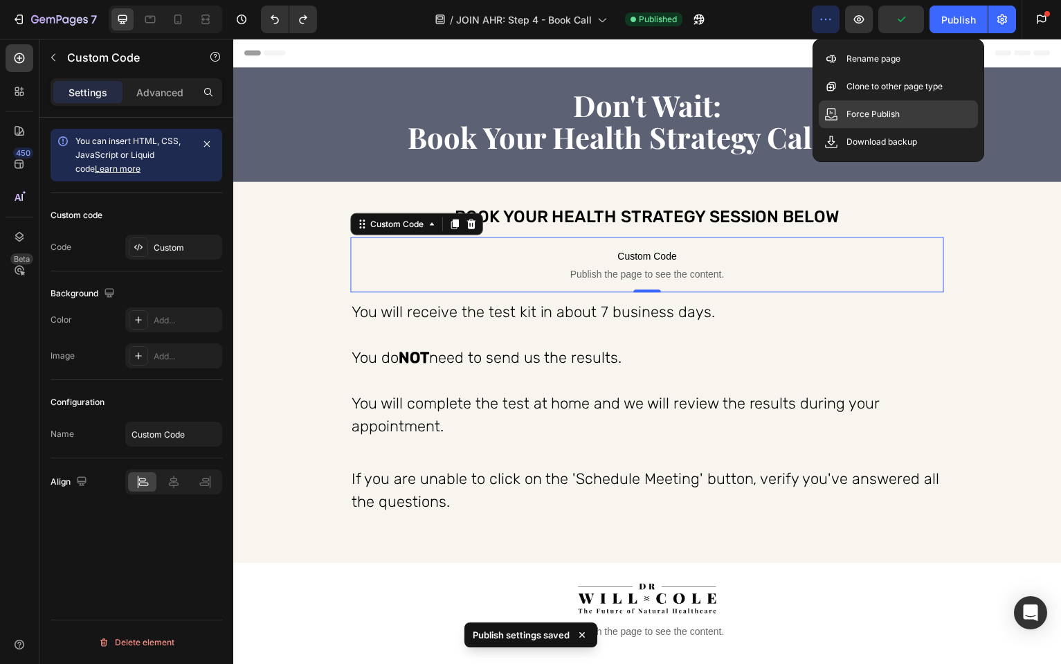
click at [858, 115] on p "Force Publish" at bounding box center [873, 114] width 53 height 14
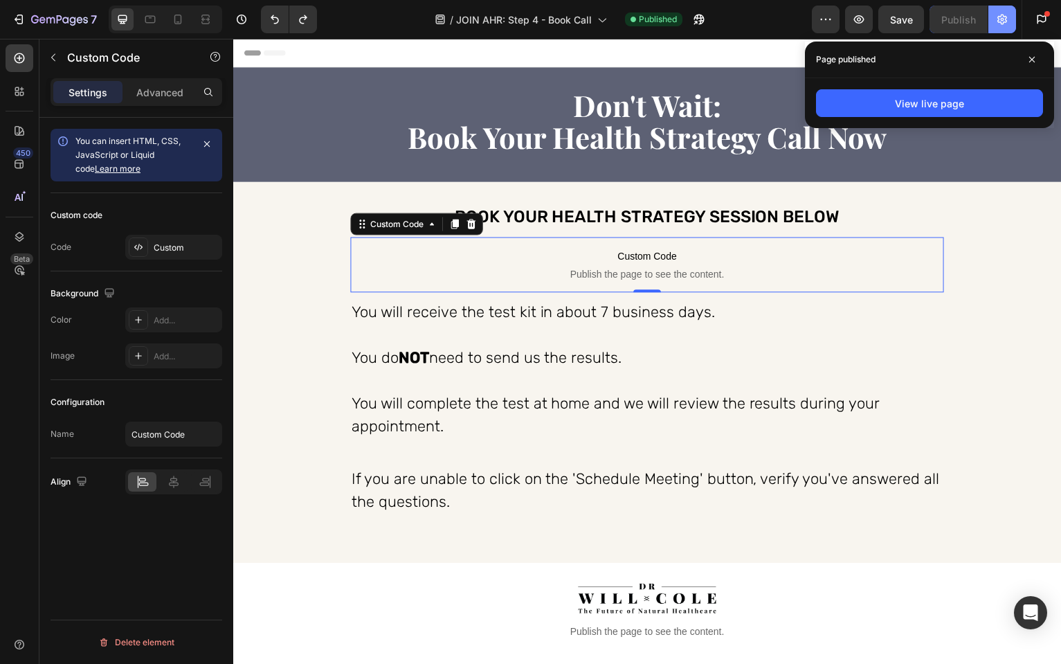
click at [1009, 24] on icon "button" at bounding box center [1002, 19] width 14 height 14
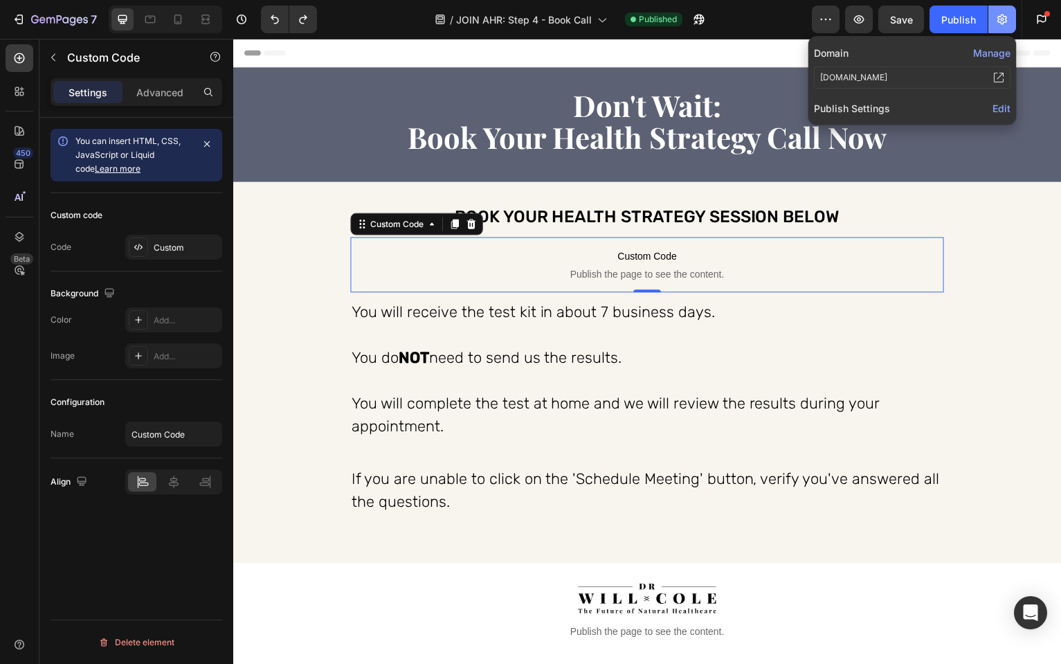
click at [1003, 25] on icon "button" at bounding box center [1002, 19] width 14 height 14
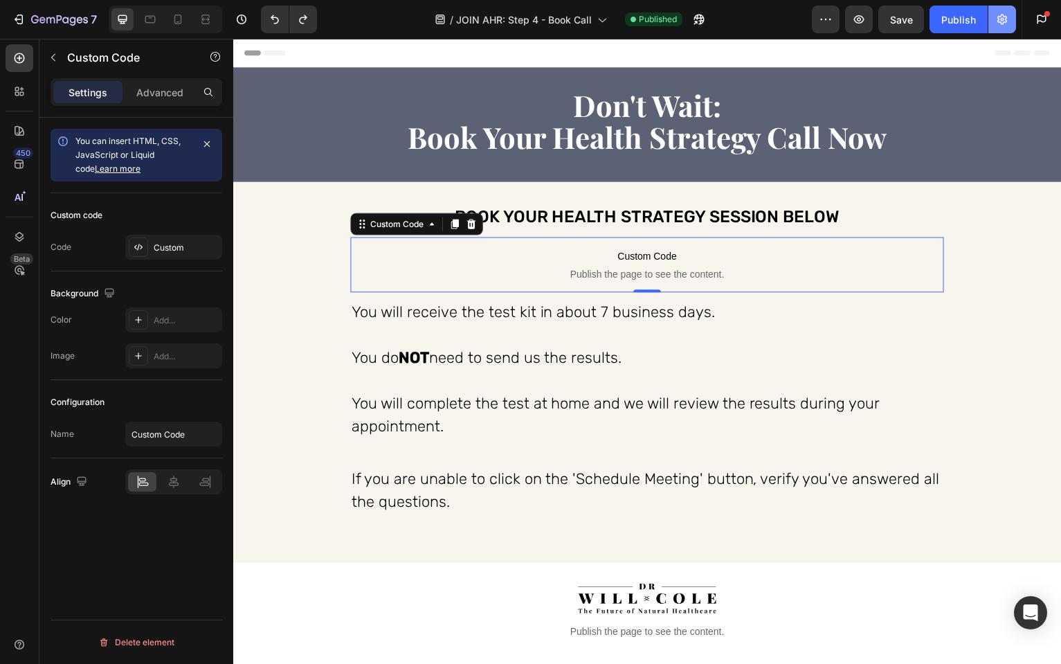
click at [1011, 24] on button "button" at bounding box center [1003, 20] width 28 height 28
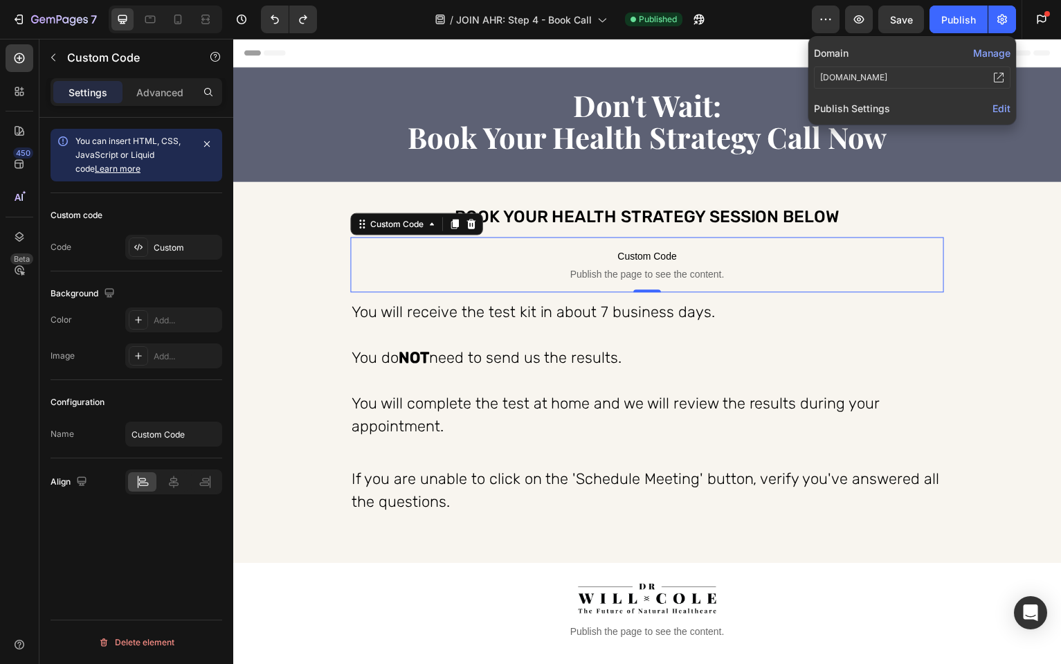
click at [998, 111] on span "Edit" at bounding box center [1002, 108] width 18 height 12
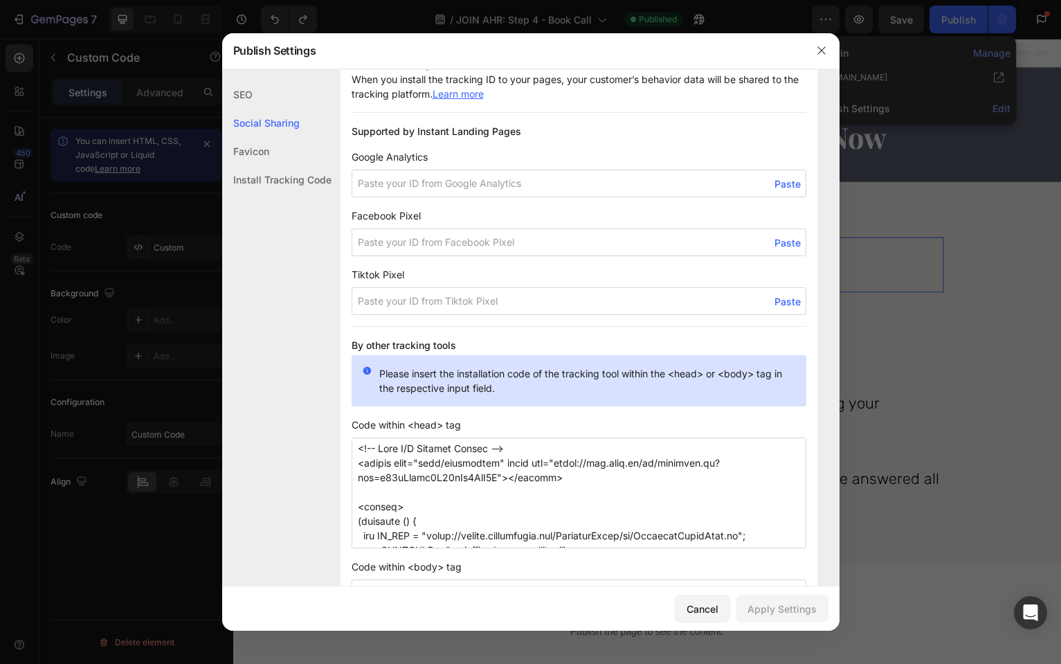
scroll to position [1093, 0]
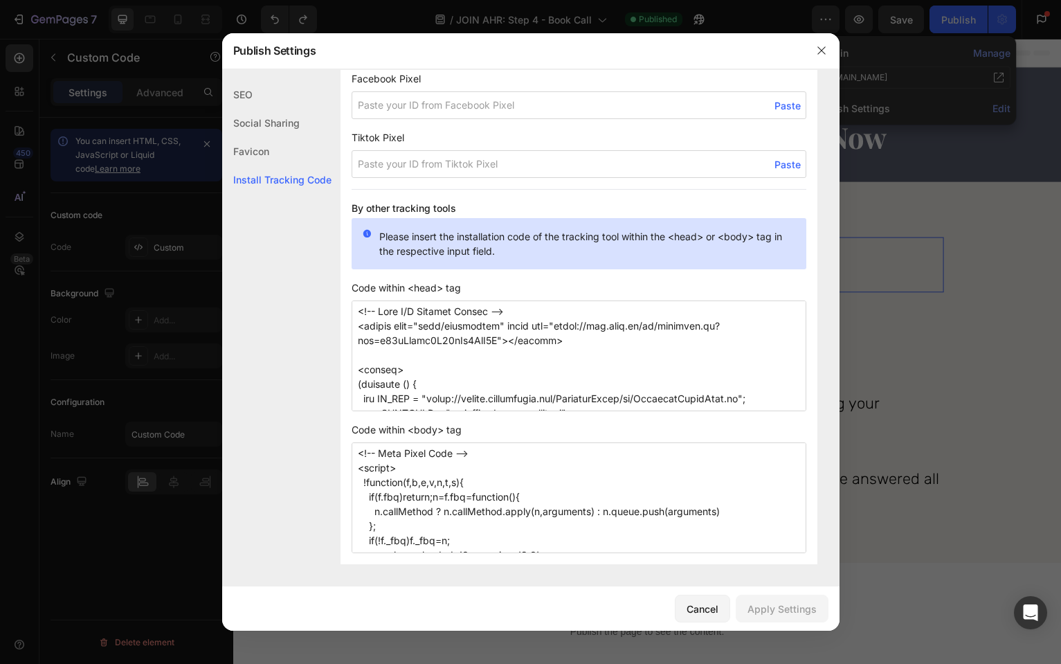
click at [279, 109] on div "SEO" at bounding box center [276, 123] width 109 height 28
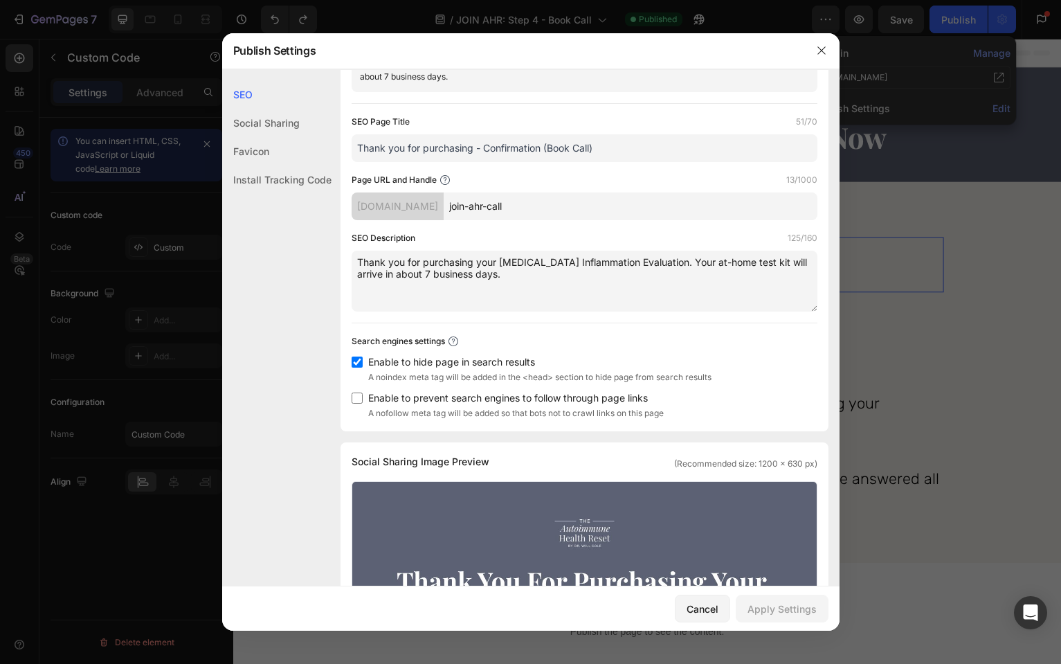
scroll to position [111, 0]
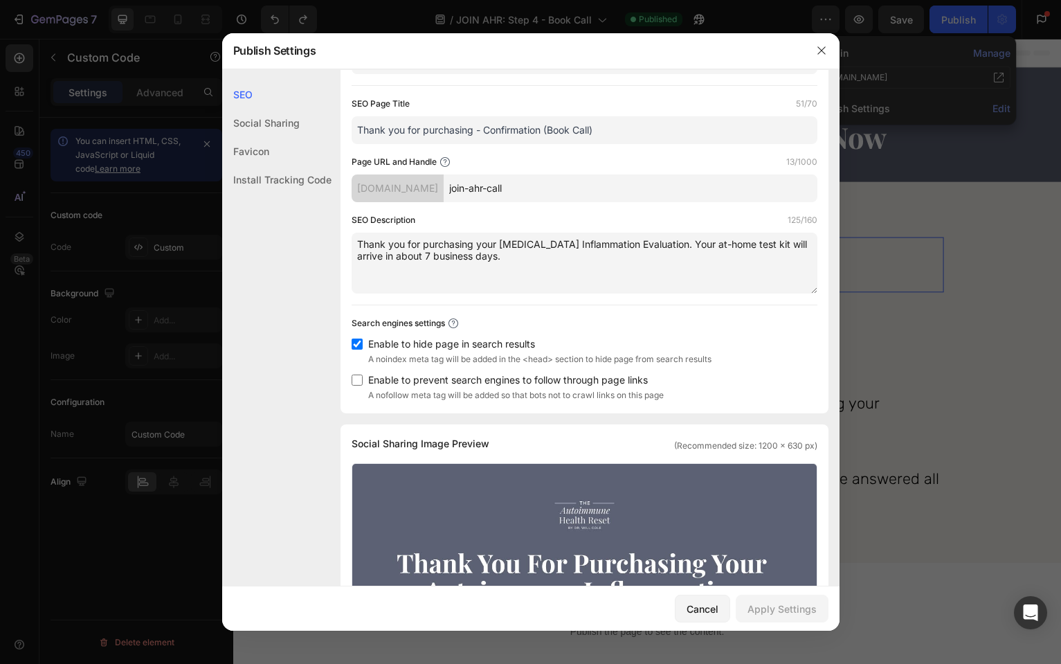
click at [438, 388] on span "A nofollow meta tag will be added so that bots not to crawl links on this page" at bounding box center [516, 395] width 296 height 14
checkbox input "true"
click at [765, 614] on div "Apply Settings" at bounding box center [782, 609] width 69 height 15
click at [966, 22] on div at bounding box center [530, 332] width 1061 height 664
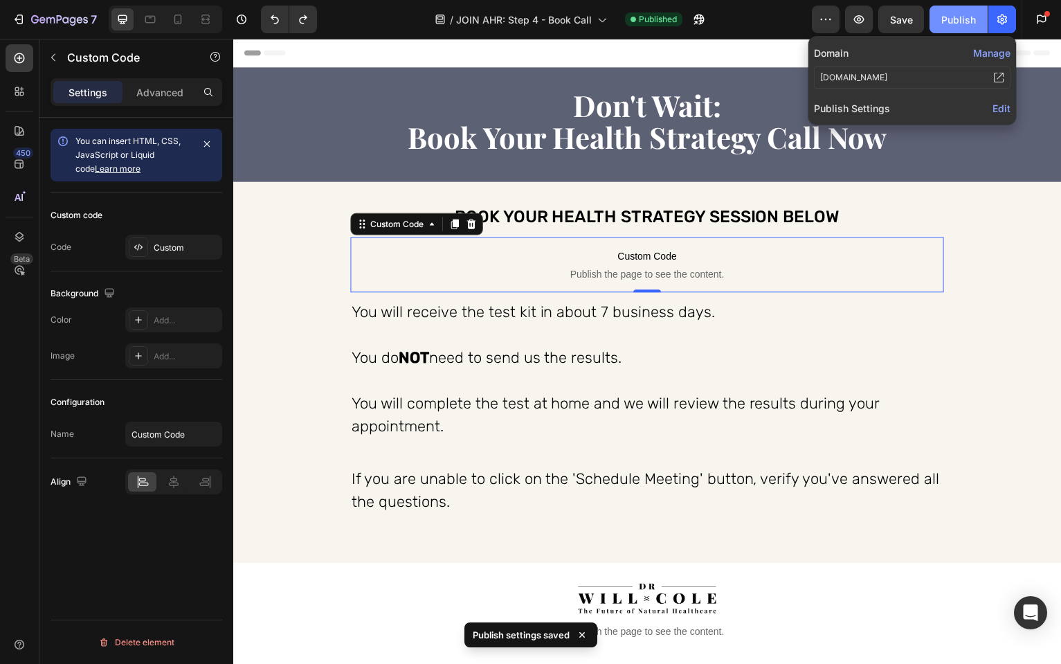
click at [959, 24] on div "Publish" at bounding box center [958, 19] width 35 height 15
